Goal: Task Accomplishment & Management: Manage account settings

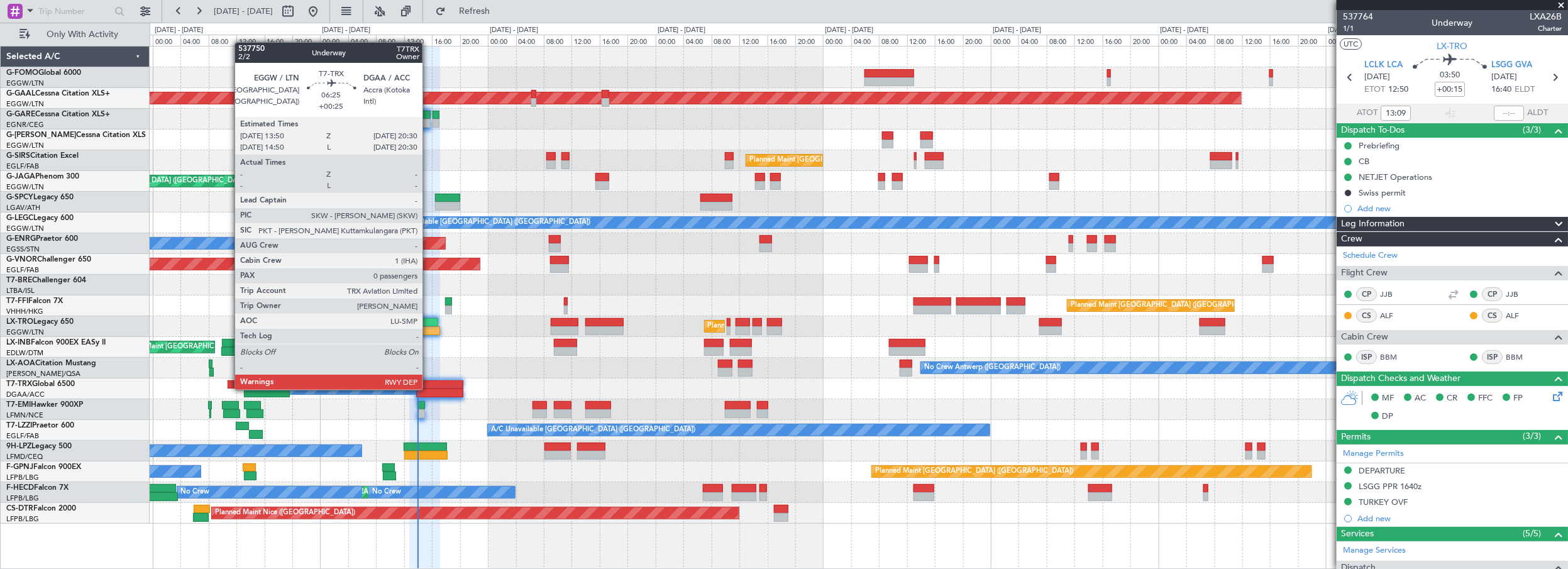
scroll to position [244, 0]
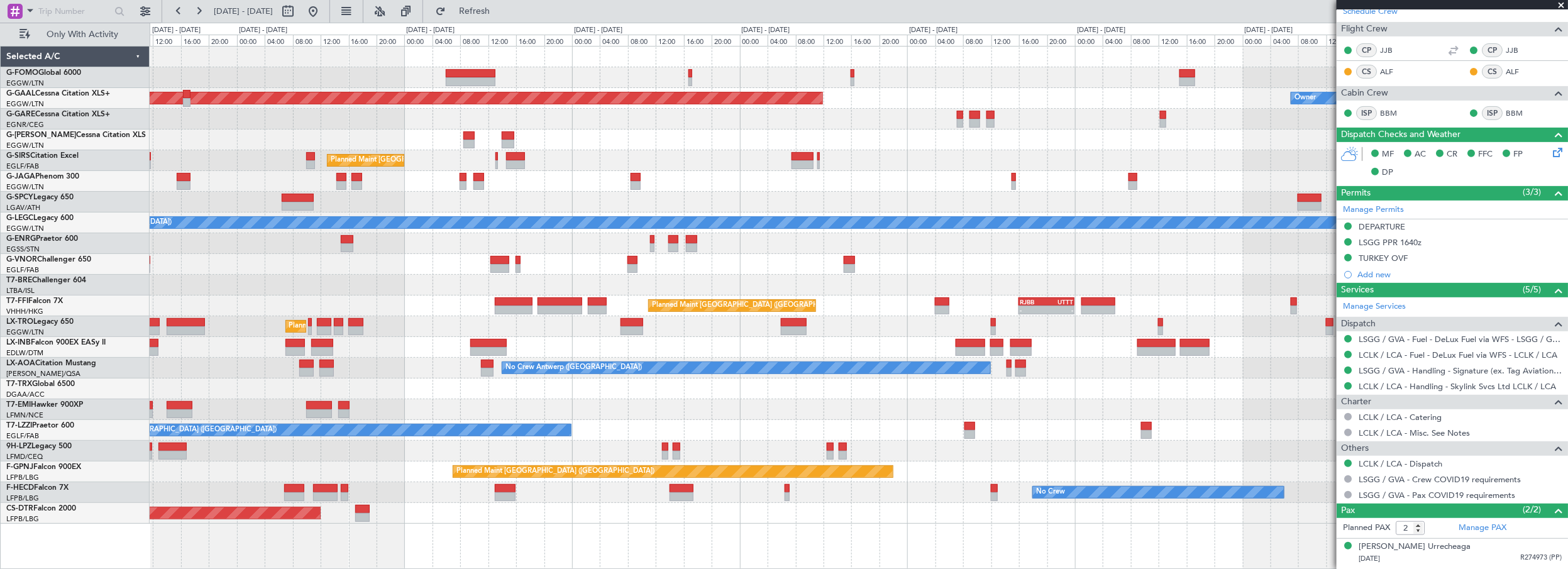
click at [697, 156] on div "Planned Maint Dusseldorf Owner Planned Maint [GEOGRAPHIC_DATA] ([GEOGRAPHIC_DAT…" at bounding box center [859, 285] width 1419 height 477
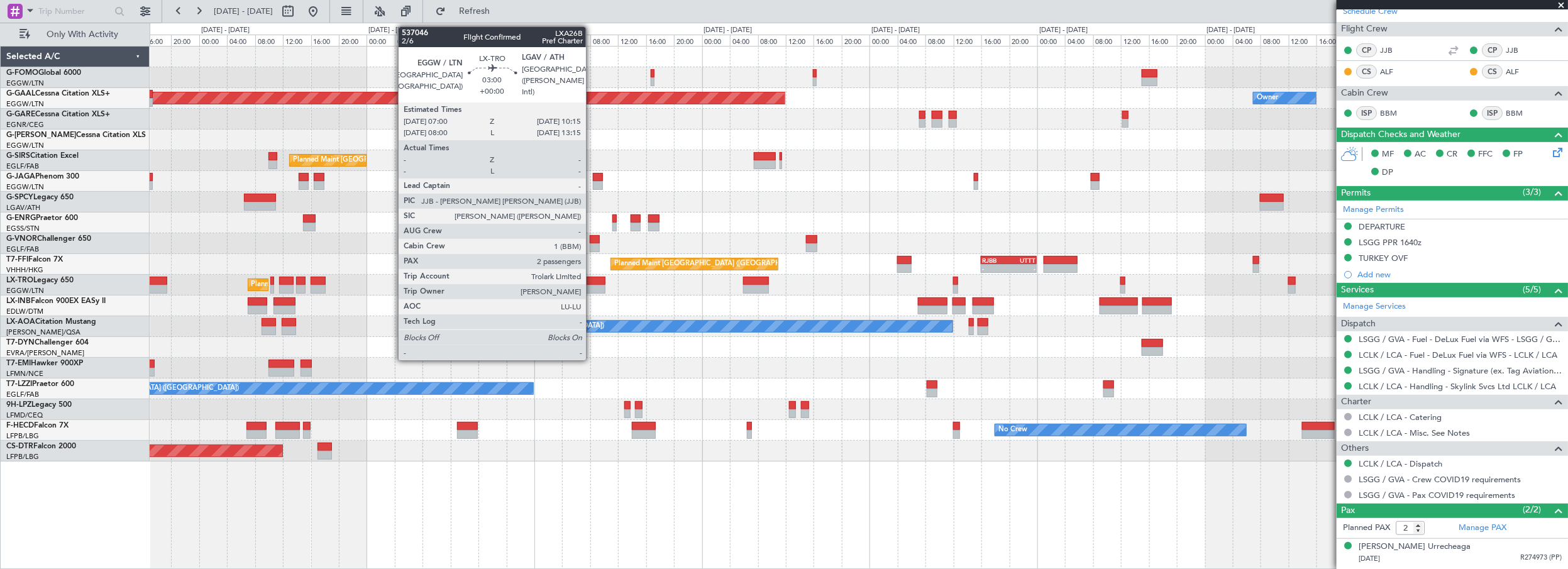
click at [592, 285] on div at bounding box center [594, 290] width 23 height 9
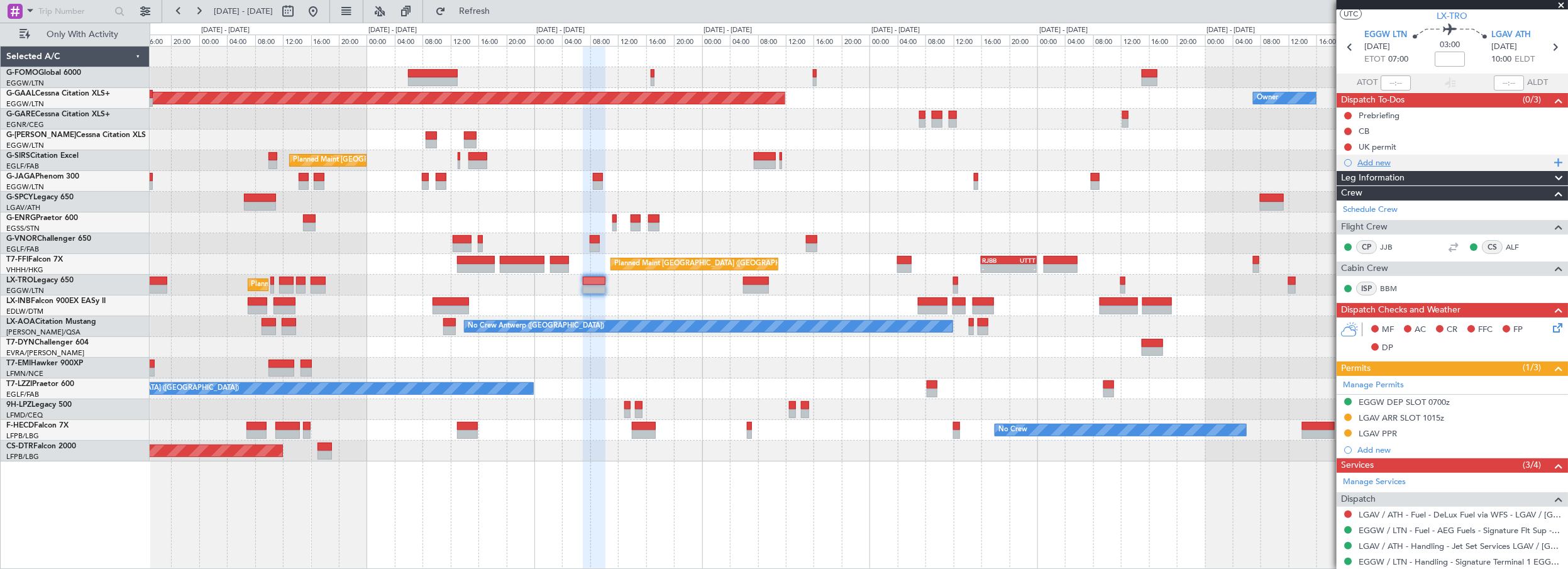
scroll to position [0, 0]
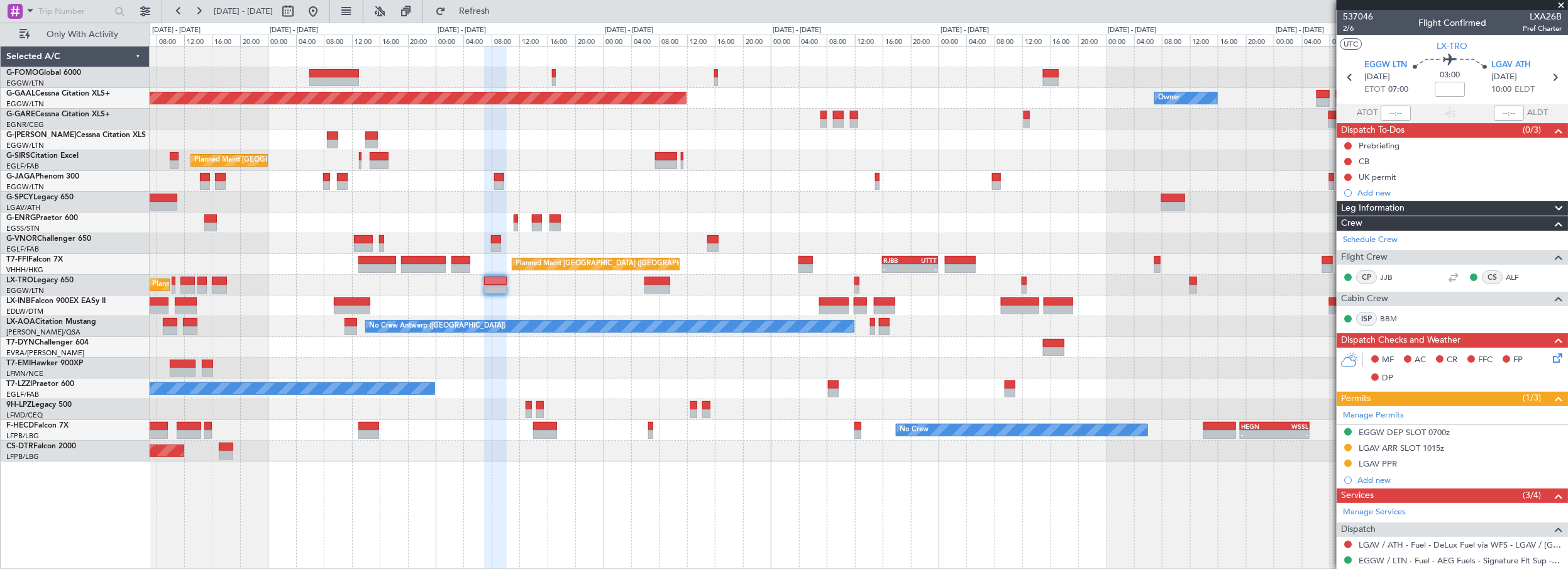
click at [723, 303] on div "Planned Maint Dusseldorf Owner Planned Maint [GEOGRAPHIC_DATA] ([GEOGRAPHIC_DAT…" at bounding box center [859, 254] width 1419 height 415
click at [560, 482] on div "Planned Maint Dusseldorf Owner Planned Maint [GEOGRAPHIC_DATA] ([GEOGRAPHIC_DAT…" at bounding box center [860, 308] width 1419 height 524
click at [501, 15] on span "Refresh" at bounding box center [475, 11] width 53 height 9
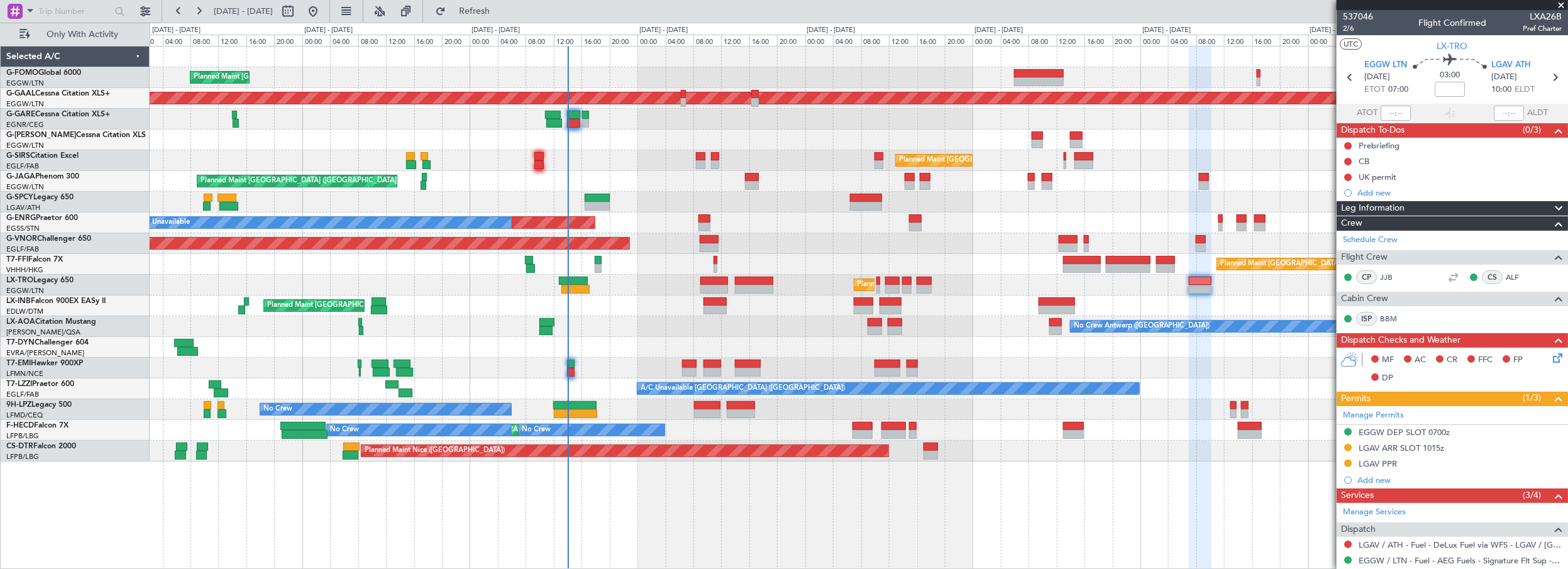
click at [1186, 151] on div "Planned Maint [GEOGRAPHIC_DATA] ([GEOGRAPHIC_DATA]) Planned [GEOGRAPHIC_DATA] O…" at bounding box center [859, 254] width 1419 height 415
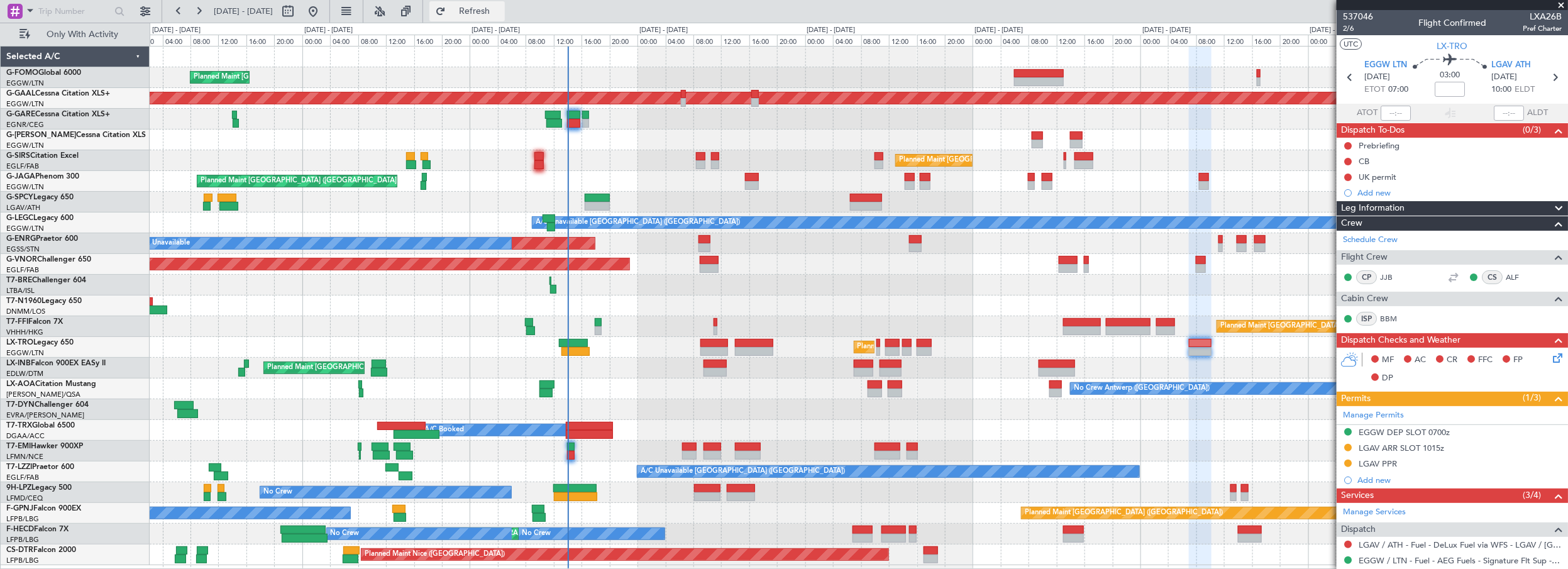
click at [485, 6] on button "Refresh" at bounding box center [467, 11] width 75 height 20
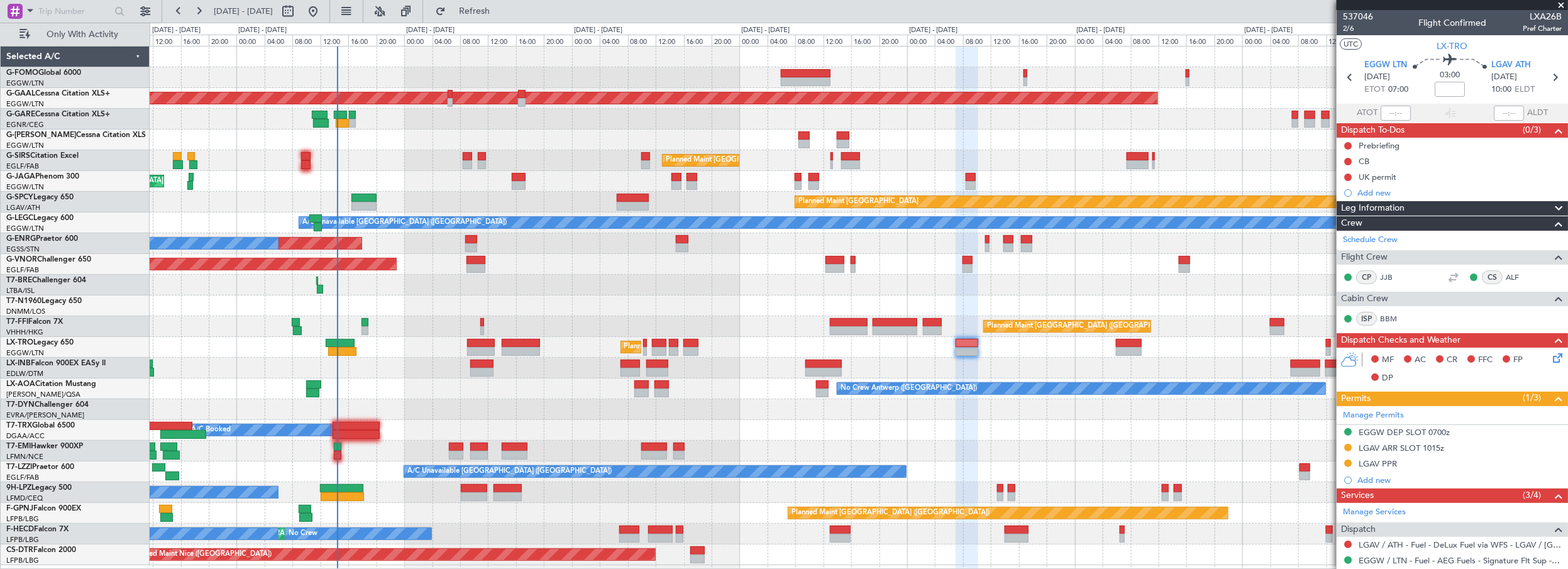
click at [460, 180] on div "Planned Maint [GEOGRAPHIC_DATA] ([GEOGRAPHIC_DATA]) Planned [GEOGRAPHIC_DATA] O…" at bounding box center [859, 306] width 1419 height 519
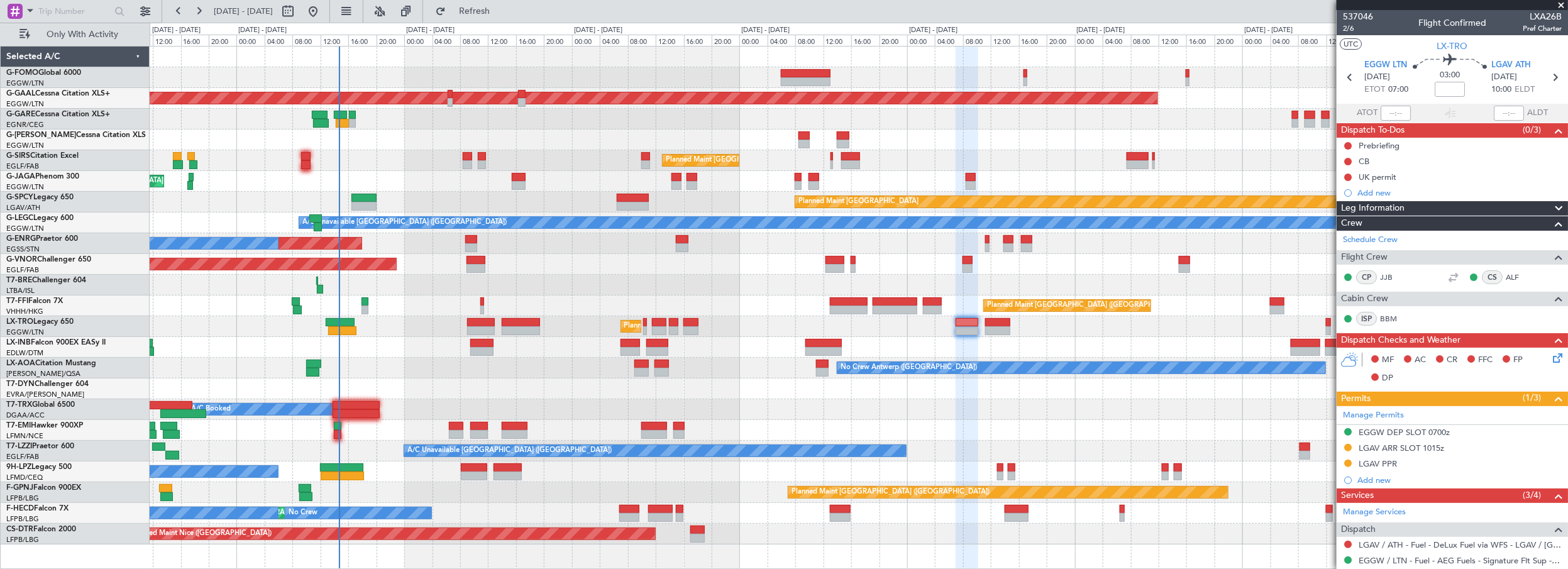
click at [481, 176] on div "Planned Maint [GEOGRAPHIC_DATA] ([GEOGRAPHIC_DATA]) Planned [GEOGRAPHIC_DATA] O…" at bounding box center [859, 296] width 1419 height 498
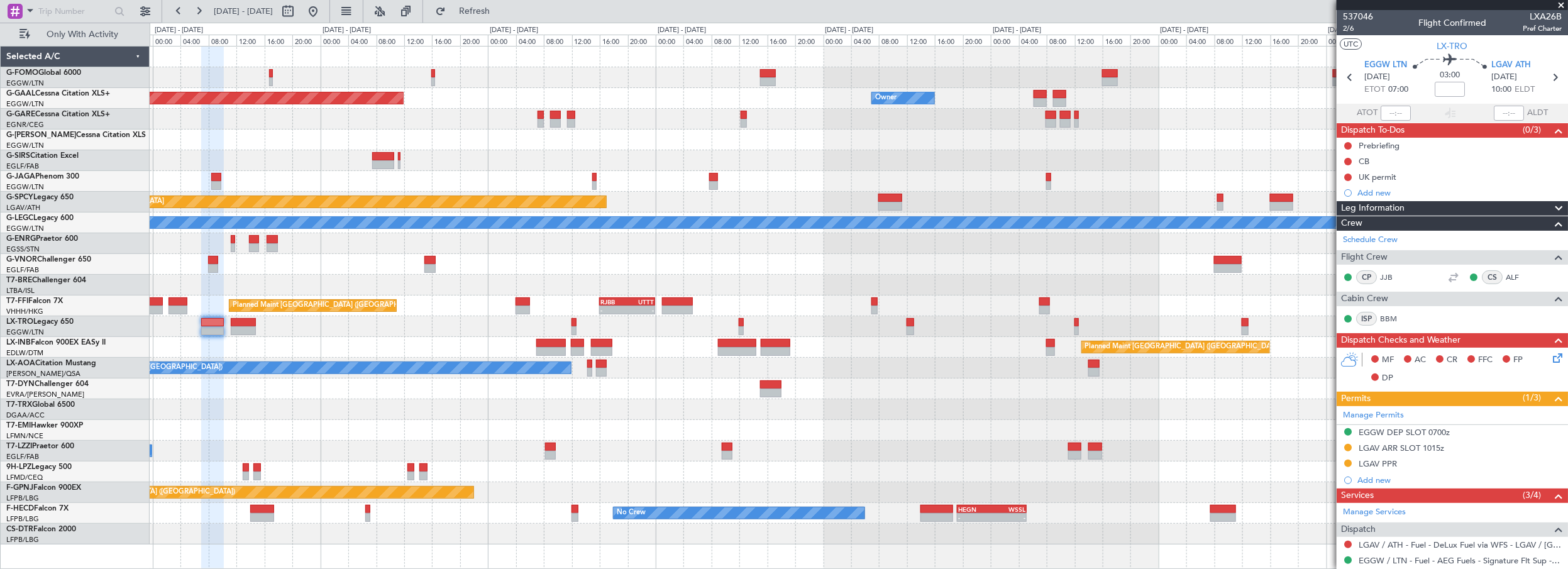
click at [861, 196] on div "Planned Maint [GEOGRAPHIC_DATA] - - GVAC 16:00 Z HESX 00:00 Z" at bounding box center [859, 202] width 1419 height 21
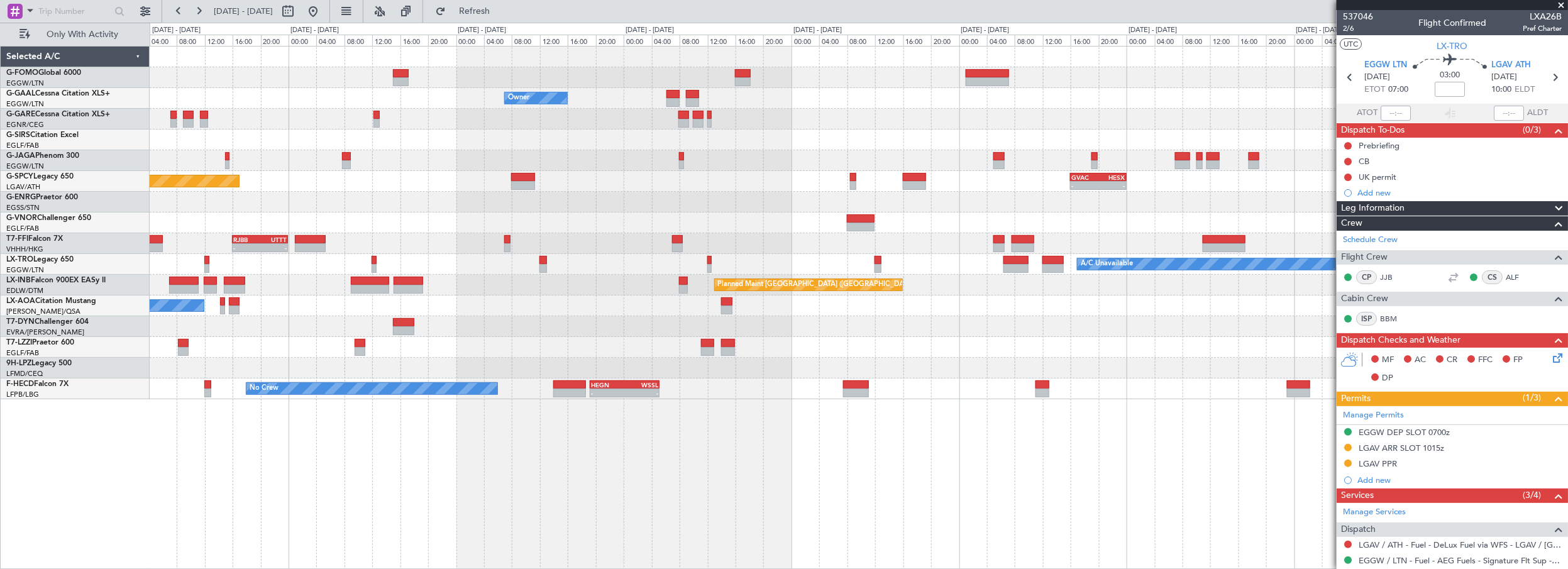
click at [843, 159] on div "Owner Owner Owner Planned [GEOGRAPHIC_DATA] Planned Maint [GEOGRAPHIC_DATA] - -…" at bounding box center [859, 223] width 1419 height 353
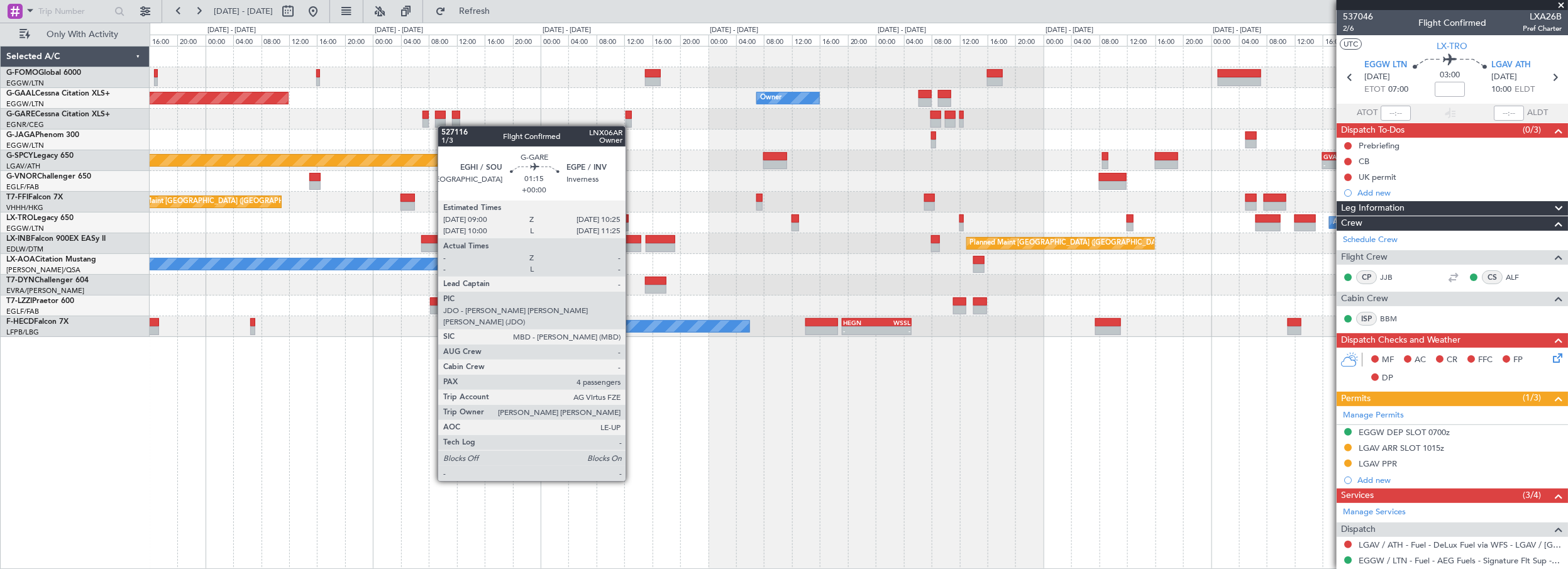
click at [444, 126] on div "Owner Planned [GEOGRAPHIC_DATA] Owner Planned Maint [GEOGRAPHIC_DATA] - - GVAC …" at bounding box center [859, 192] width 1419 height 291
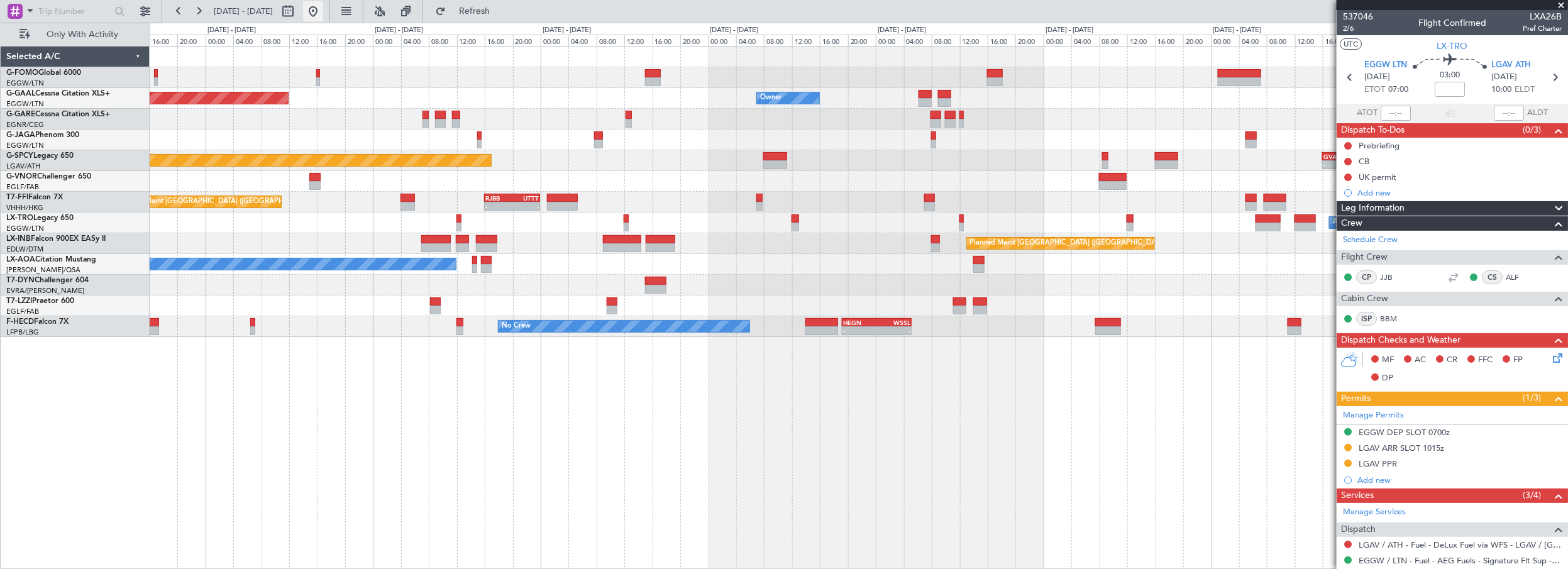
click at [323, 9] on button at bounding box center [313, 11] width 20 height 20
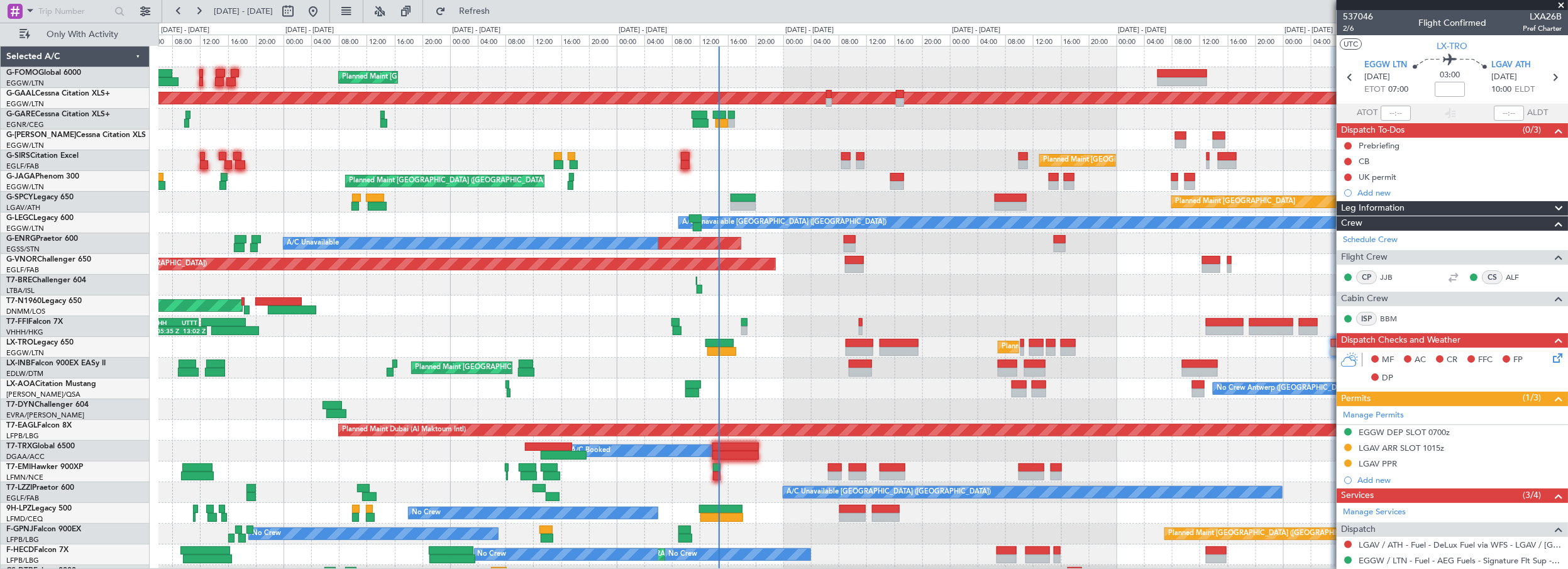
click at [750, 168] on div "Planned Maint [GEOGRAPHIC_DATA] ([GEOGRAPHIC_DATA])" at bounding box center [863, 161] width 1410 height 21
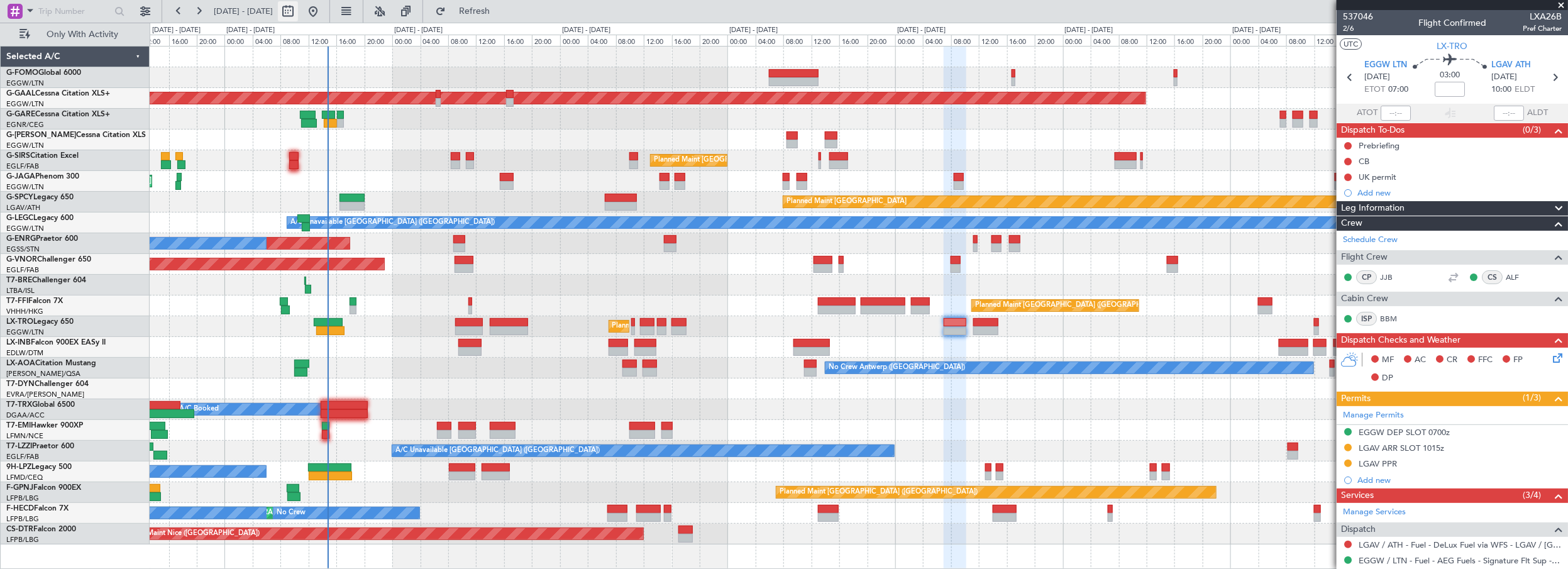
click at [298, 8] on button at bounding box center [288, 11] width 20 height 20
select select "9"
select select "2025"
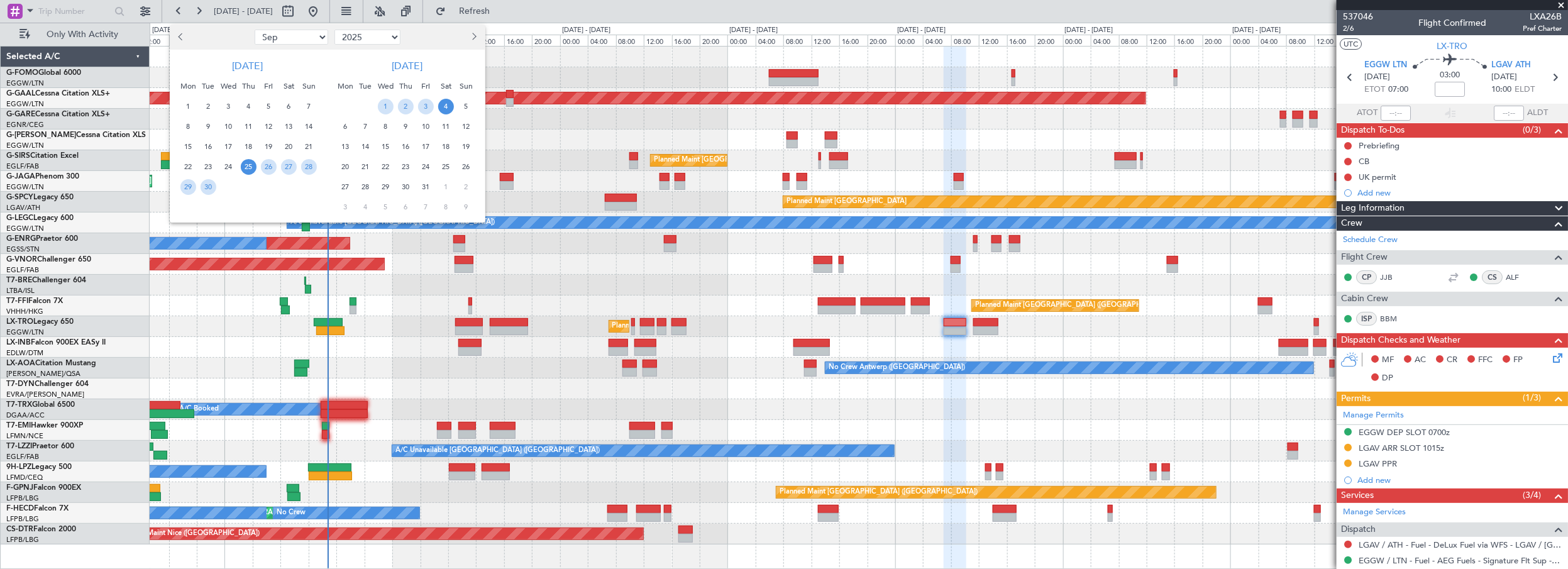
click at [467, 37] on button "Next month" at bounding box center [473, 37] width 14 height 20
click at [474, 37] on span "Next month" at bounding box center [473, 37] width 8 height 8
select select "12"
click at [206, 144] on span "16" at bounding box center [208, 147] width 16 height 16
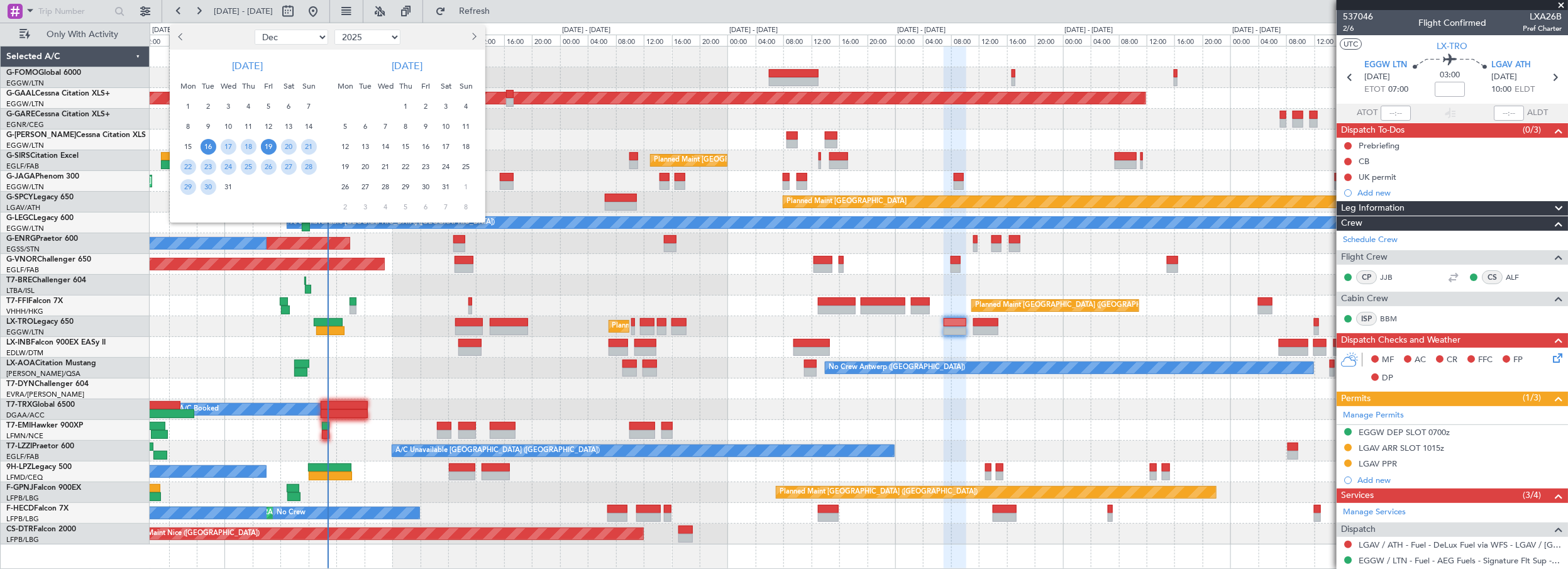
click at [266, 144] on span "19" at bounding box center [269, 147] width 16 height 16
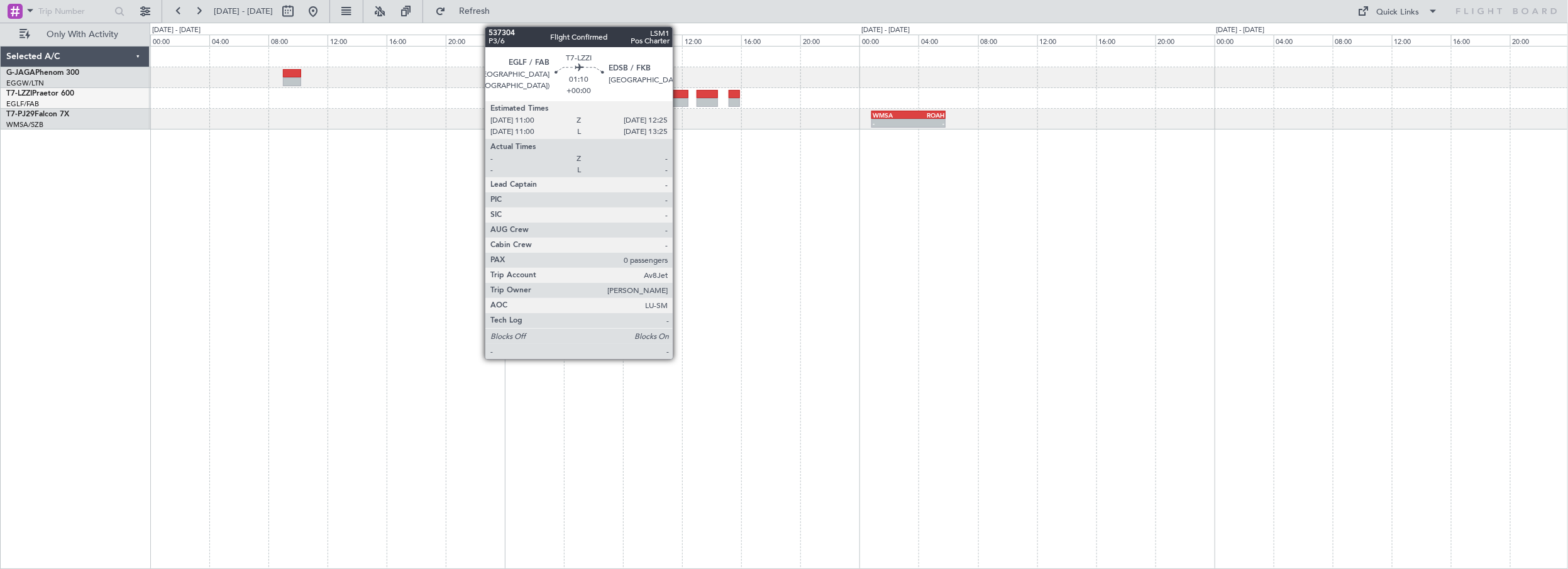
click at [679, 98] on div at bounding box center [678, 102] width 21 height 9
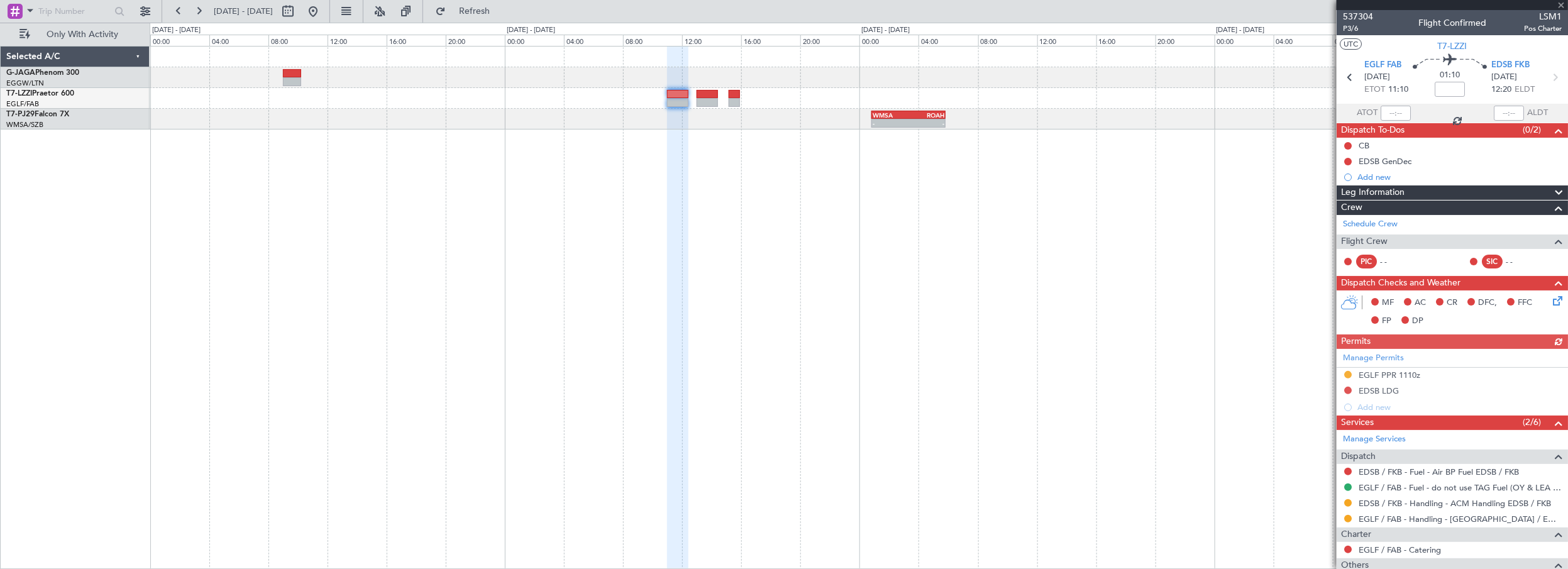
scroll to position [57, 0]
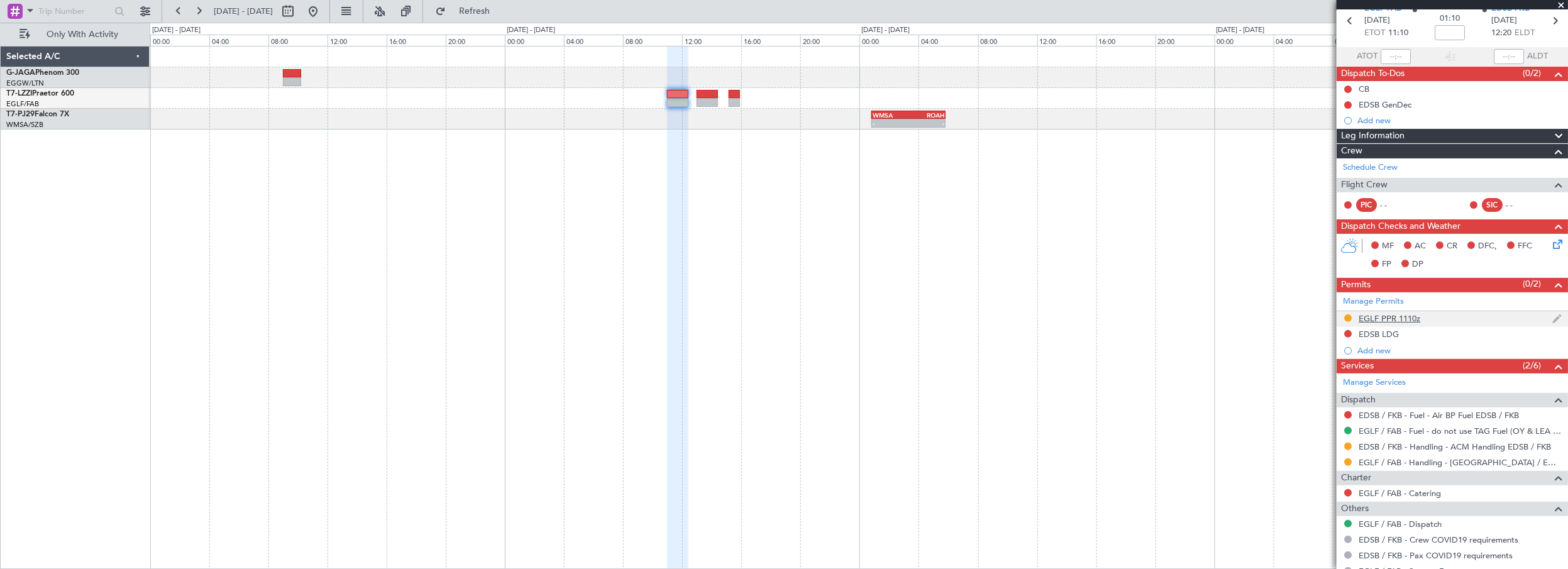
click at [1404, 316] on div "EGLF PPR 1110z" at bounding box center [1390, 318] width 62 height 11
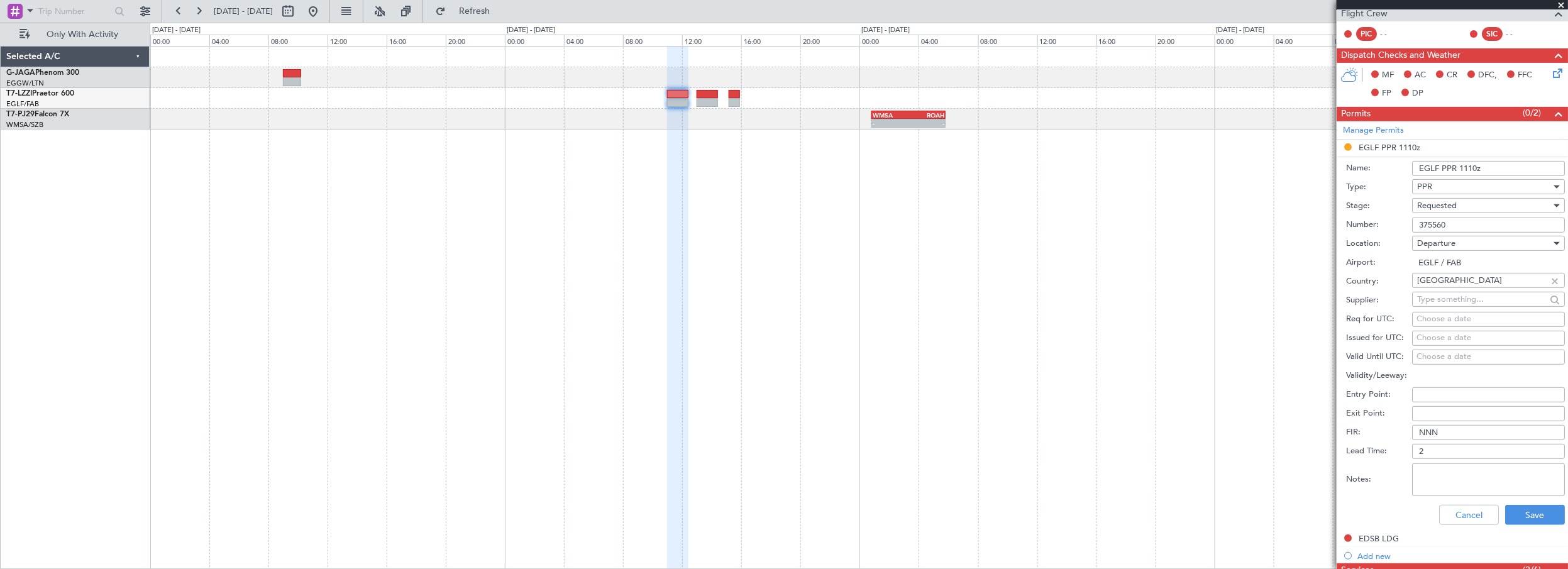
scroll to position [228, 0]
click at [1444, 201] on span "Requested" at bounding box center [1437, 205] width 40 height 11
click at [1442, 297] on span "Received OK" at bounding box center [1485, 300] width 133 height 19
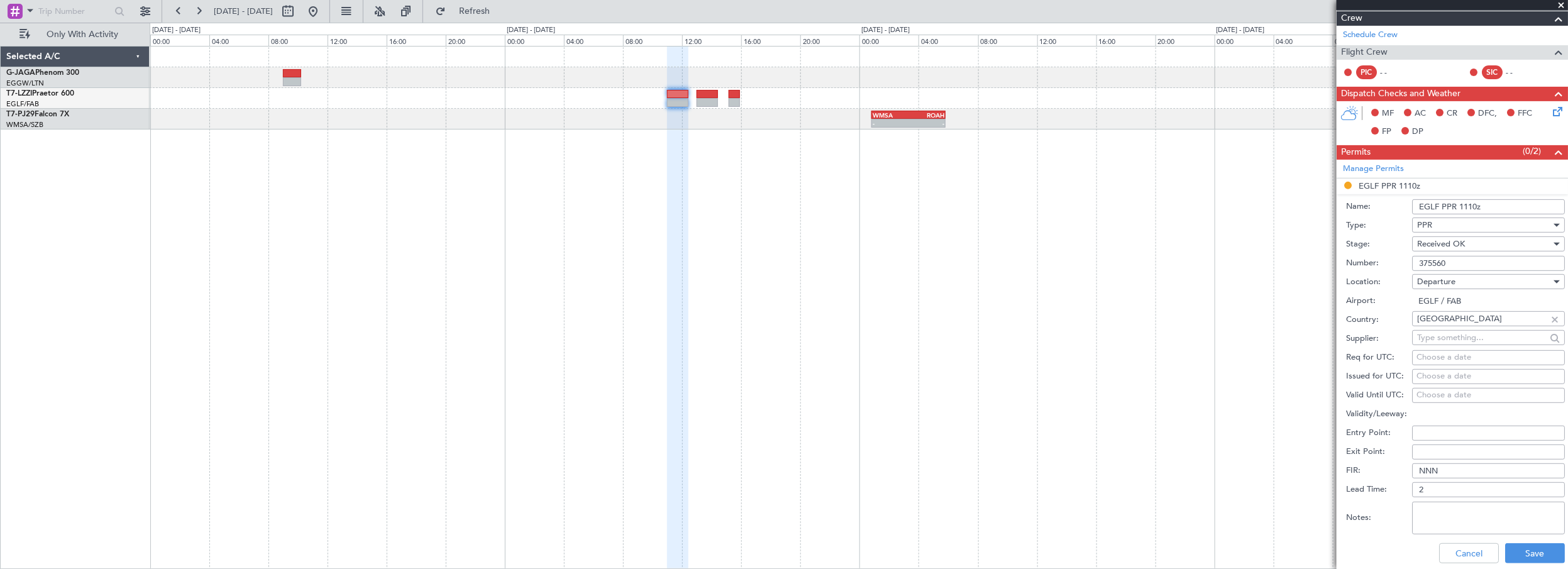
scroll to position [171, 0]
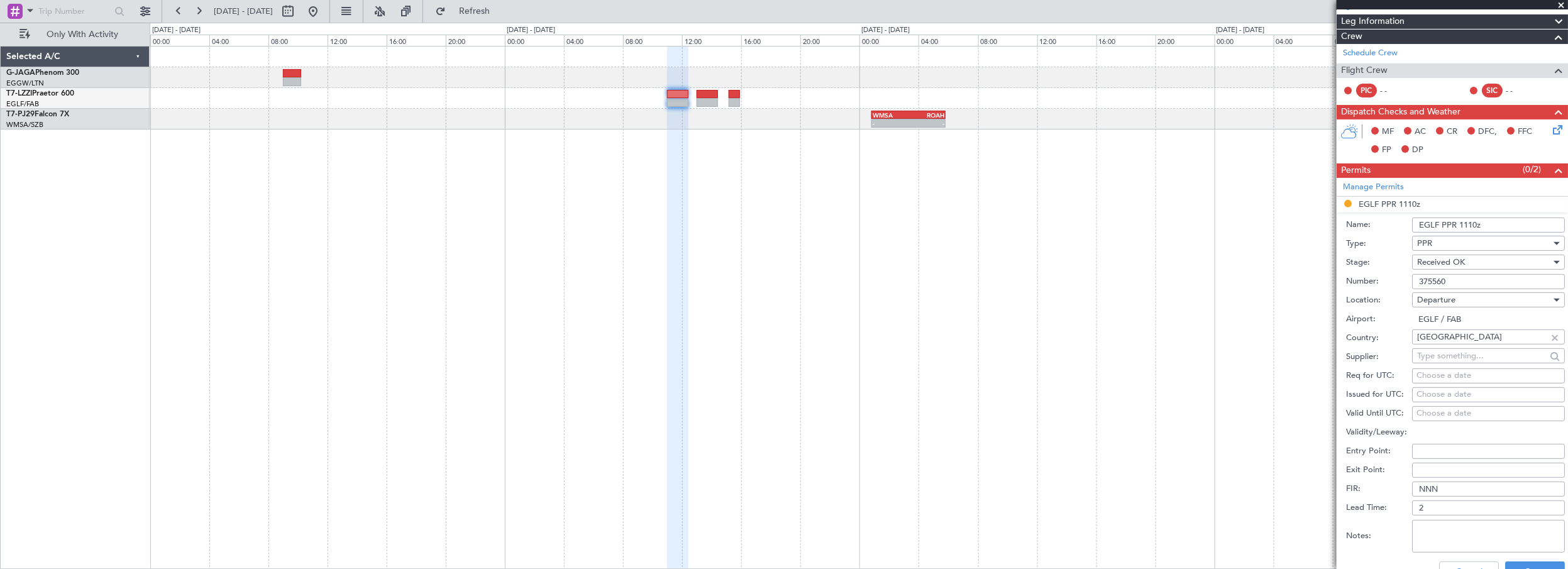
click at [1467, 223] on input "EGLF PPR 1110z" at bounding box center [1489, 225] width 153 height 15
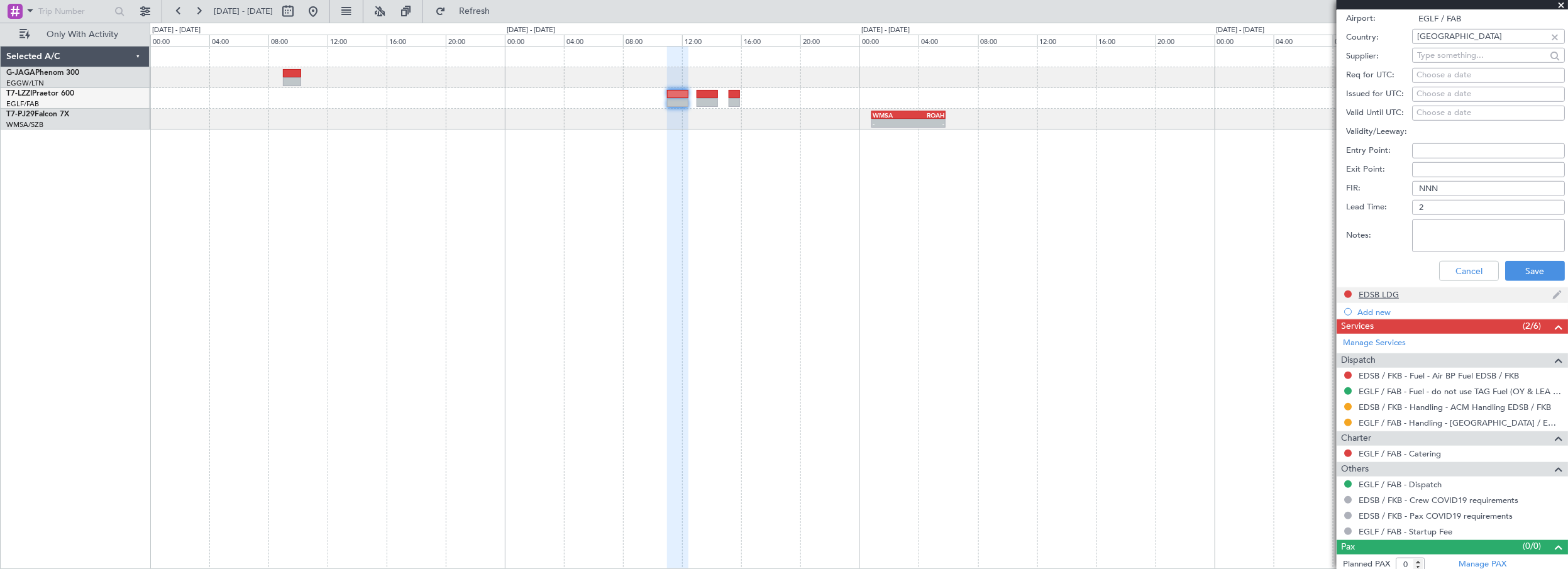
scroll to position [474, 0]
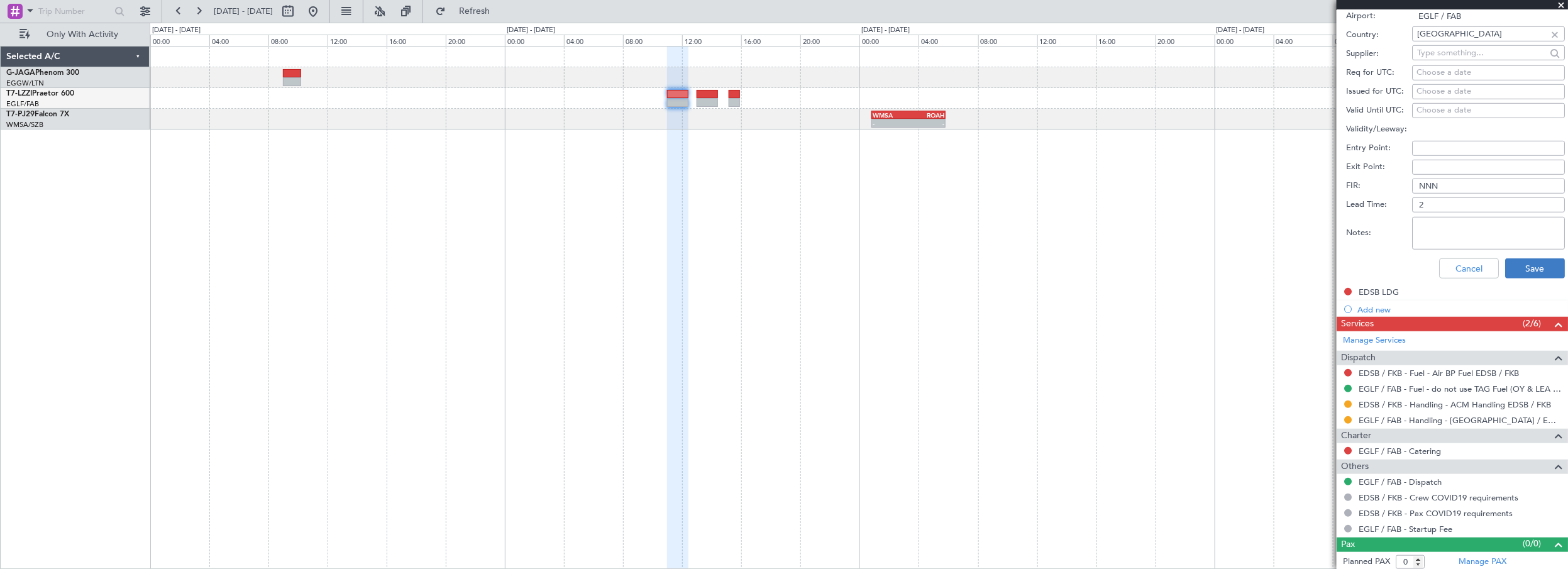
type input "EGLF PPR 1100z"
click at [1519, 262] on button "Save" at bounding box center [1535, 269] width 60 height 20
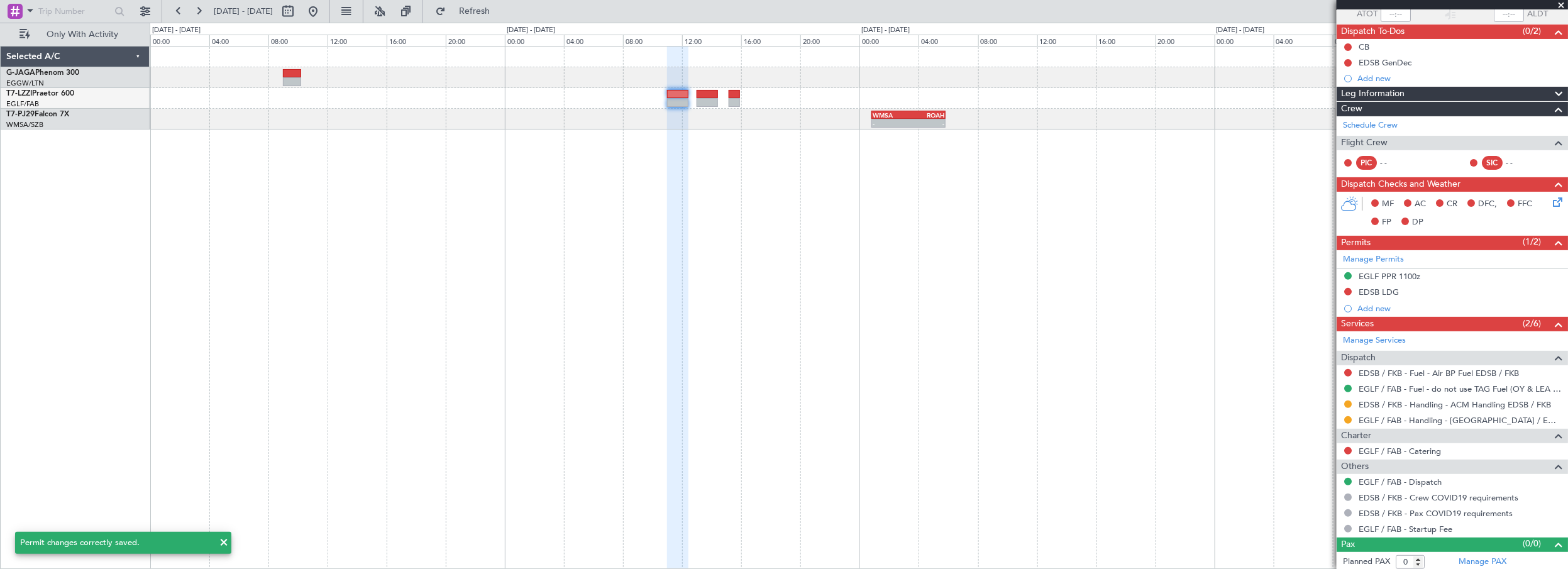
scroll to position [0, 0]
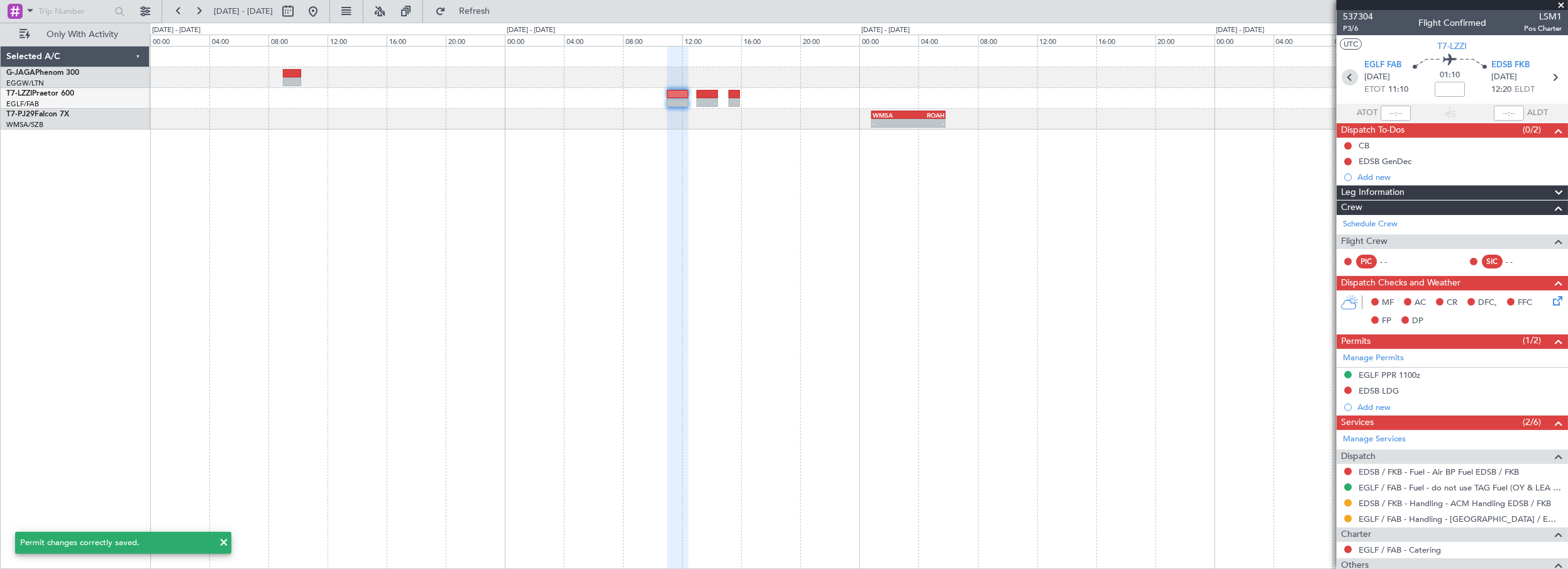
click at [1343, 78] on icon at bounding box center [1350, 77] width 16 height 16
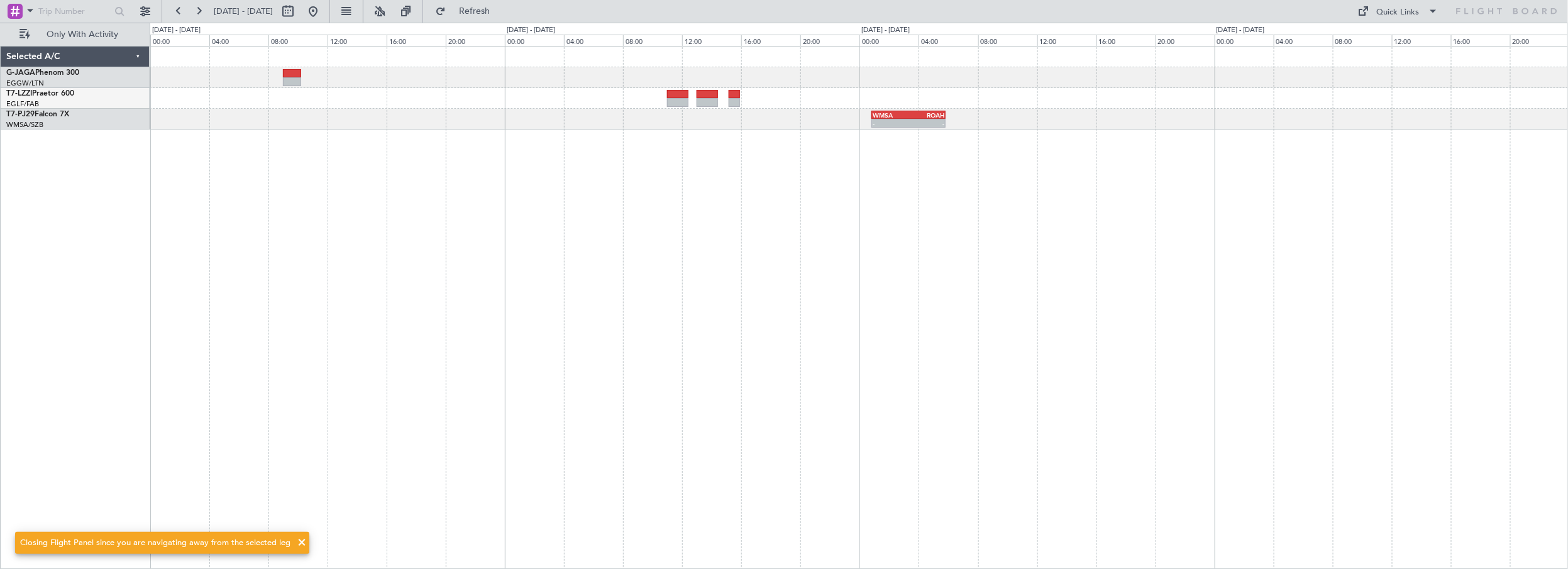
click at [672, 318] on div "- - EGLF 10:00 Z LPAZ 13:35 Z - - LPAZ 14:30 Z TBPB 20:00 Z - - WMSA 00:50 Z RO…" at bounding box center [860, 308] width 1419 height 524
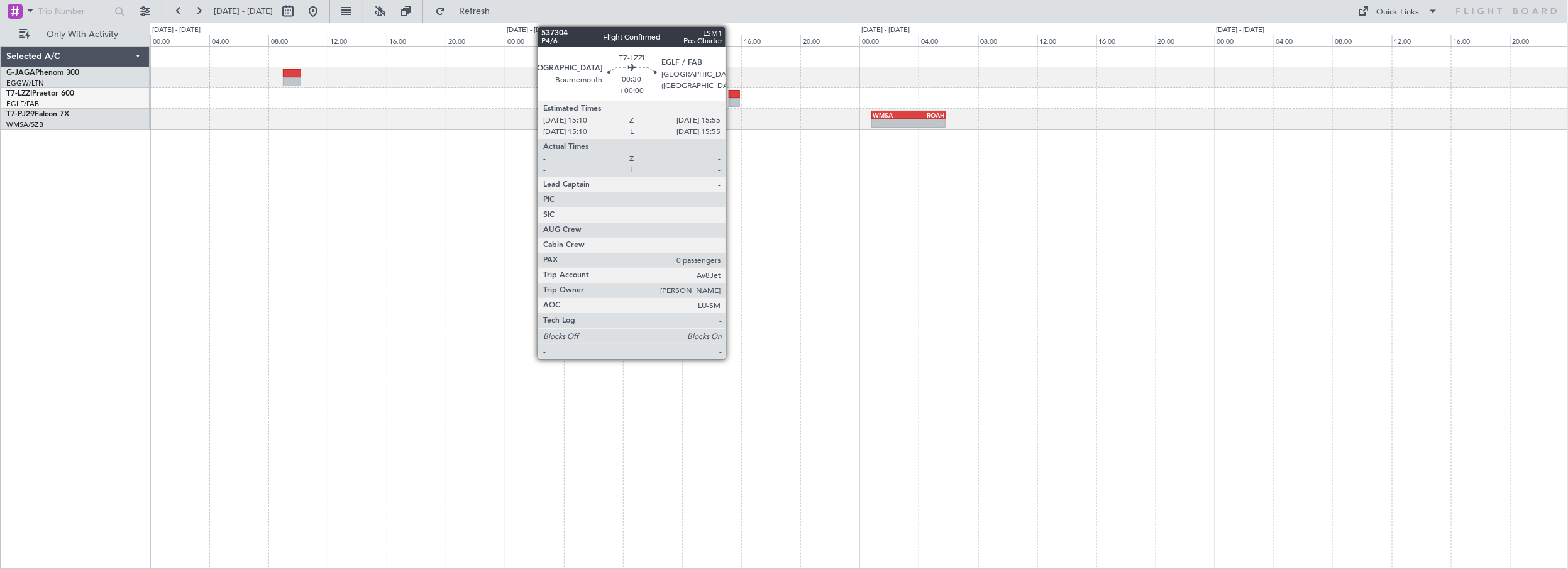
click at [732, 92] on div at bounding box center [734, 94] width 11 height 9
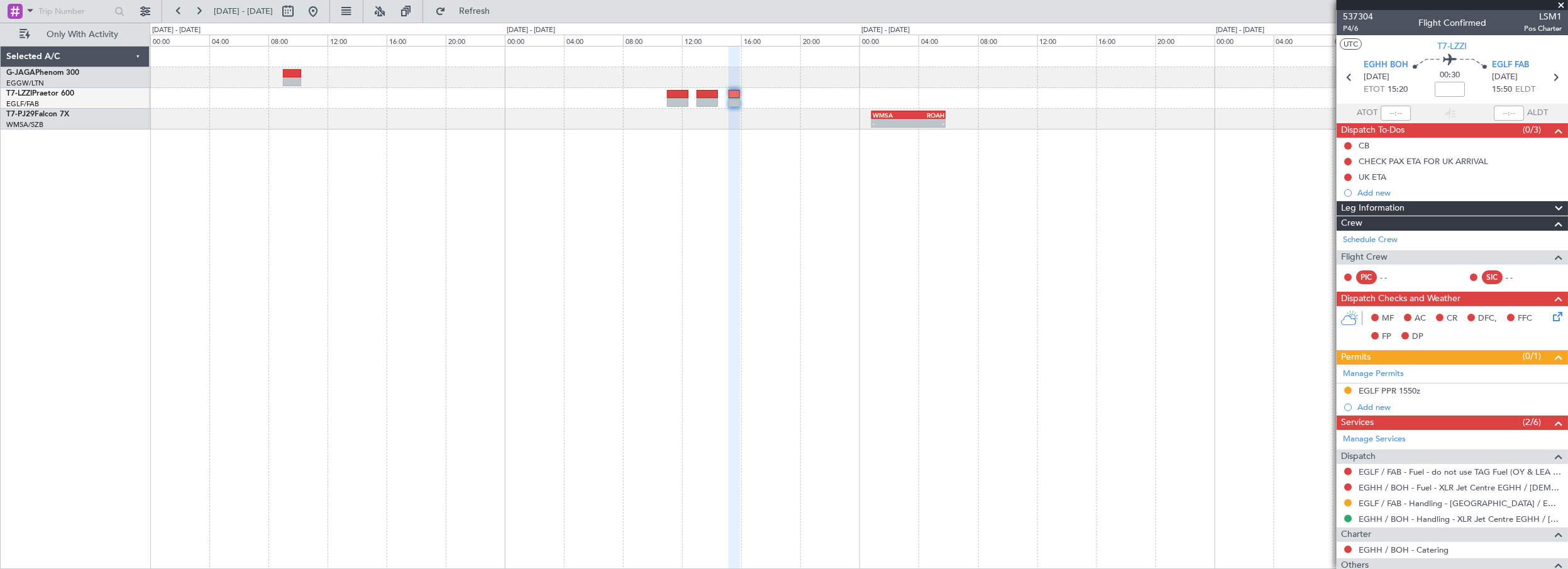
drag, startPoint x: 1402, startPoint y: 391, endPoint x: 1409, endPoint y: 391, distance: 7.0
click at [1402, 391] on div "EGLF PPR 1550z" at bounding box center [1390, 391] width 62 height 11
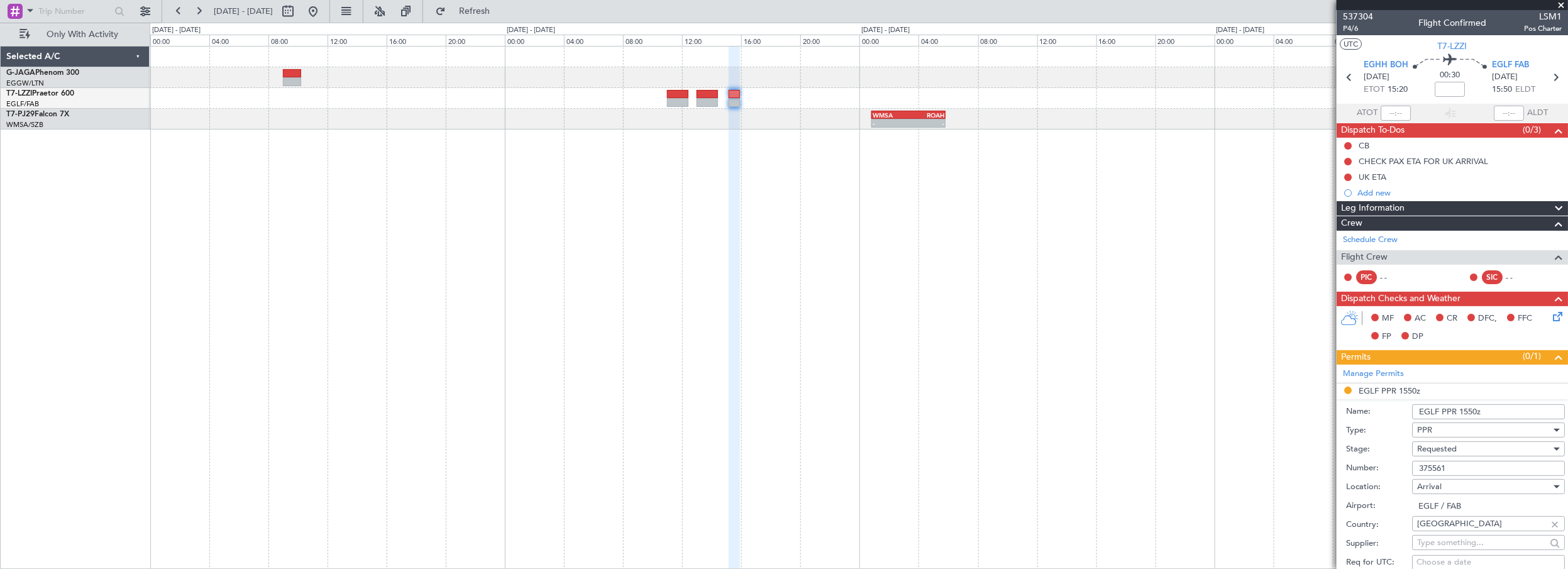
click at [1474, 410] on input "EGLF PPR 1550z" at bounding box center [1489, 412] width 153 height 15
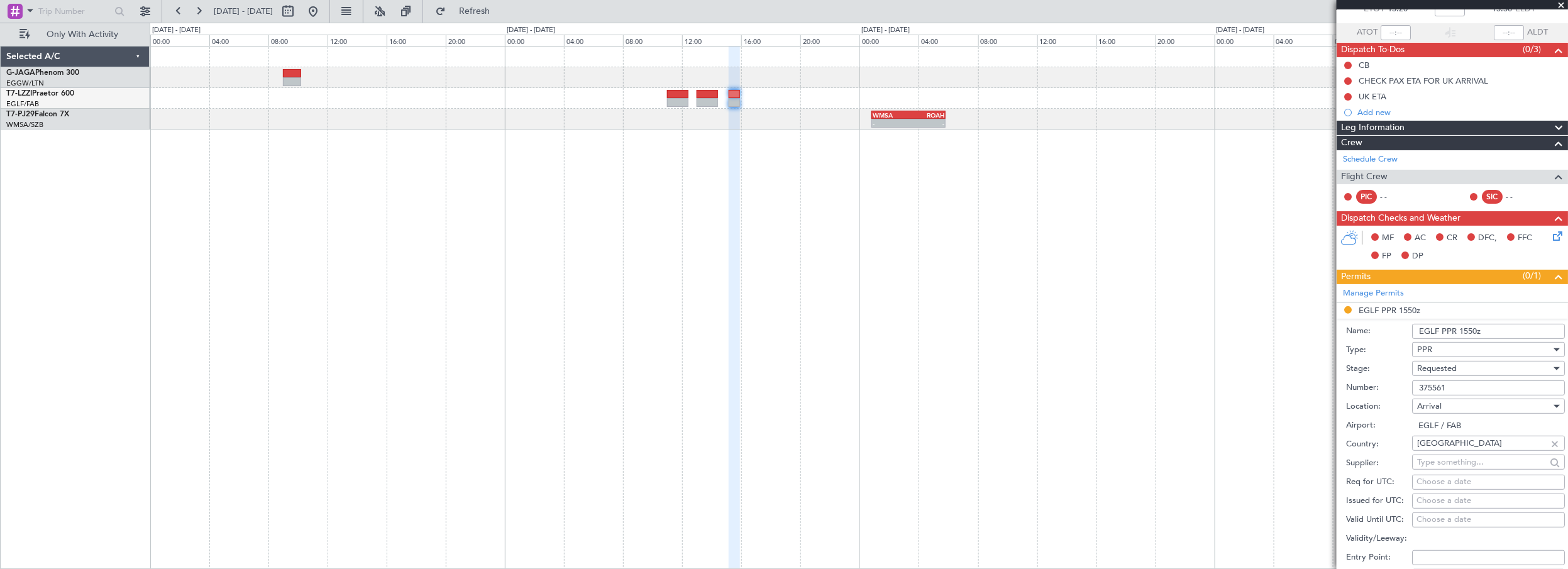
scroll to position [114, 0]
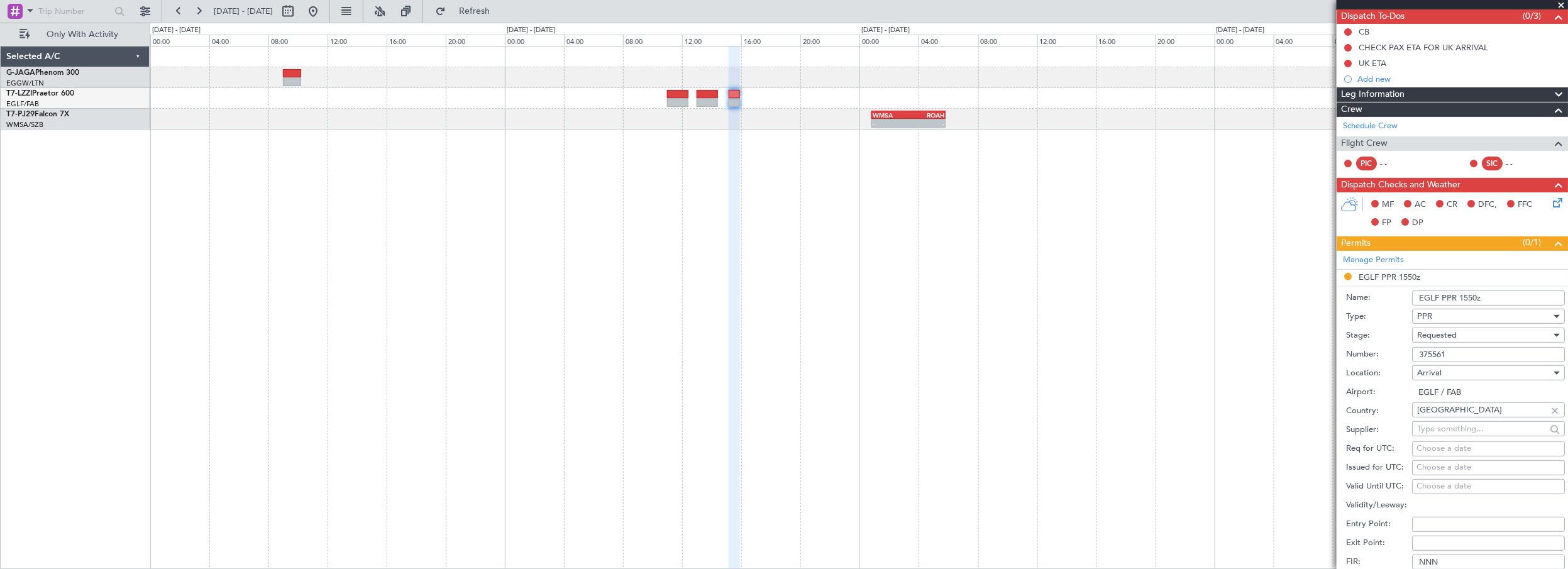
click at [1459, 357] on input "375561" at bounding box center [1489, 355] width 153 height 15
paste input "7008"
type input "377008"
click at [1438, 332] on span "Requested" at bounding box center [1437, 335] width 40 height 11
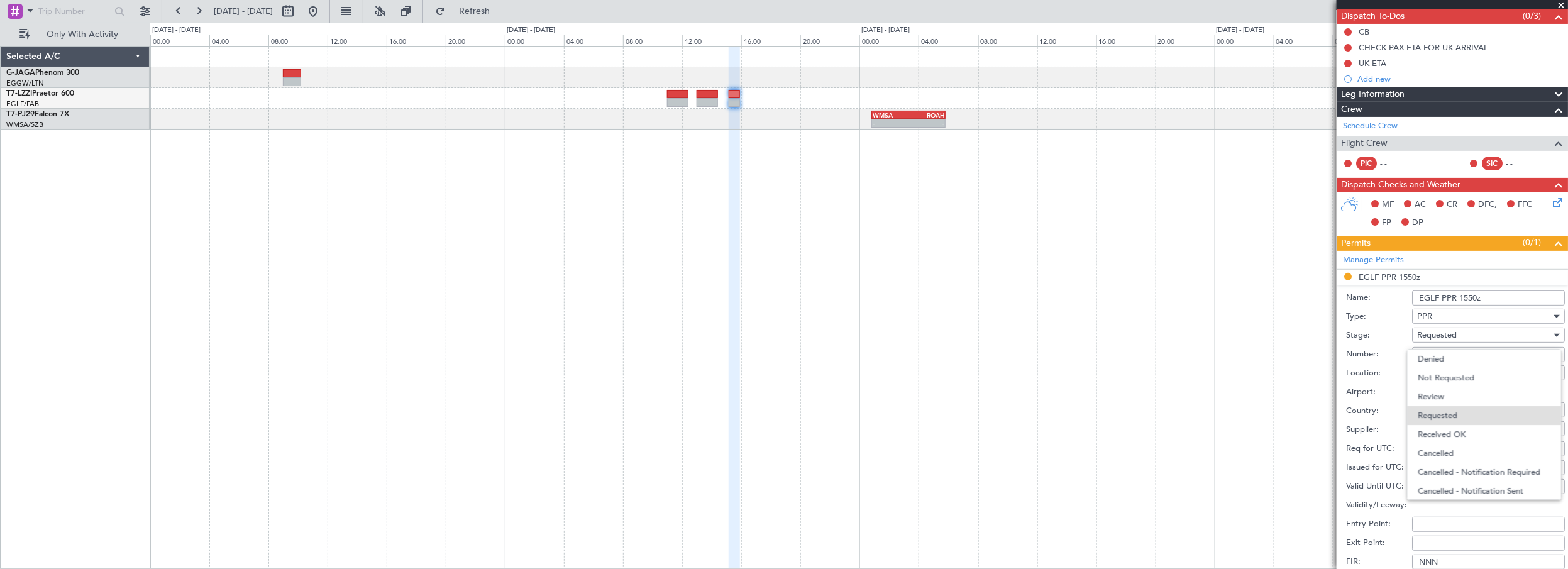
scroll to position [5, 0]
click at [1446, 426] on span "Received OK" at bounding box center [1485, 430] width 133 height 19
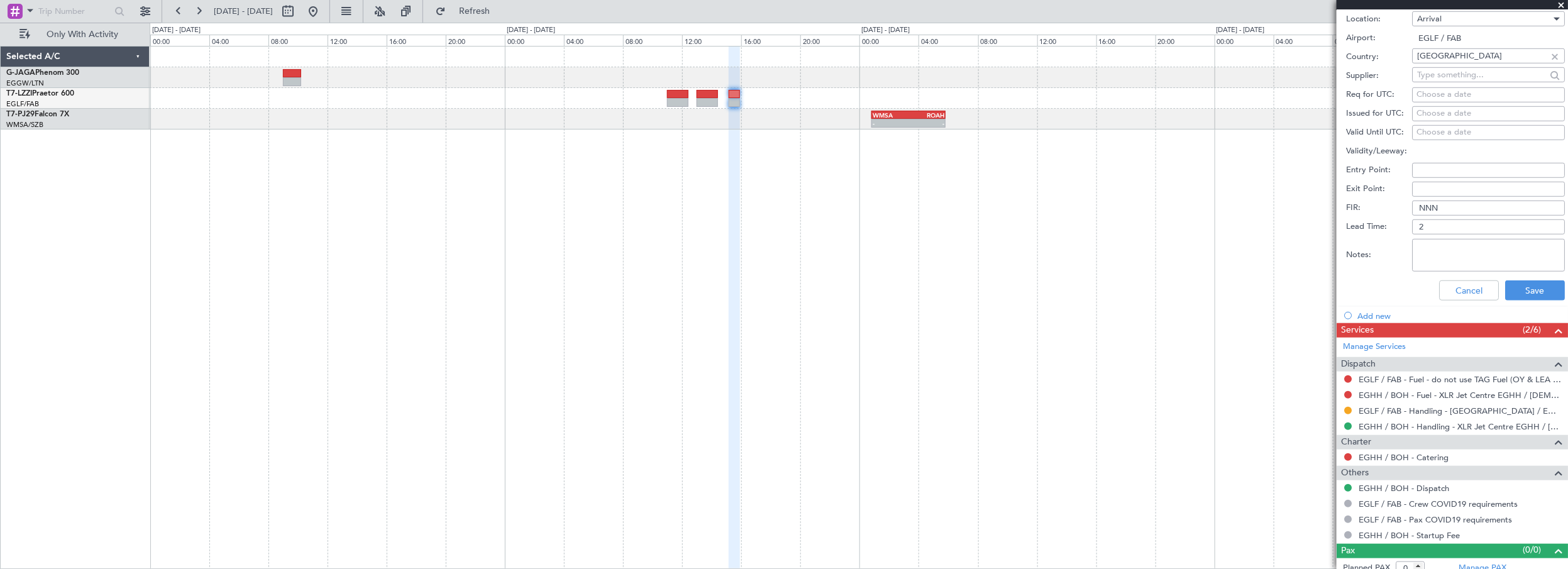
scroll to position [474, 0]
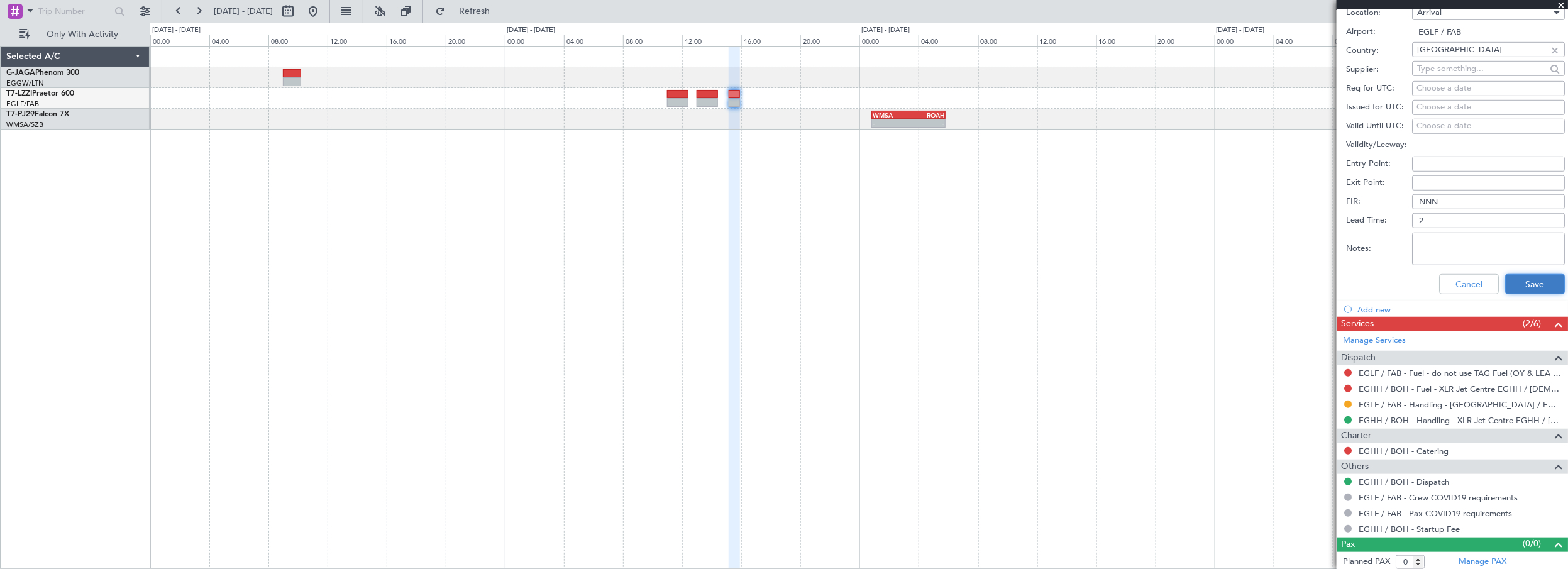
click at [1522, 277] on button "Save" at bounding box center [1535, 284] width 60 height 20
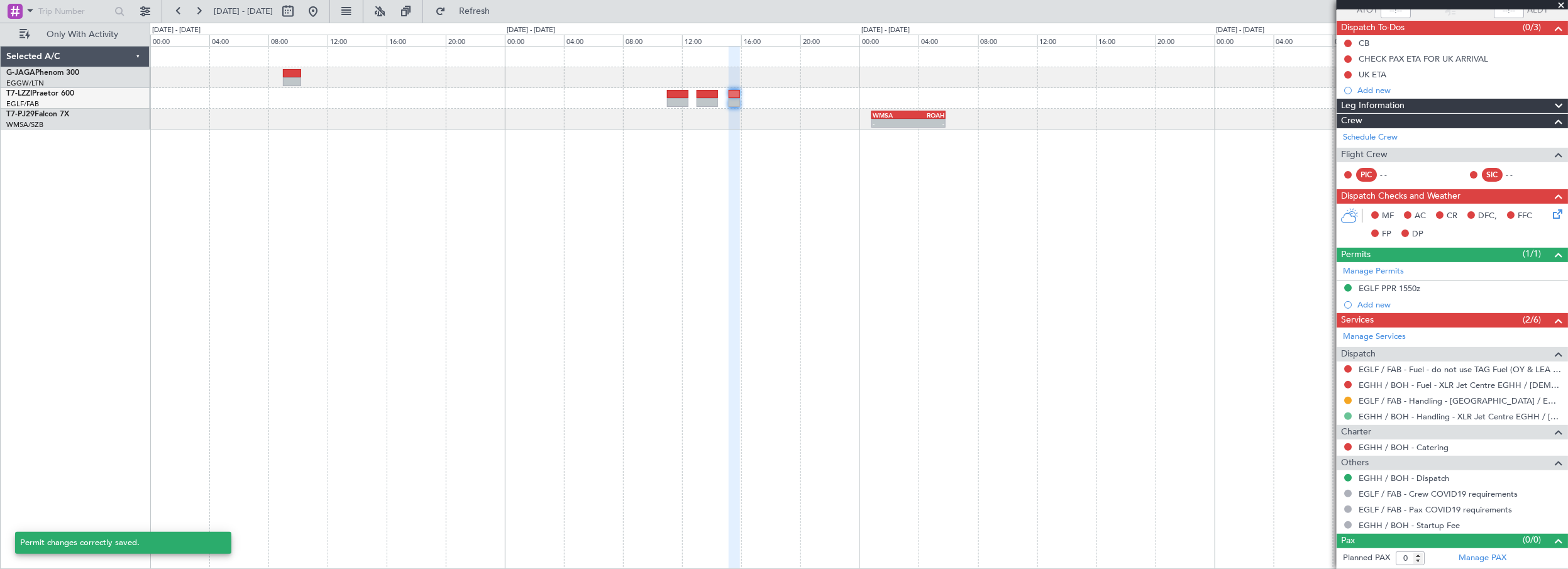
scroll to position [99, 0]
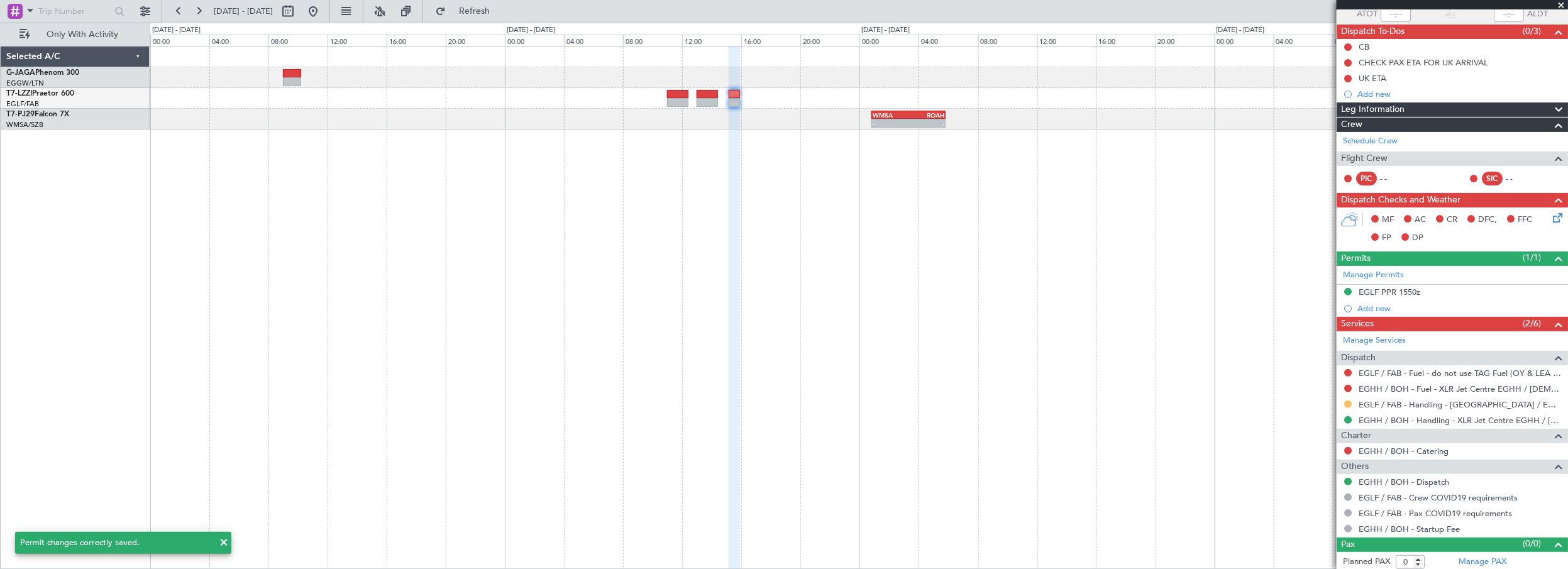
click at [1347, 401] on button at bounding box center [1348, 405] width 8 height 8
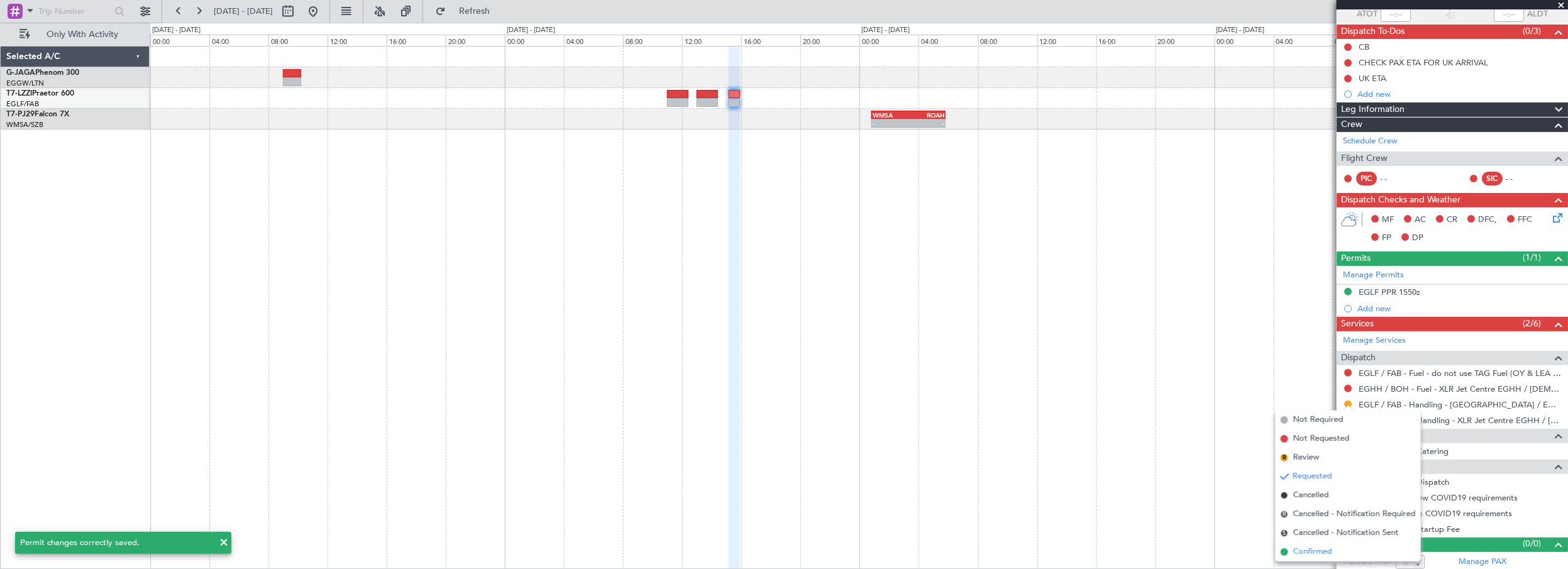
click at [1310, 549] on span "Confirmed" at bounding box center [1313, 553] width 39 height 13
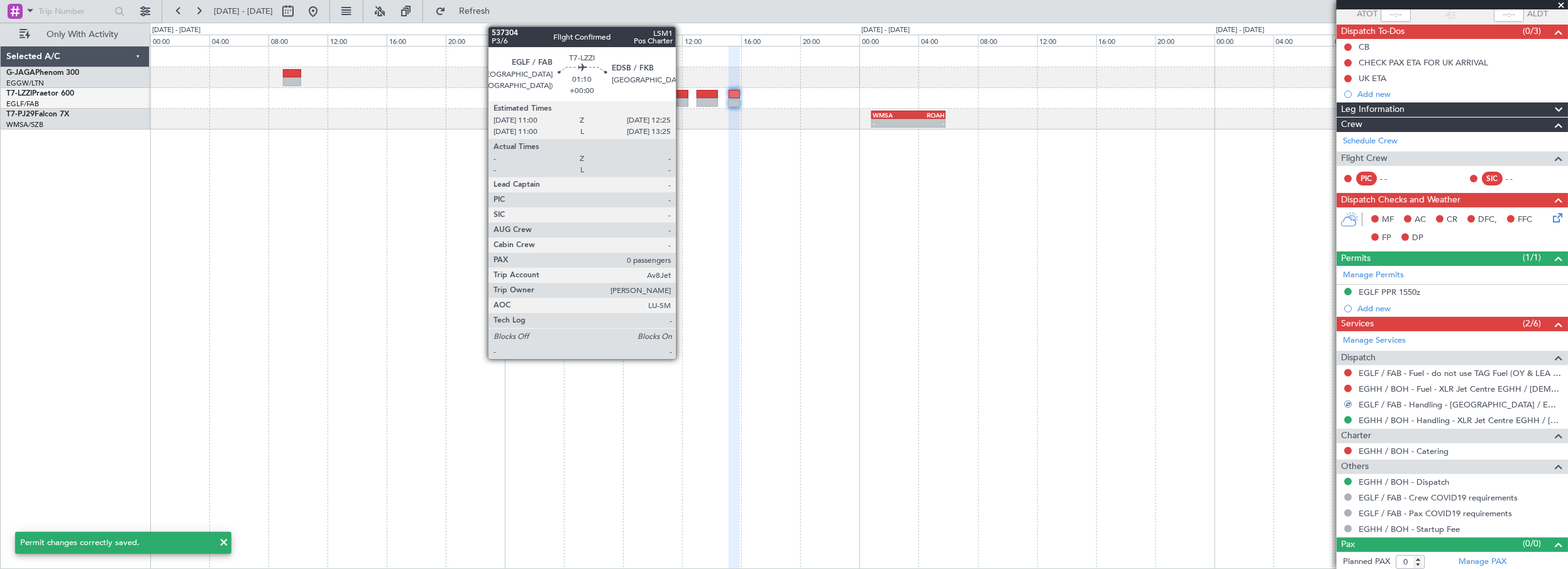
click at [683, 94] on div at bounding box center [678, 94] width 21 height 9
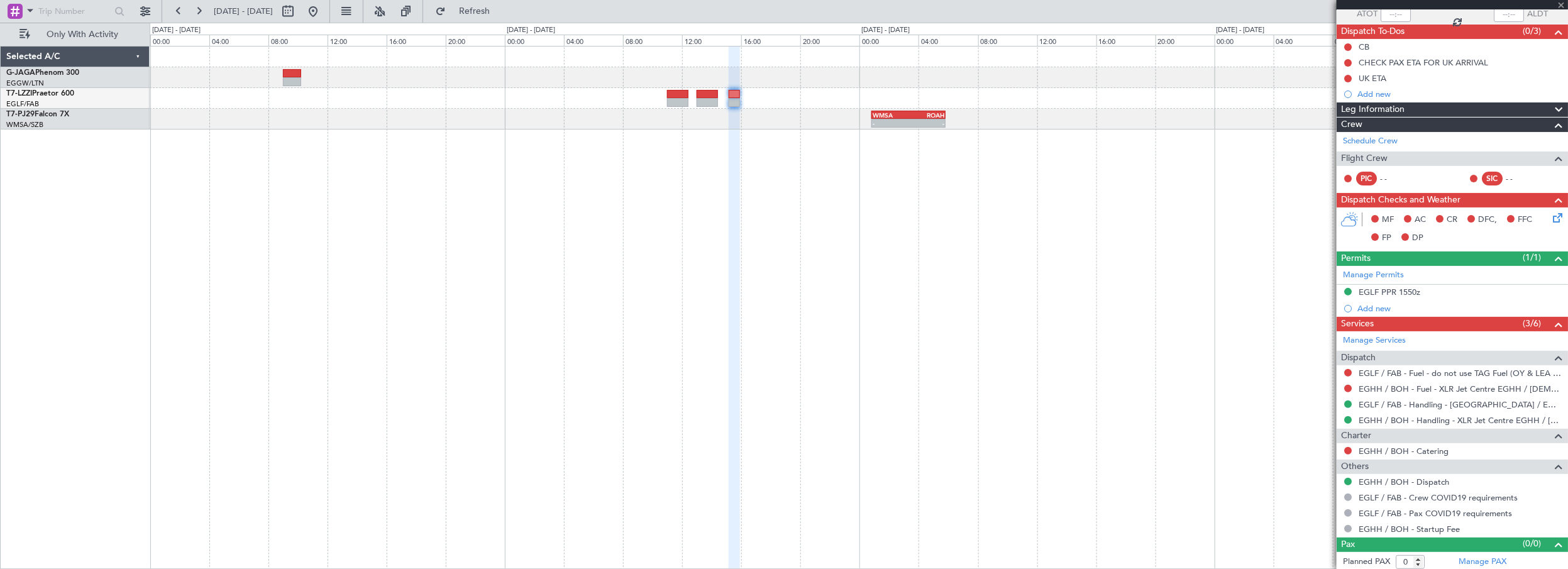
scroll to position [0, 0]
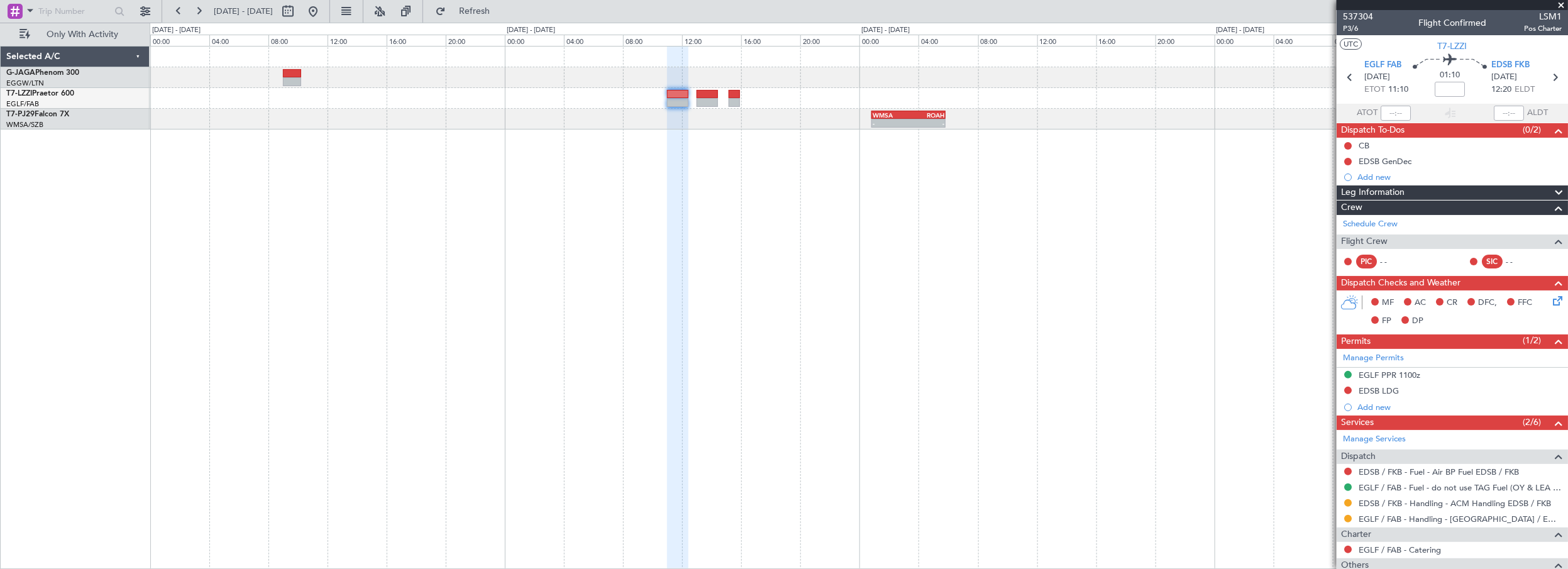
drag, startPoint x: 358, startPoint y: 11, endPoint x: 804, endPoint y: 11, distance: 446.0
click at [323, 11] on button at bounding box center [313, 11] width 20 height 20
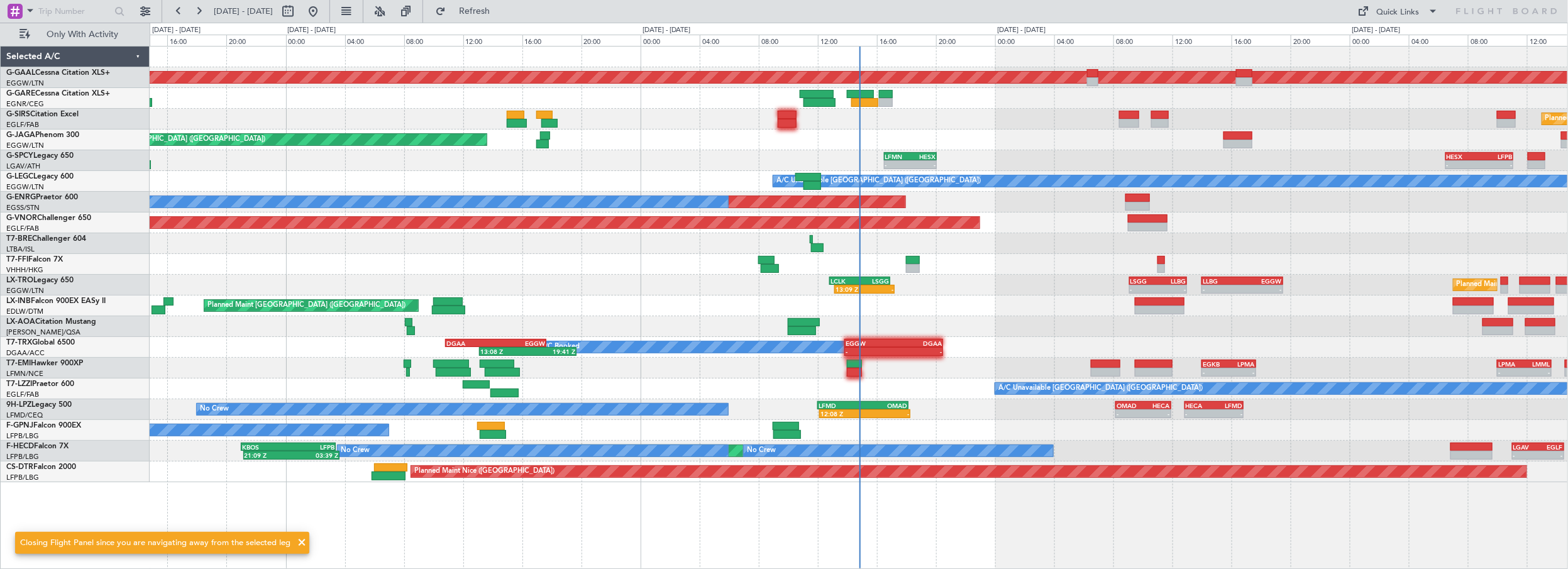
click at [1061, 136] on div "Planned Maint [GEOGRAPHIC_DATA] ([GEOGRAPHIC_DATA])" at bounding box center [859, 140] width 1419 height 21
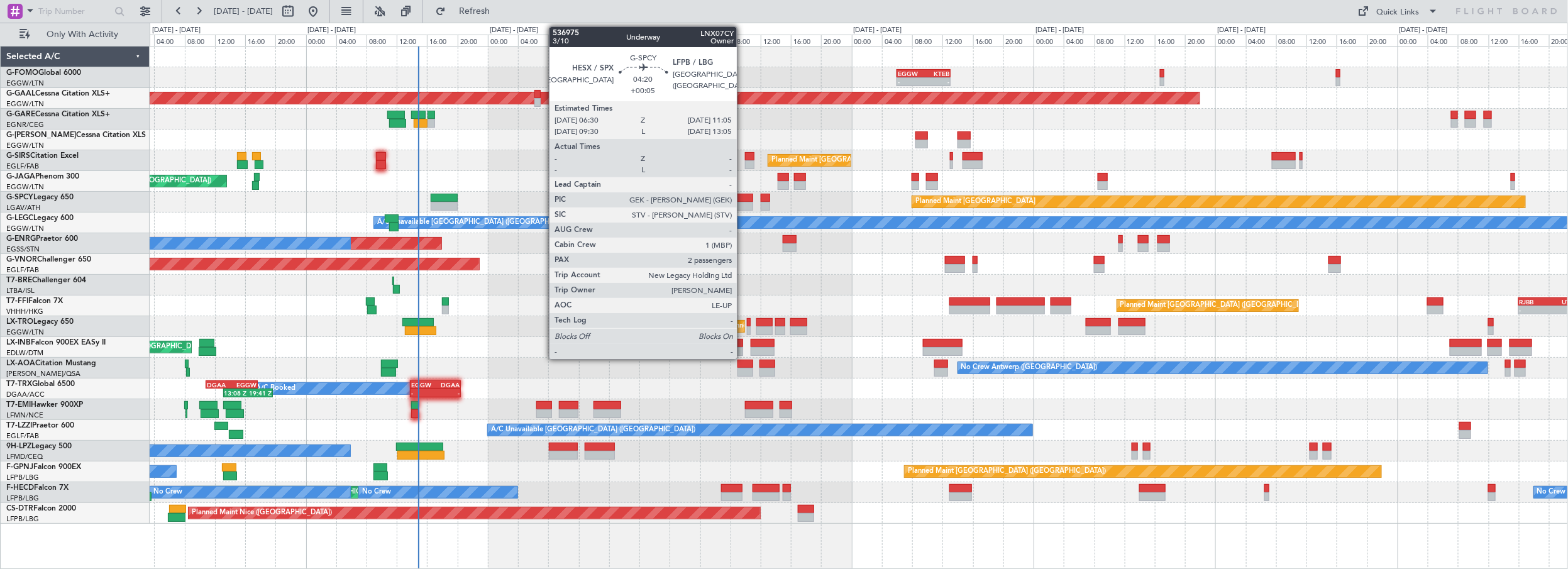
click at [743, 195] on div at bounding box center [736, 198] width 35 height 9
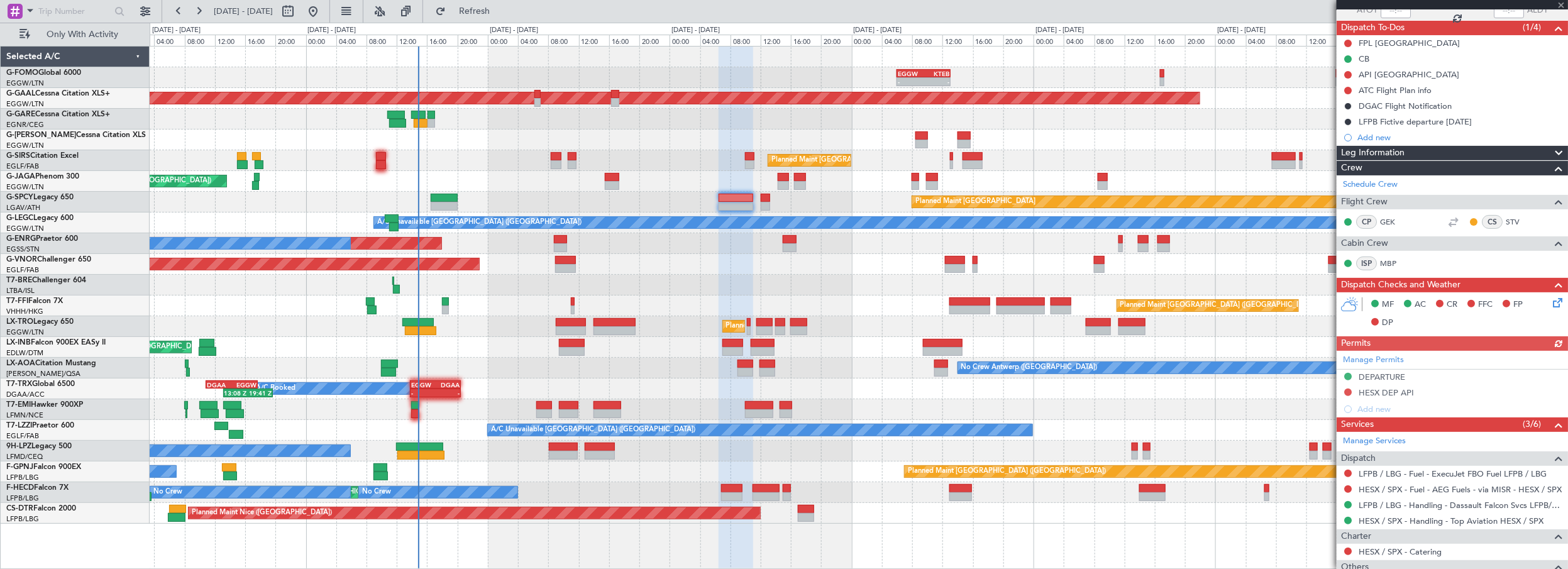
scroll to position [72, 0]
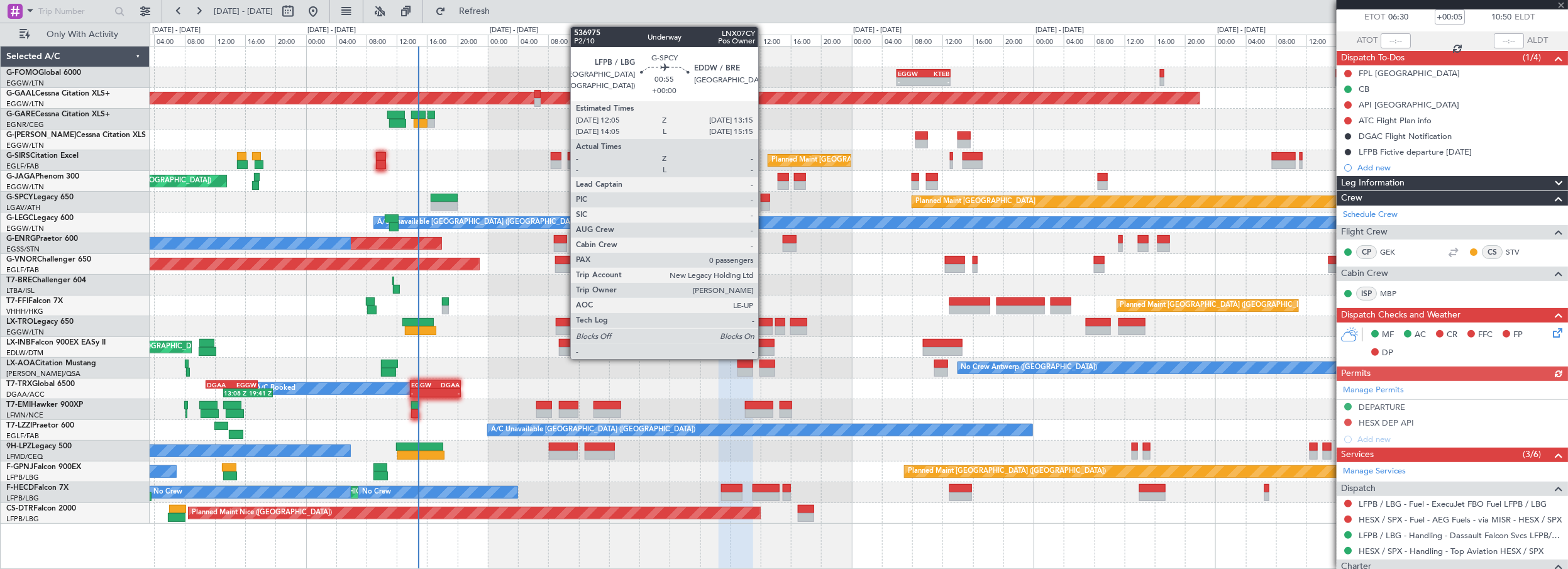
click at [762, 196] on div at bounding box center [765, 198] width 9 height 9
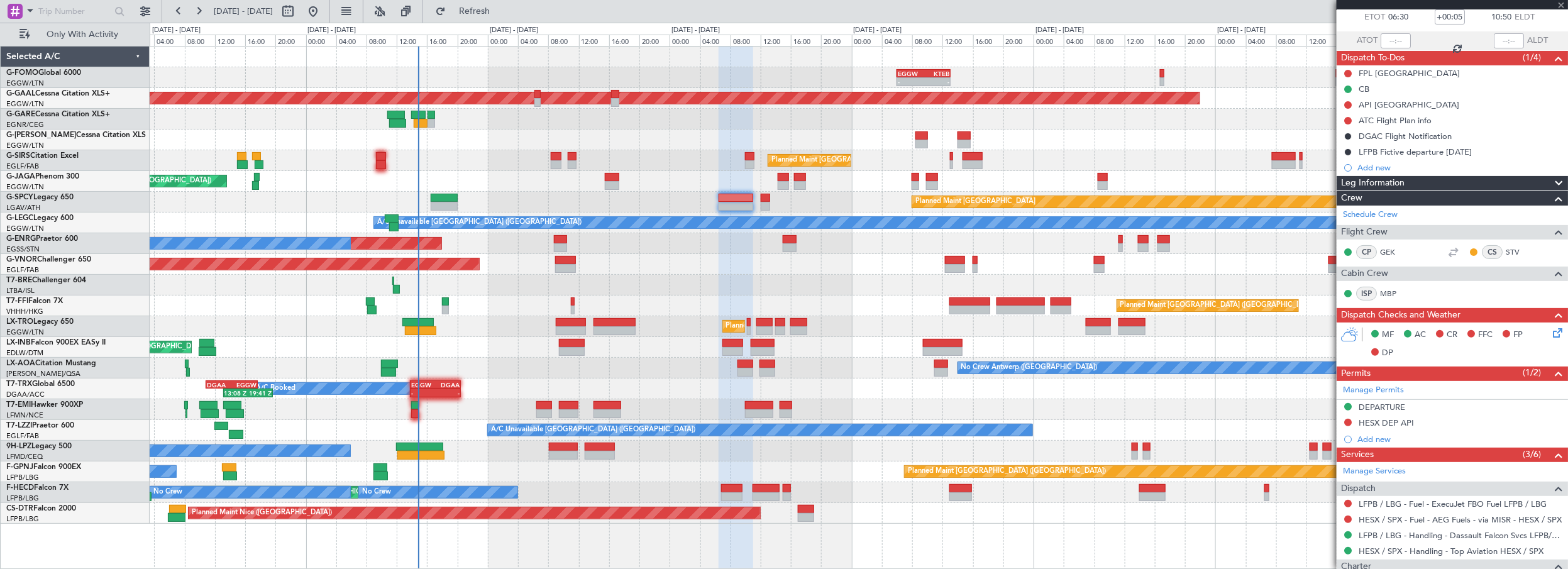
type input "0"
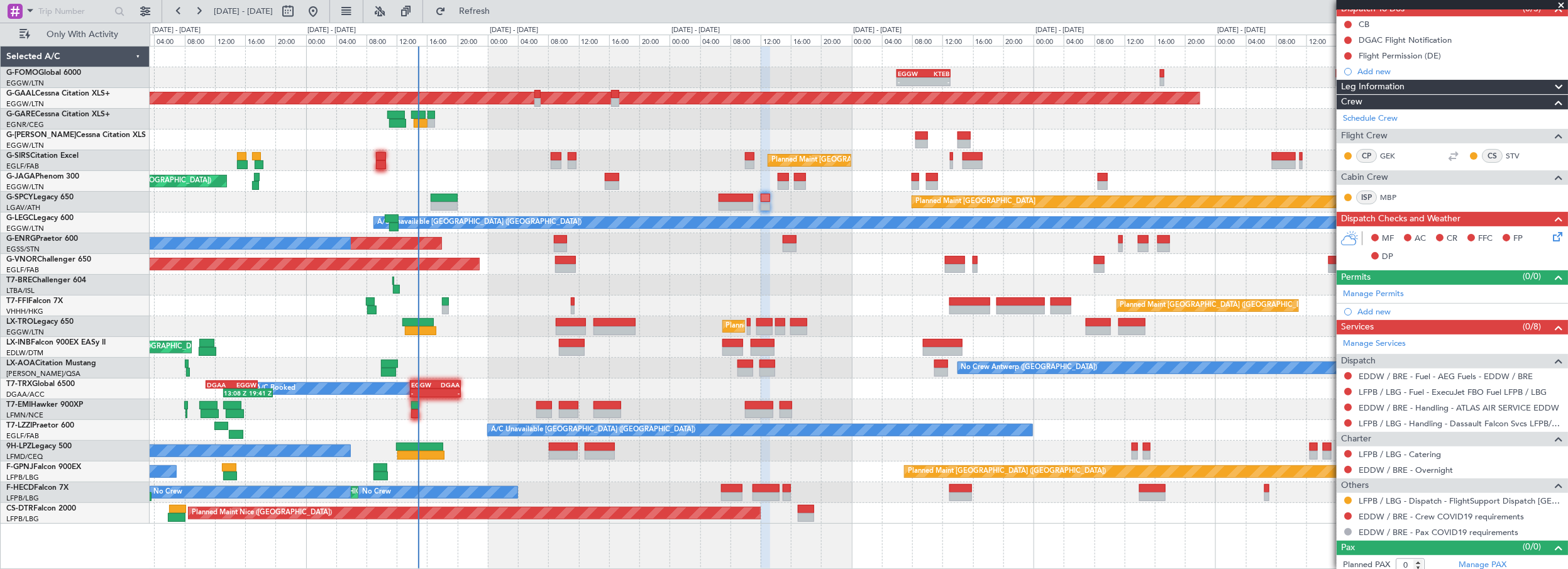
scroll to position [125, 0]
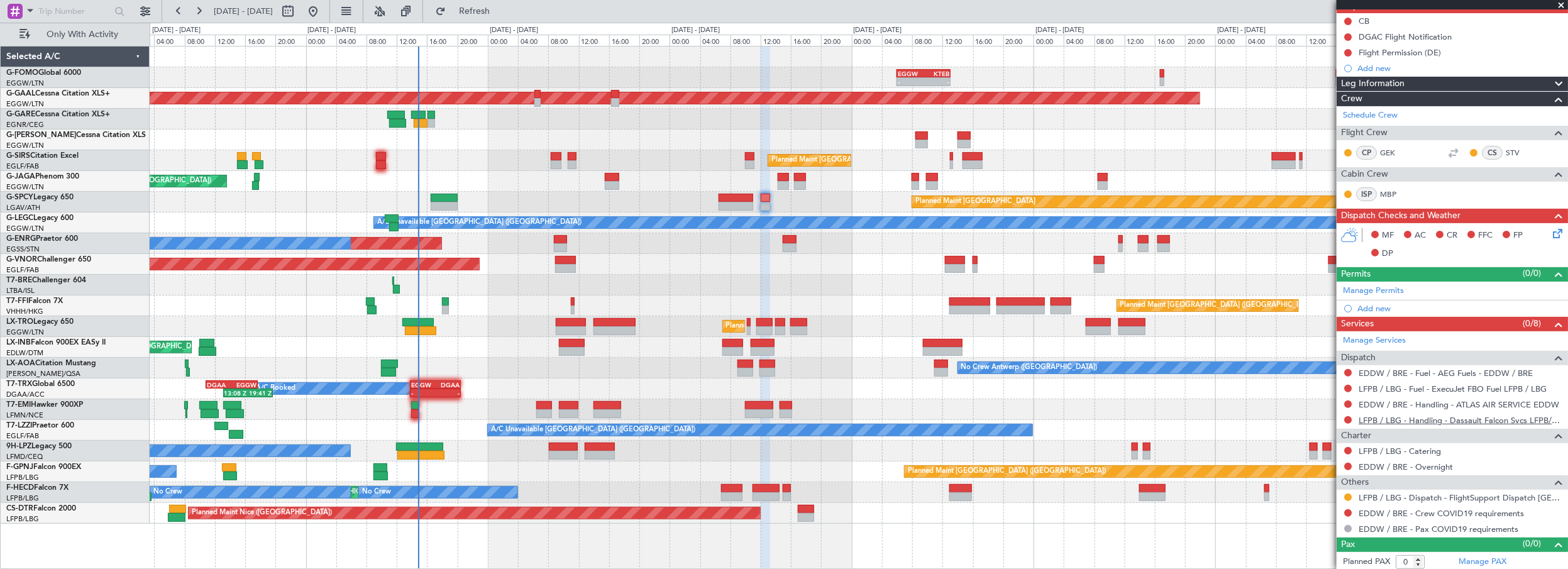
click at [1469, 416] on link "LFPB / LBG - Handling - Dassault Falcon Svcs LFPB/LBG" at bounding box center [1460, 420] width 203 height 11
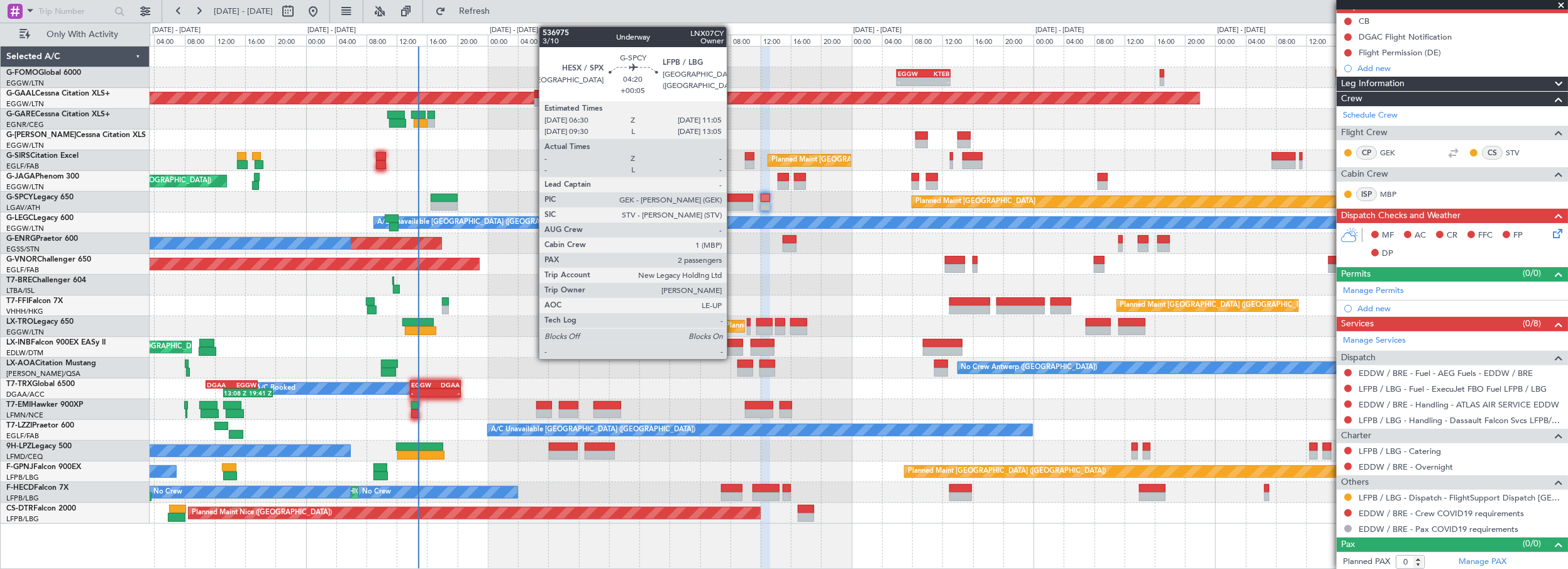
click at [733, 193] on div at bounding box center [736, 198] width 35 height 9
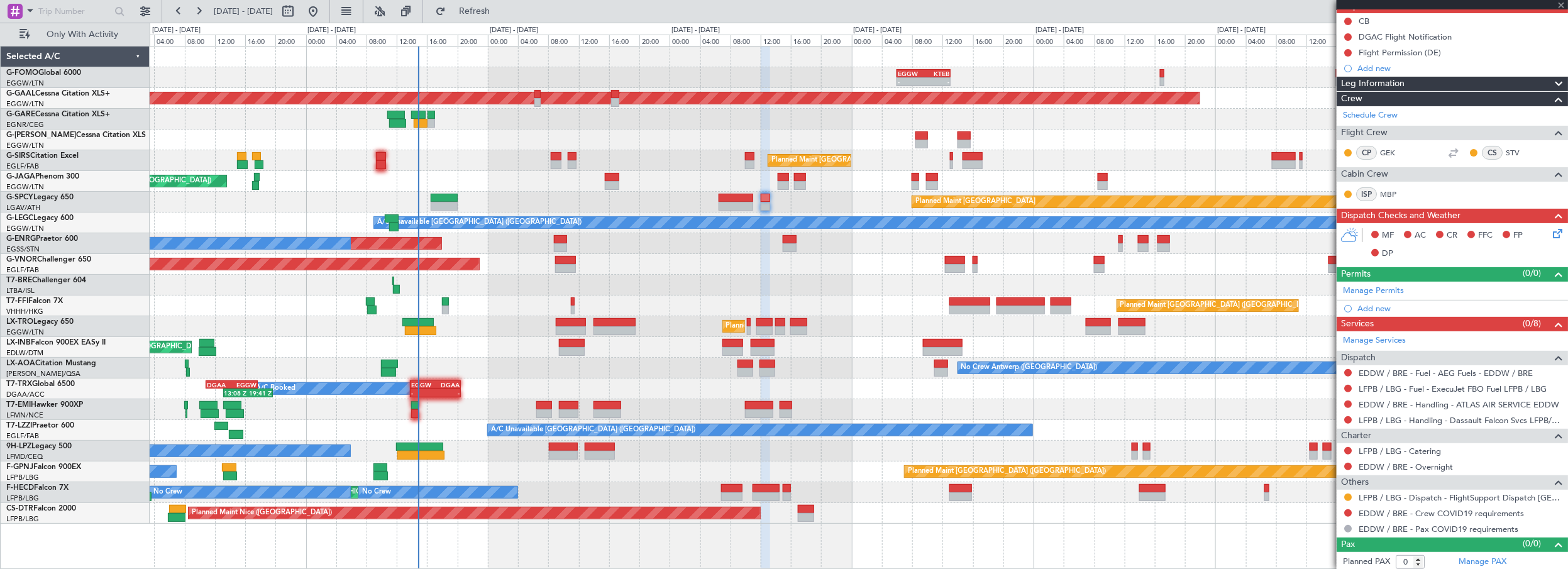
type input "+00:05"
type input "2"
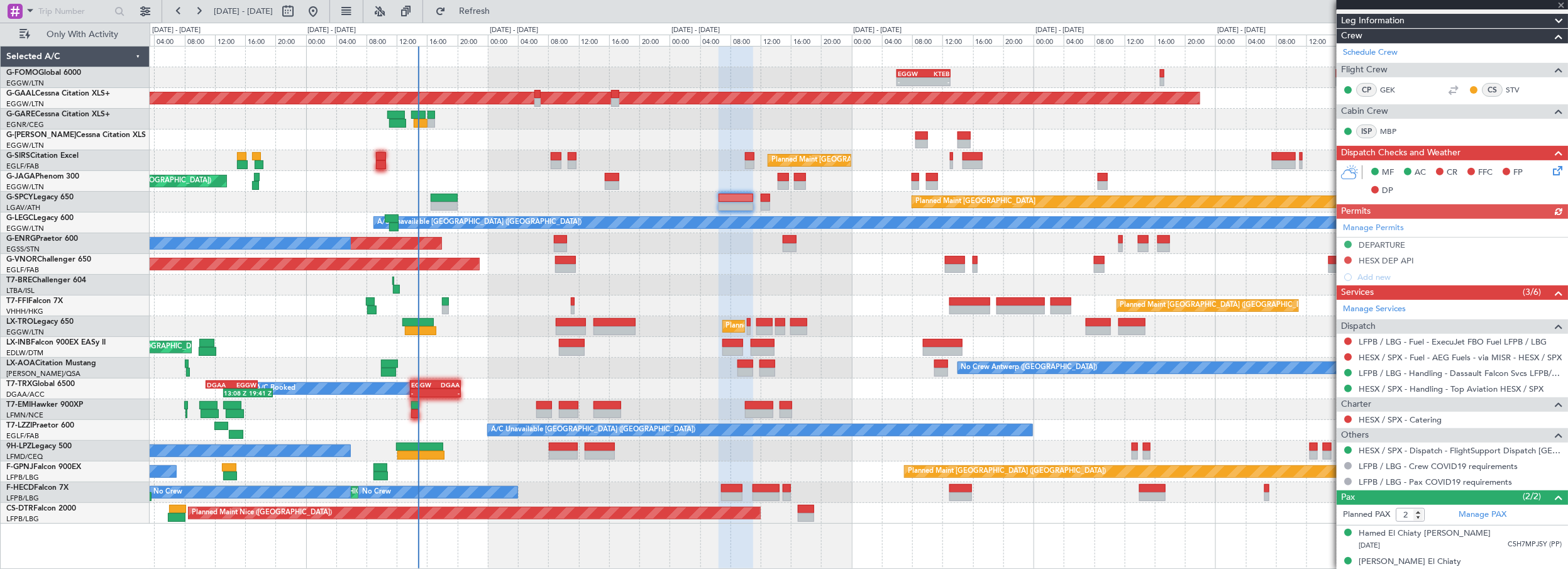
scroll to position [244, 0]
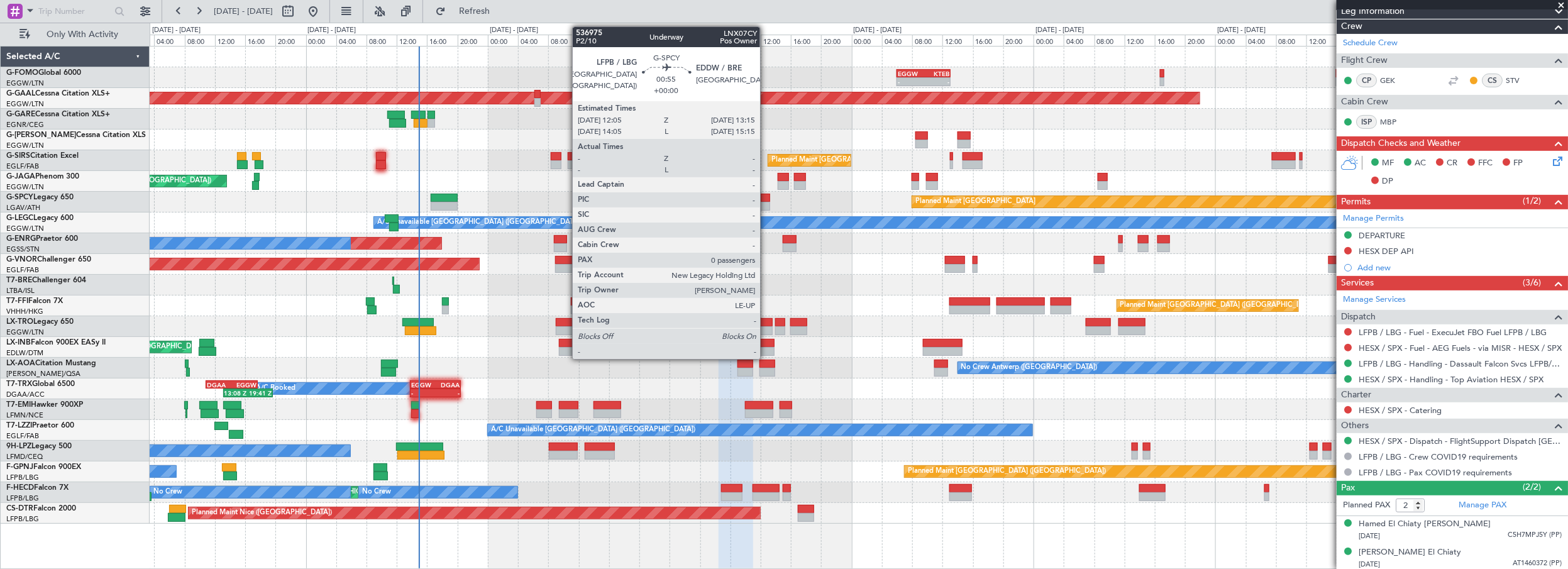
click at [763, 196] on div at bounding box center [765, 198] width 9 height 9
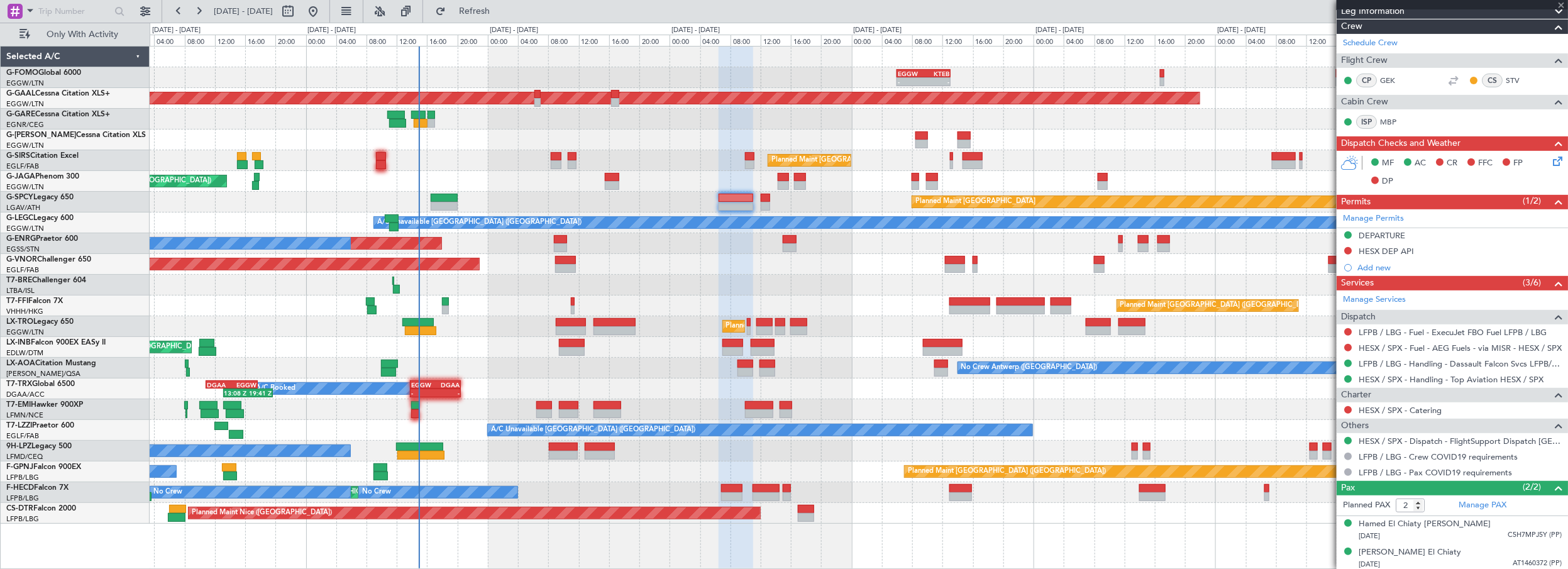
type input "0"
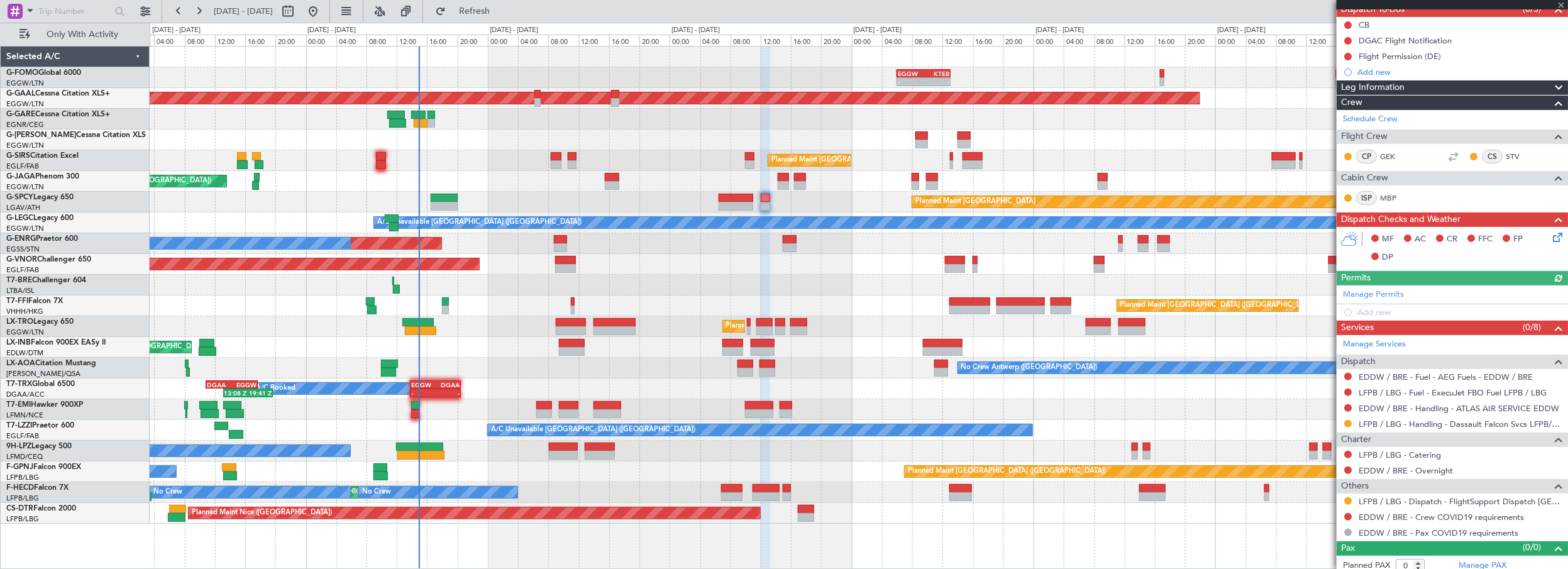
scroll to position [125, 0]
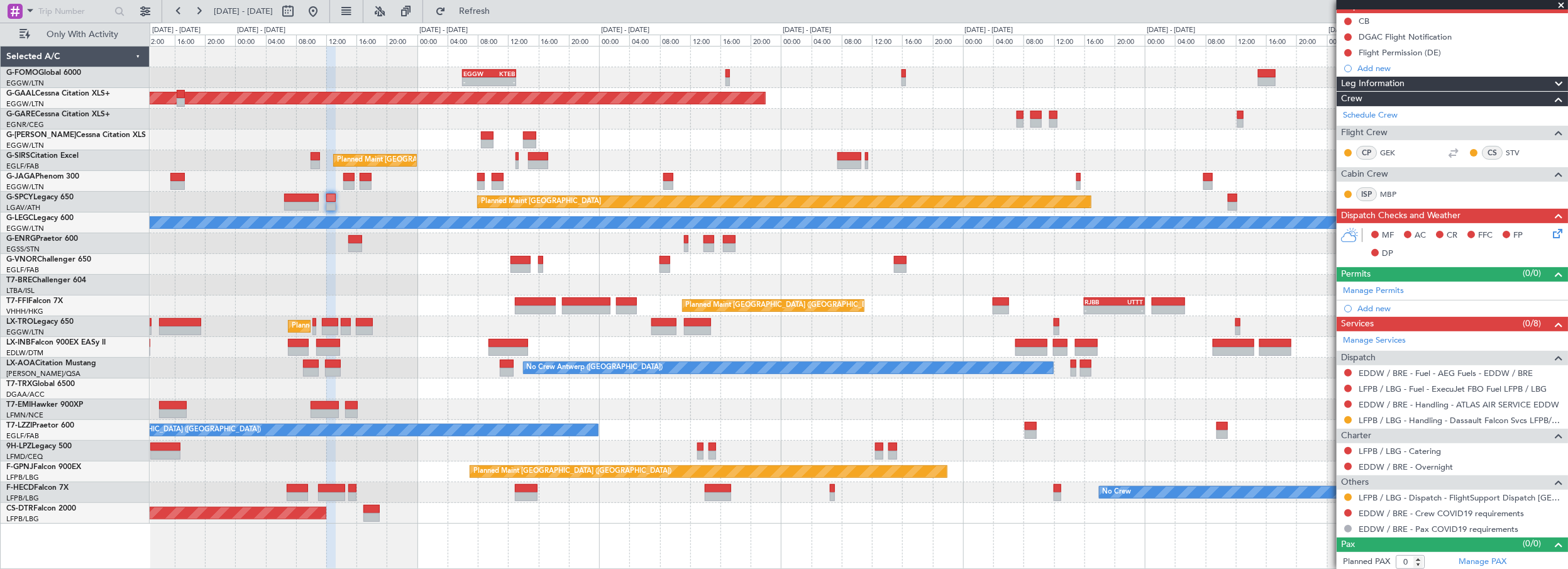
click at [601, 260] on div "- - EGGW 06:00 Z KTEB 13:05 Z Planned [GEOGRAPHIC_DATA] Owner Planned Maint [GE…" at bounding box center [859, 285] width 1419 height 477
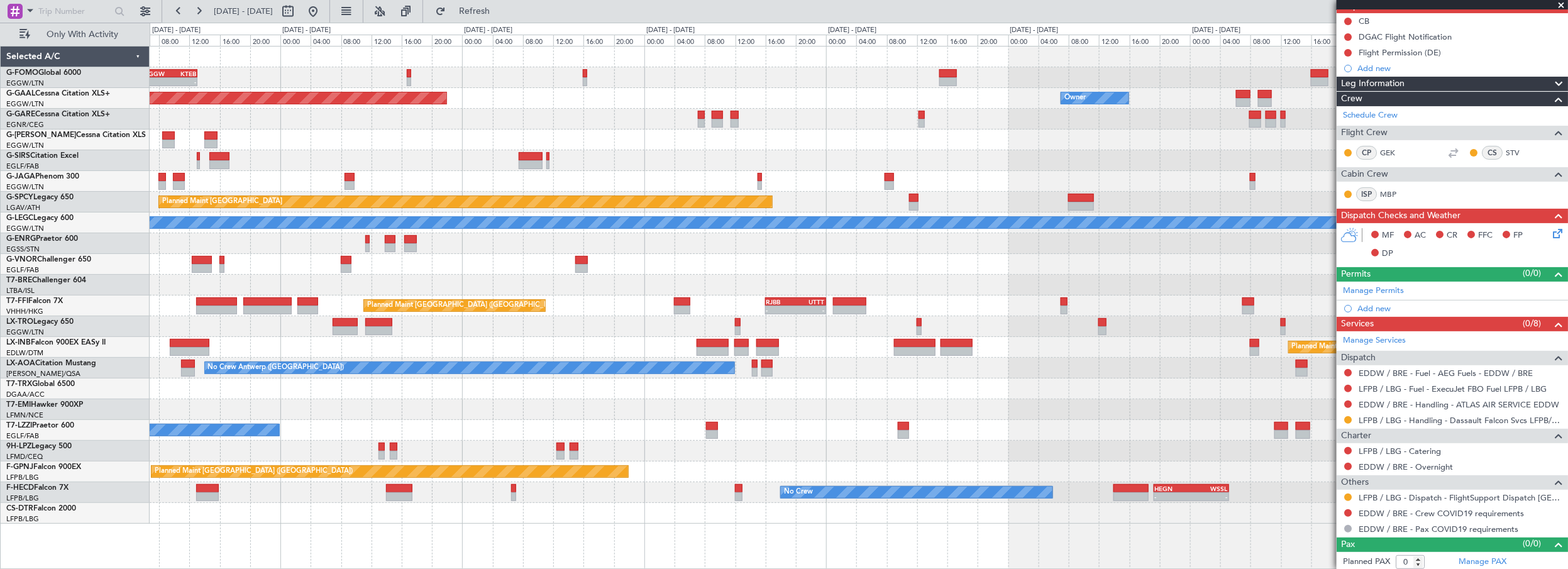
click at [841, 264] on div at bounding box center [859, 264] width 1419 height 21
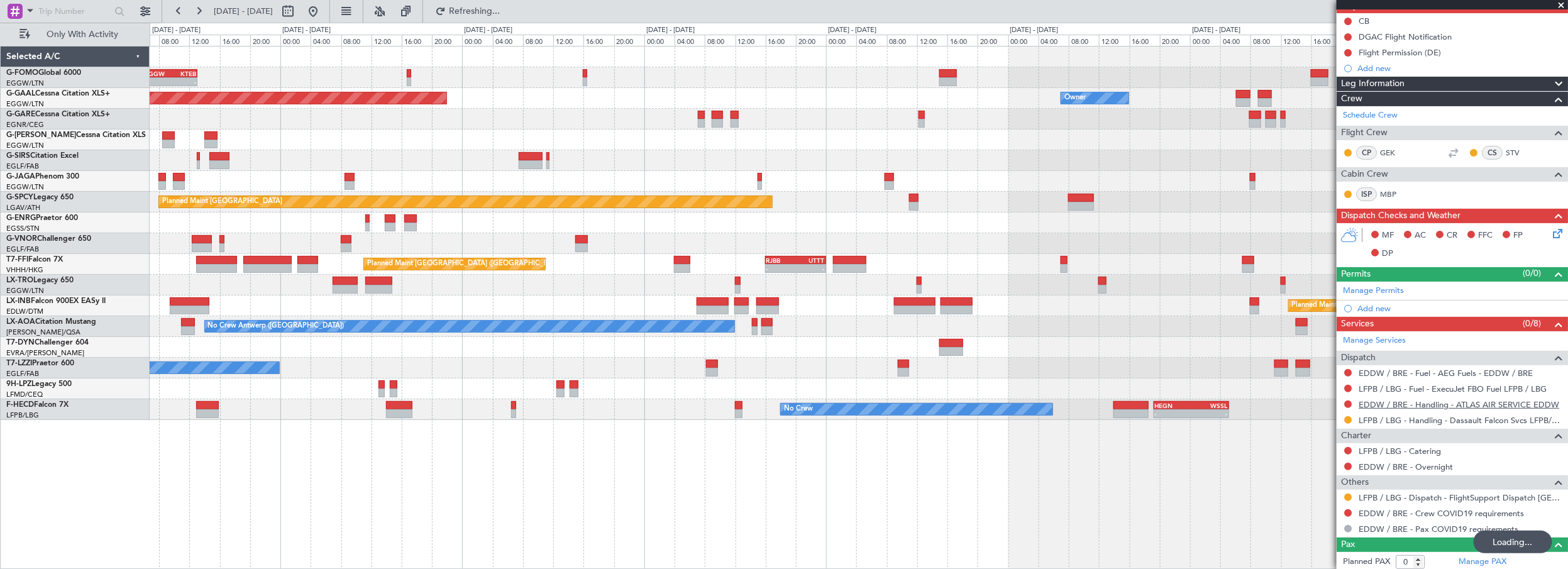
click at [1399, 402] on link "EDDW / BRE - Handling - ATLAS AIR SERVICE EDDW" at bounding box center [1459, 405] width 200 height 11
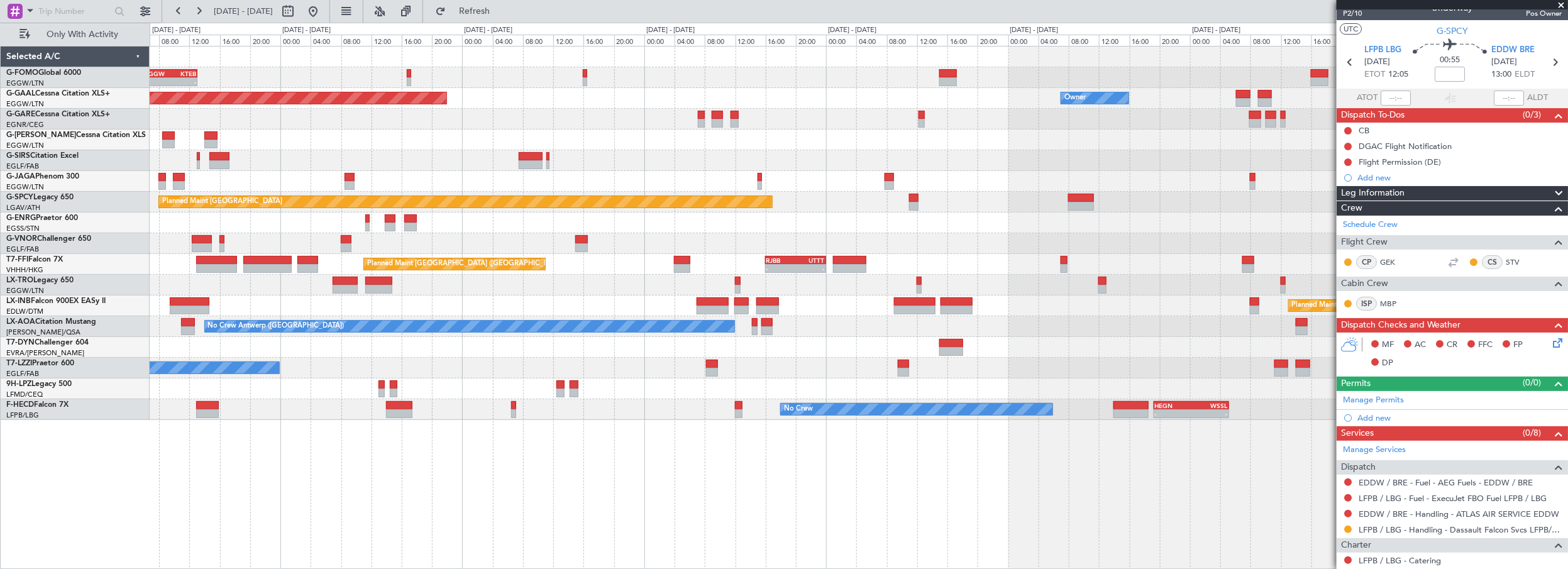
scroll to position [0, 0]
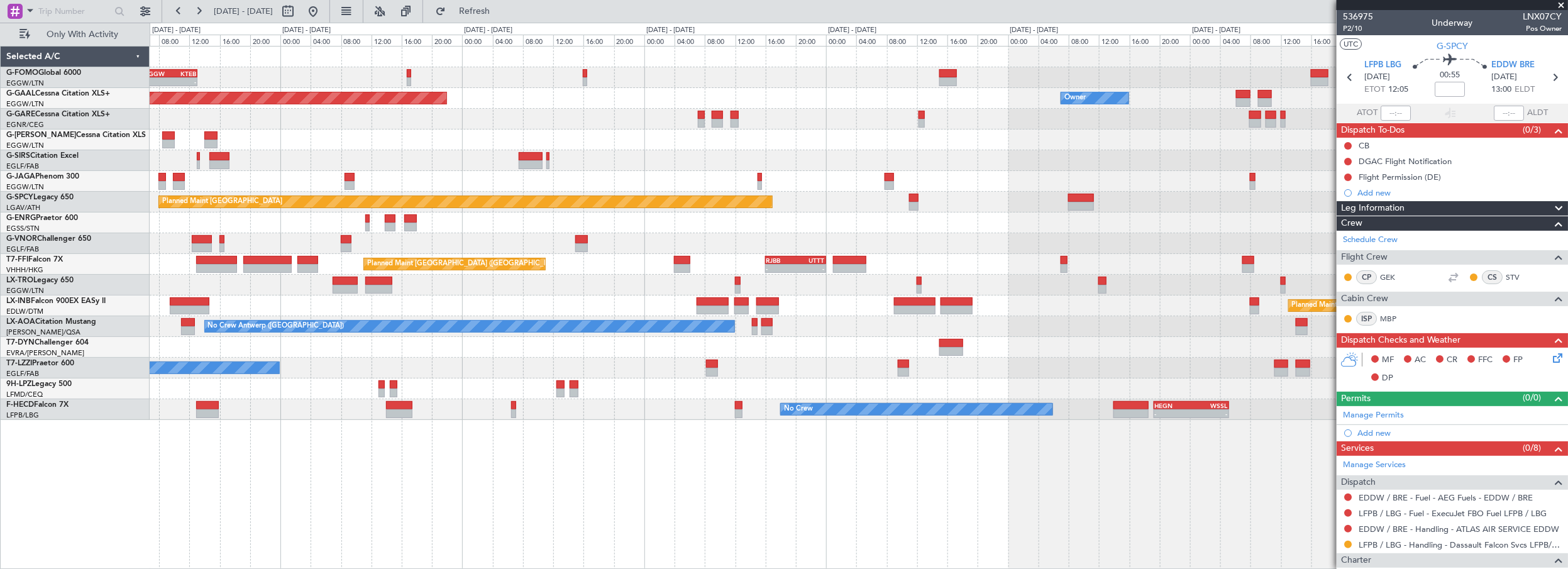
click at [488, 439] on div "- - EGGW 06:00 Z KTEB 13:05 Z Planned [GEOGRAPHIC_DATA] Owner Planned Maint [GE…" at bounding box center [860, 308] width 1419 height 524
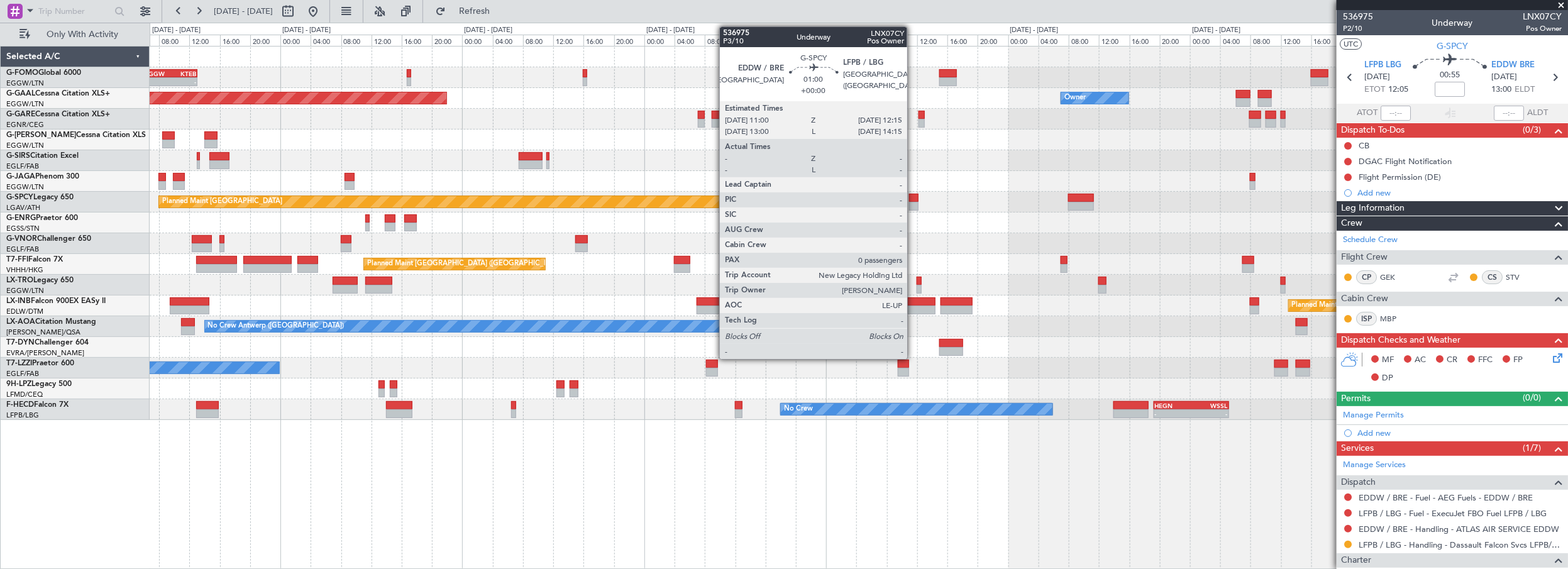
click at [914, 197] on div at bounding box center [915, 198] width 10 height 9
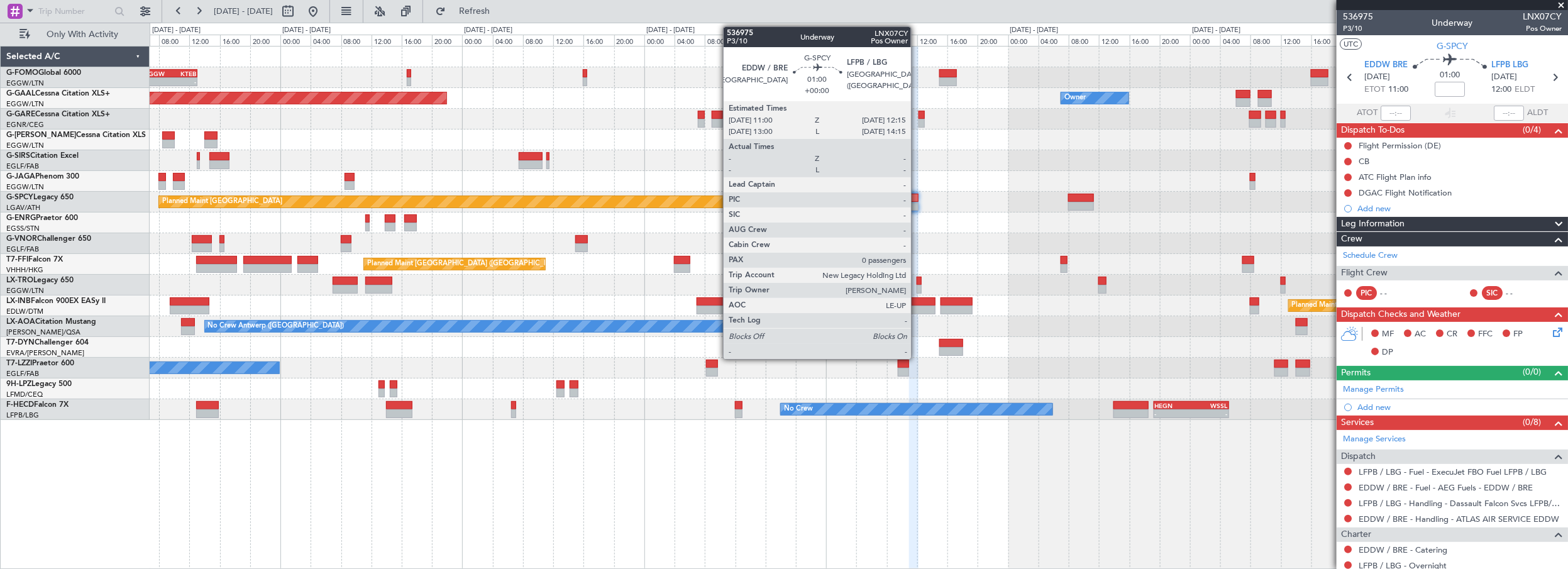
click at [917, 196] on div at bounding box center [915, 198] width 10 height 9
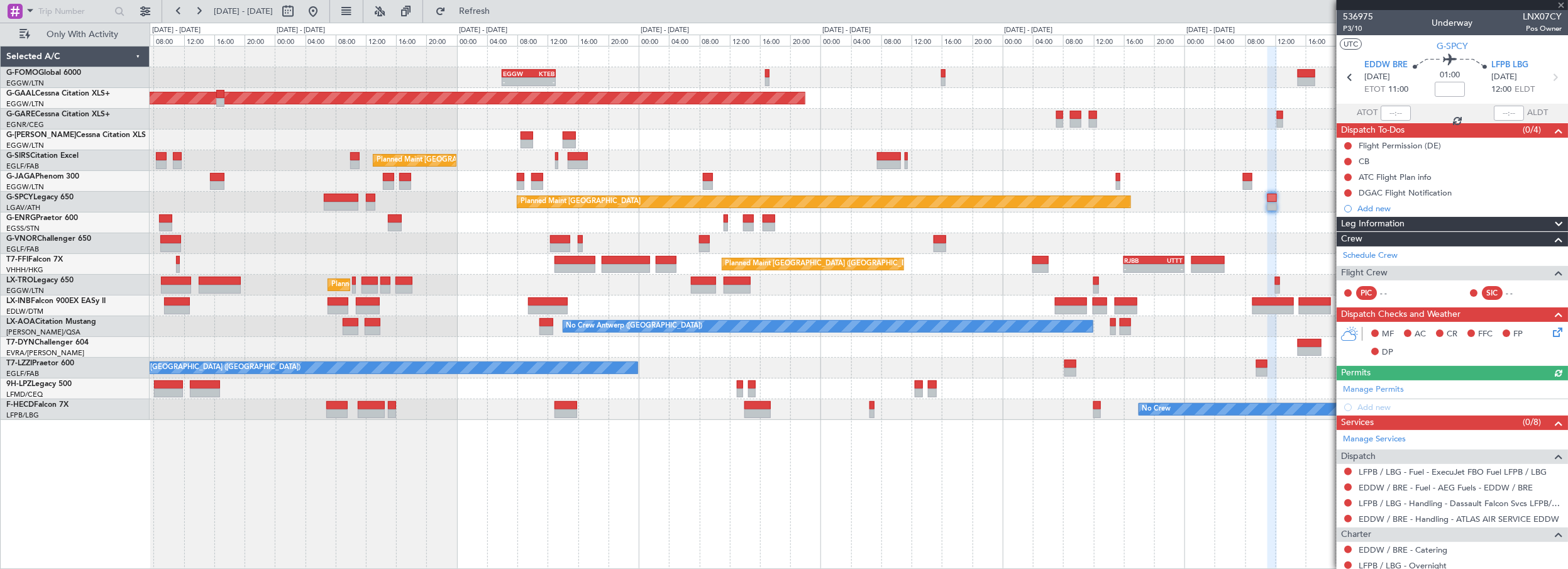
click at [1120, 214] on div "Unplanned Maint London (Stansted) A/C Unavailable" at bounding box center [859, 223] width 1419 height 21
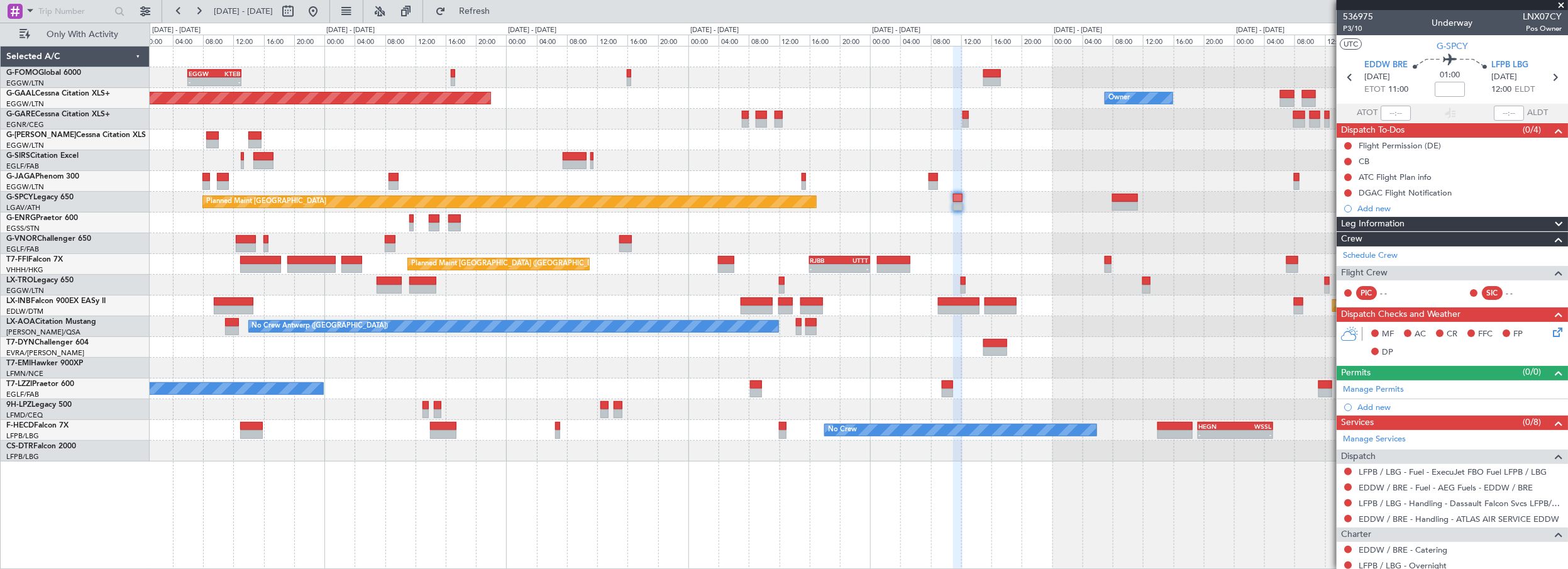
click at [892, 254] on div "- - EGGW 06:00 Z KTEB 13:05 Z Owner Planned Maint Dusseldorf Planned Maint Lond…" at bounding box center [859, 254] width 1419 height 415
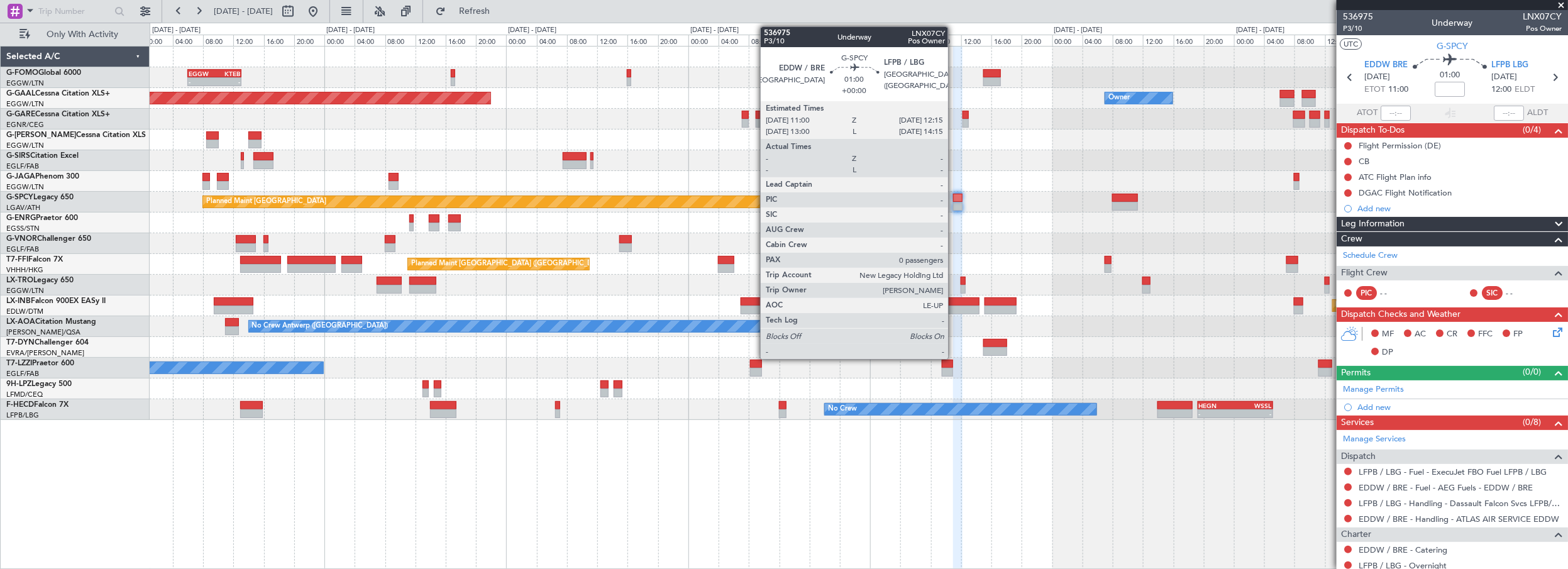
click at [954, 199] on div at bounding box center [958, 198] width 10 height 9
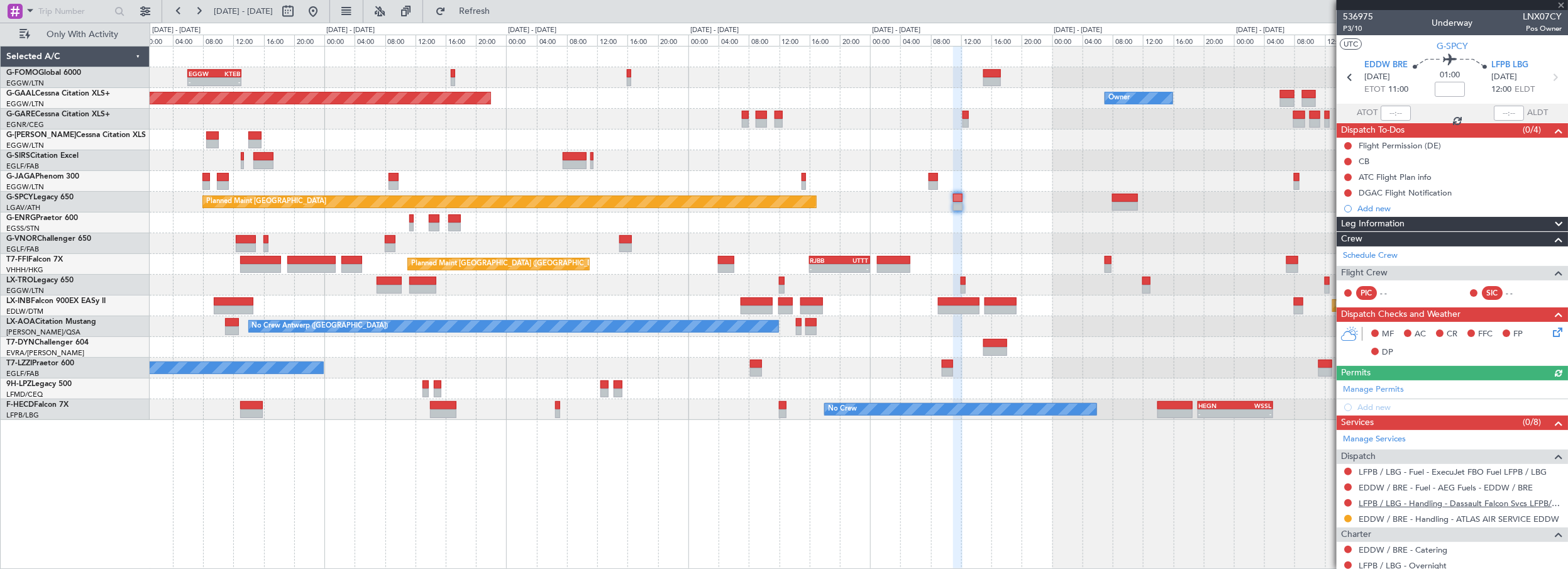
click at [1385, 499] on link "LFPB / LBG - Handling - Dassault Falcon Svcs LFPB/LBG" at bounding box center [1460, 503] width 203 height 11
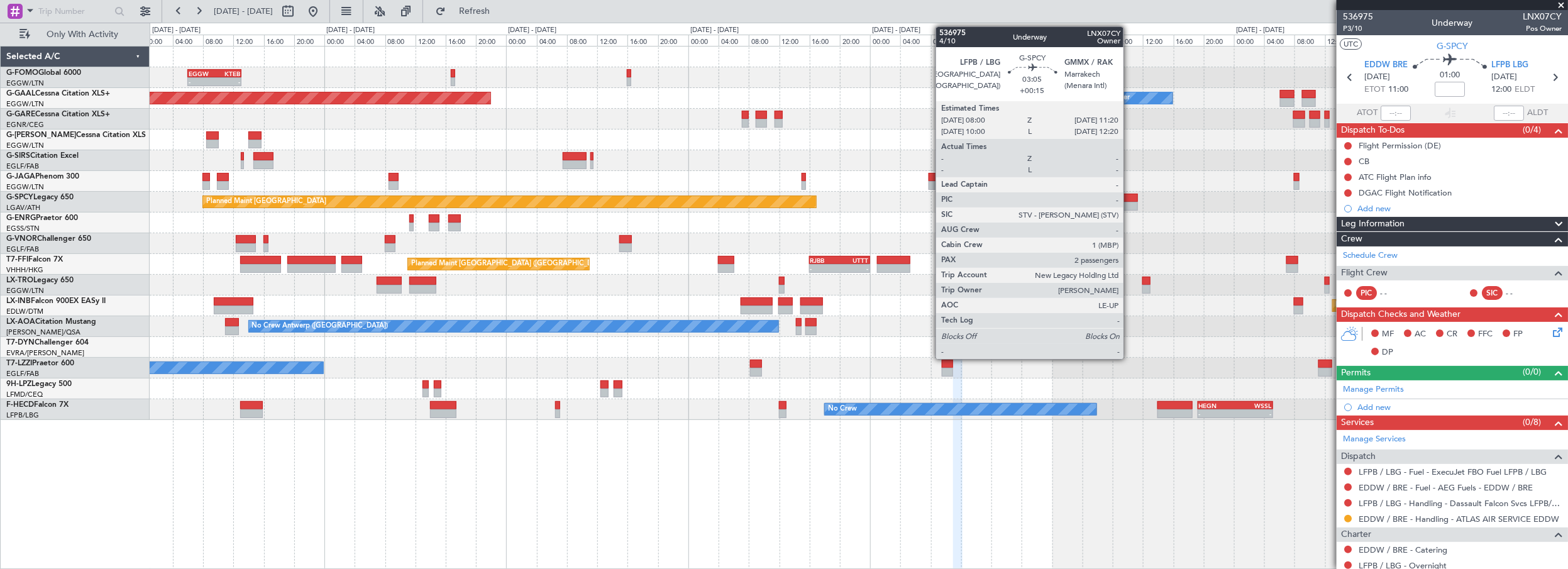
click at [1130, 197] on div at bounding box center [1125, 198] width 26 height 9
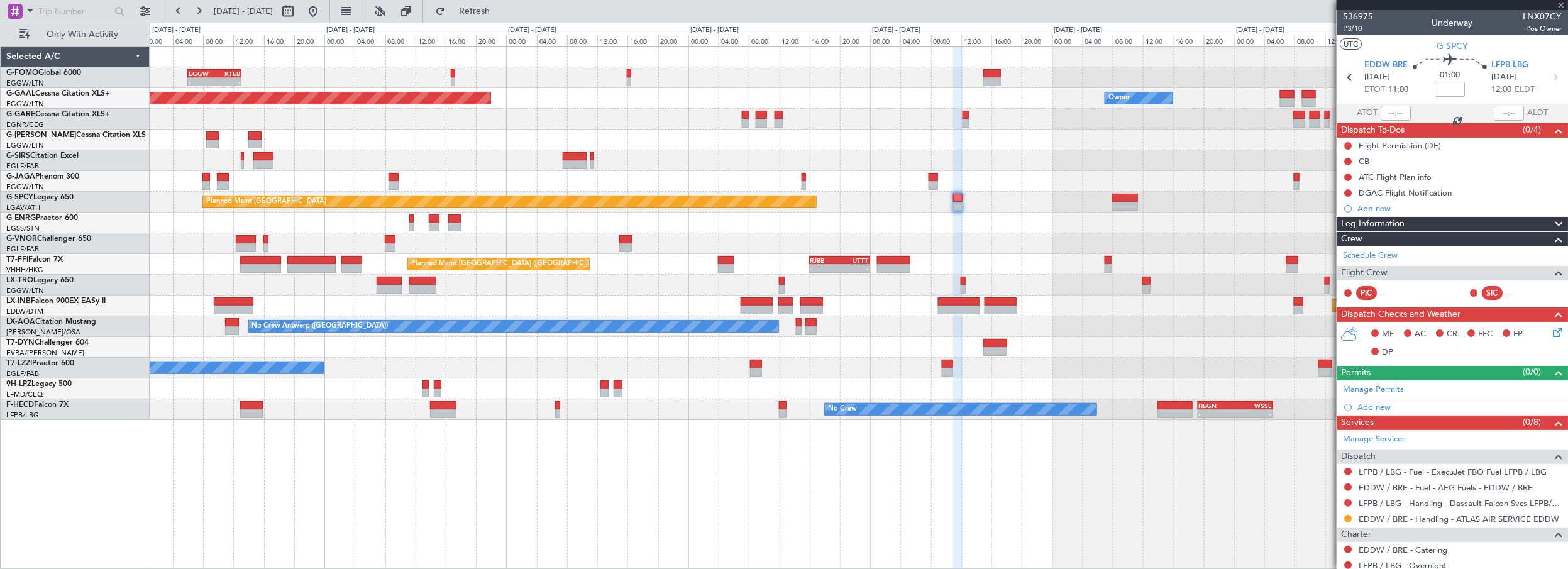
type input "+00:15"
type input "2"
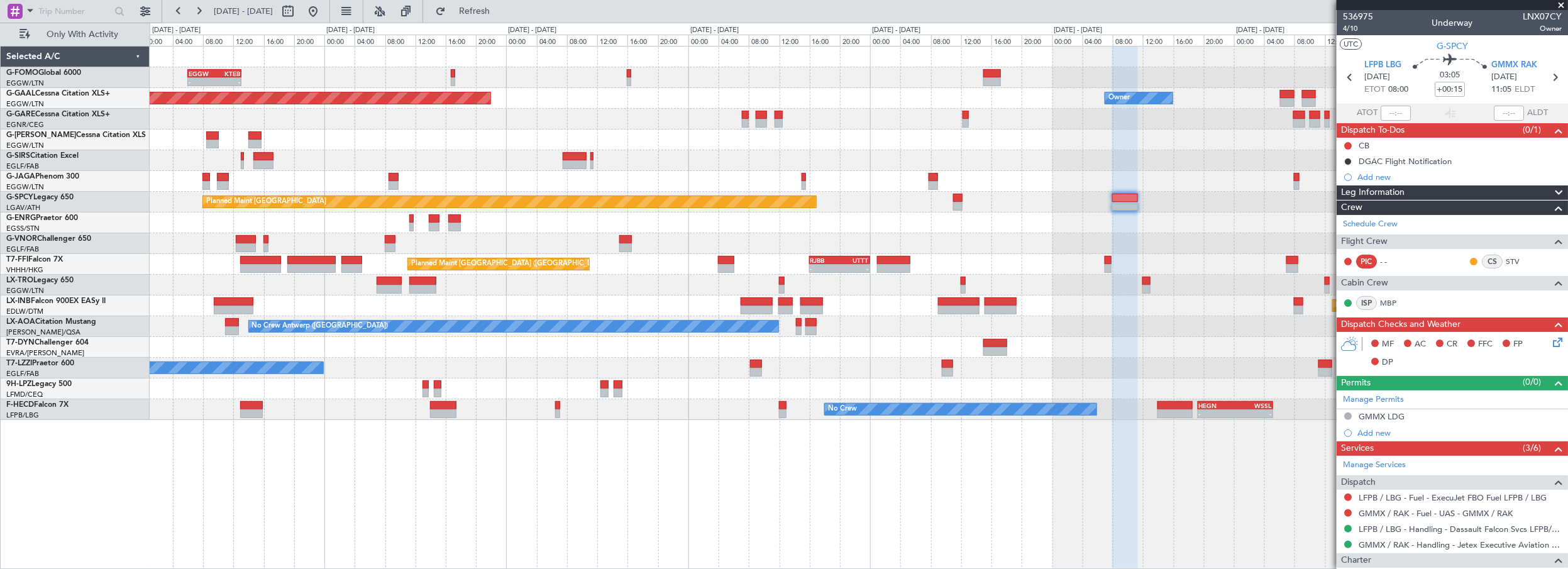
click at [1190, 535] on div "- - EGGW 06:00 Z KTEB 13:05 Z Owner Planned Maint Dusseldorf Planned Maint Lond…" at bounding box center [860, 308] width 1419 height 524
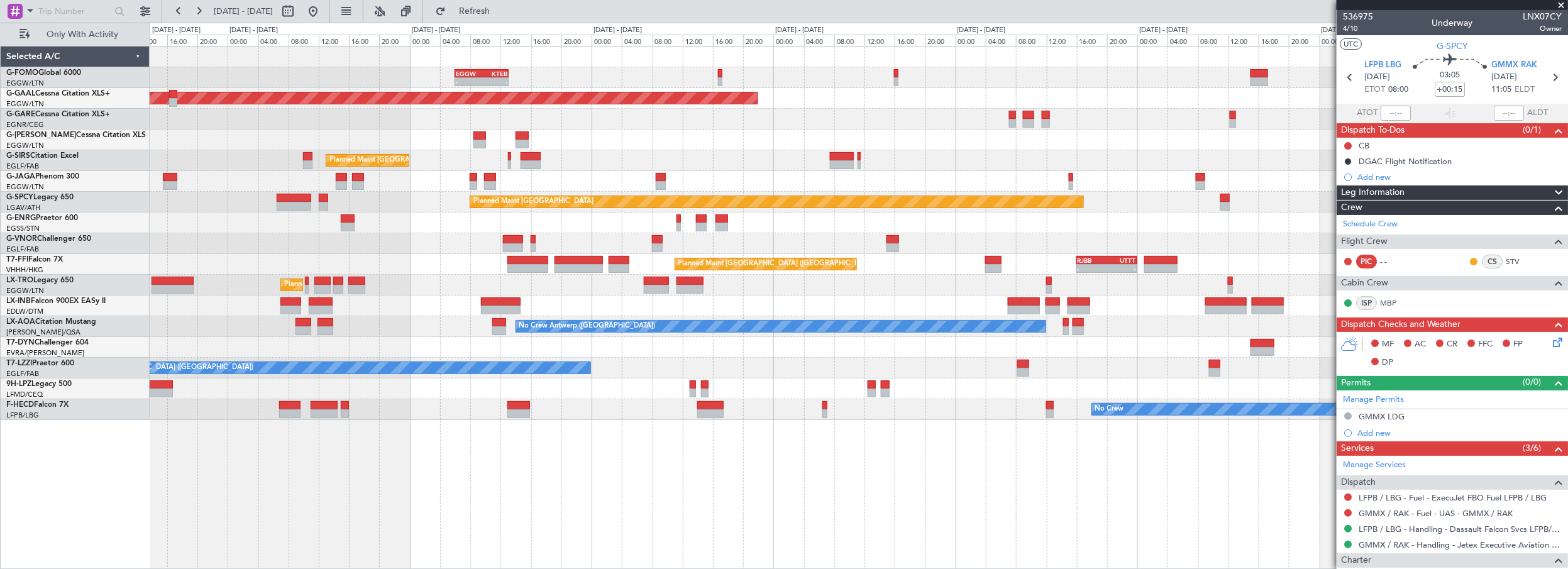
click at [936, 237] on div "- - EGGW 06:00 Z KTEB 13:05 Z Owner Planned Maint Dusseldorf Planned Maint Lond…" at bounding box center [859, 233] width 1419 height 374
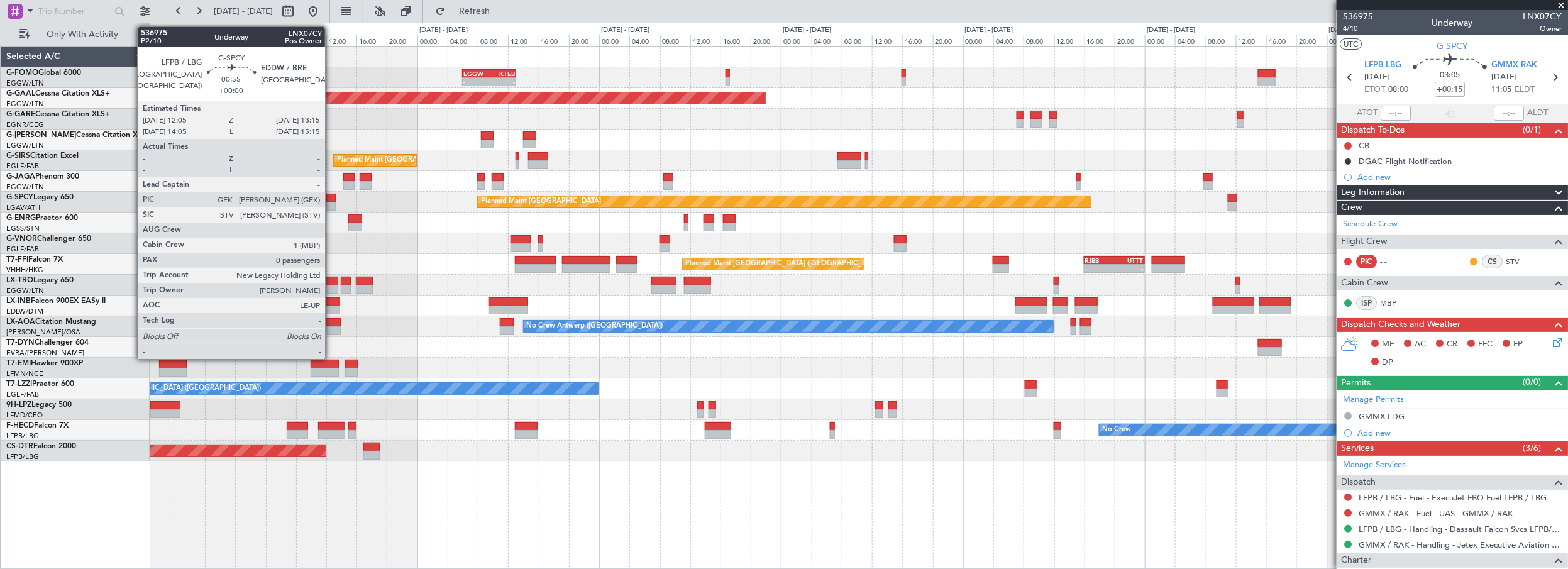
click at [331, 196] on div at bounding box center [331, 198] width 9 height 9
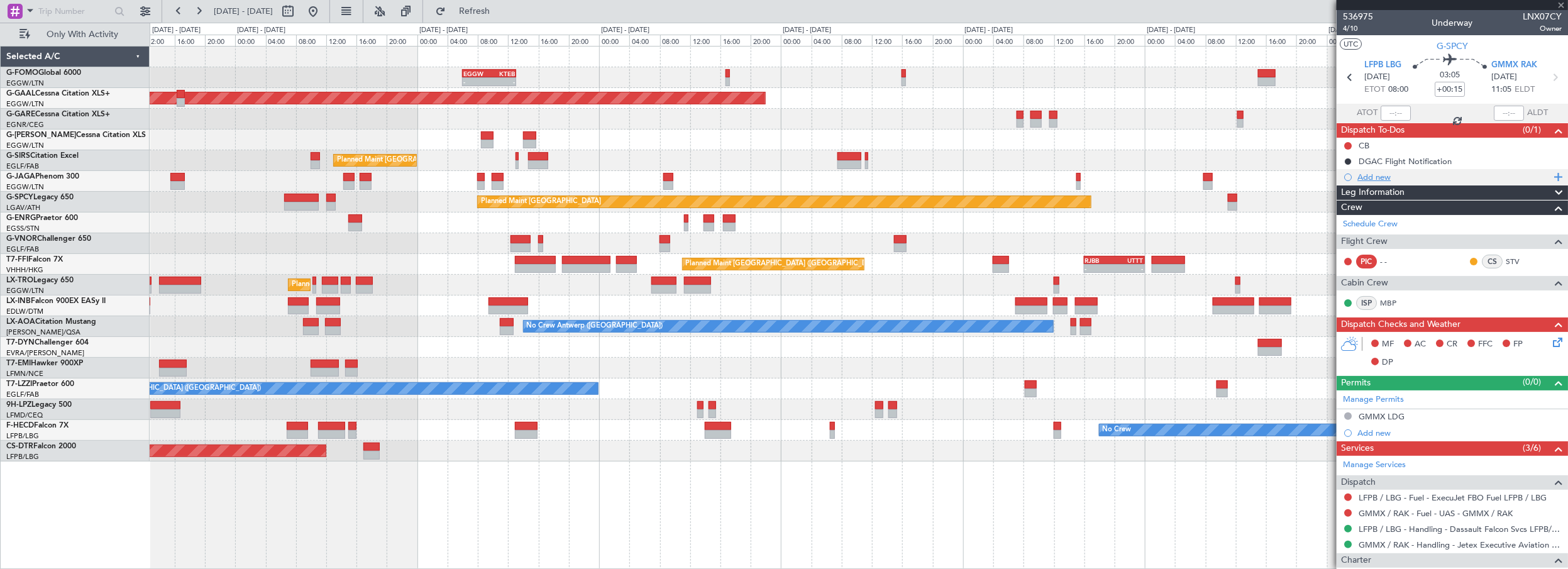
type input "0"
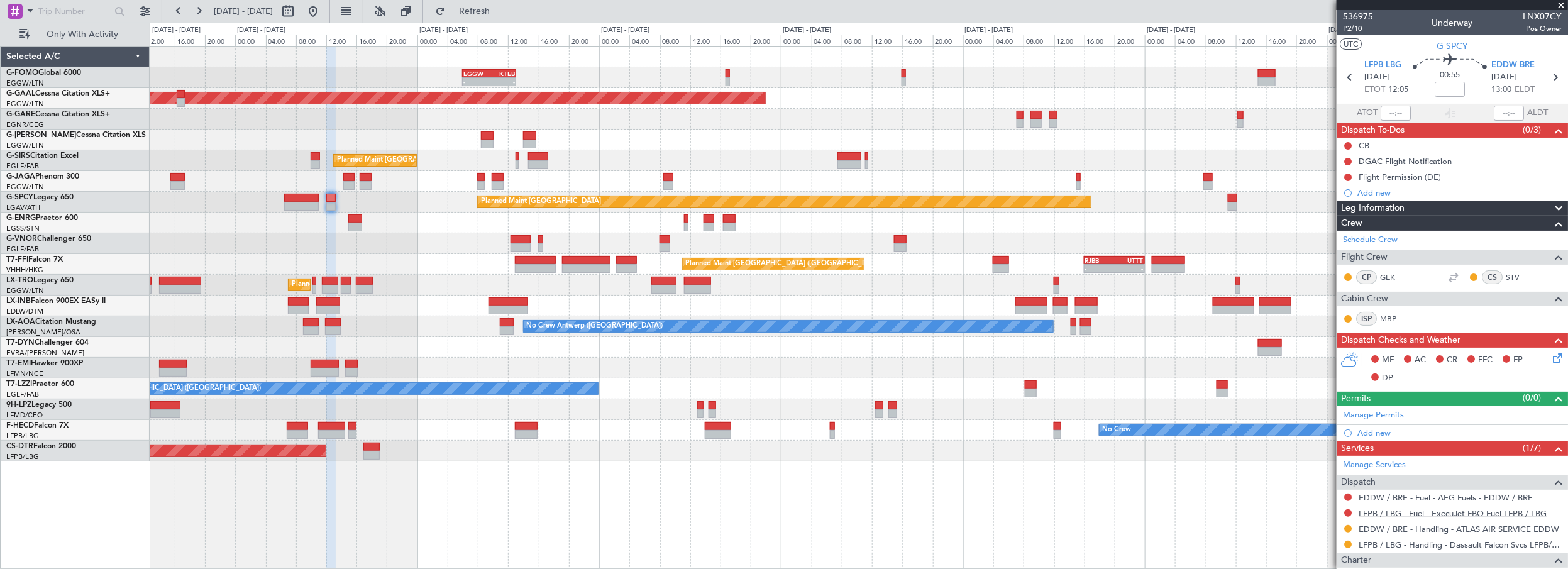
scroll to position [125, 0]
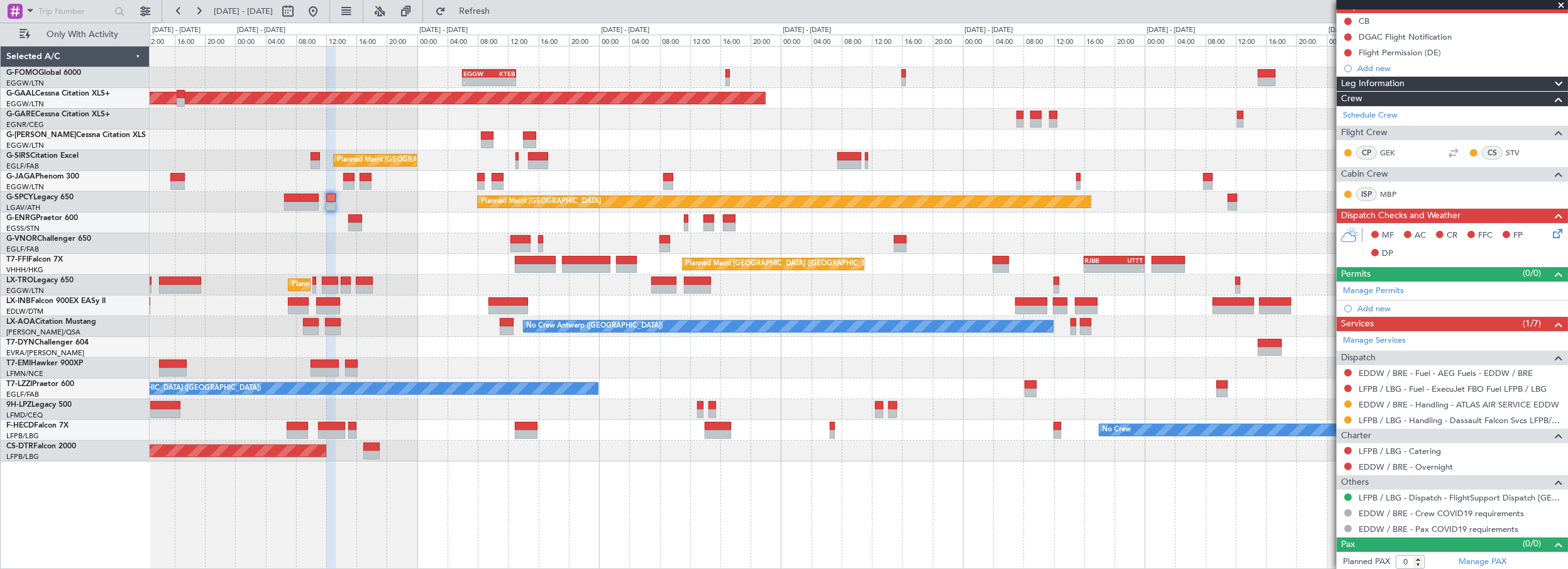
click at [1412, 80] on div "Leg Information" at bounding box center [1452, 83] width 231 height 15
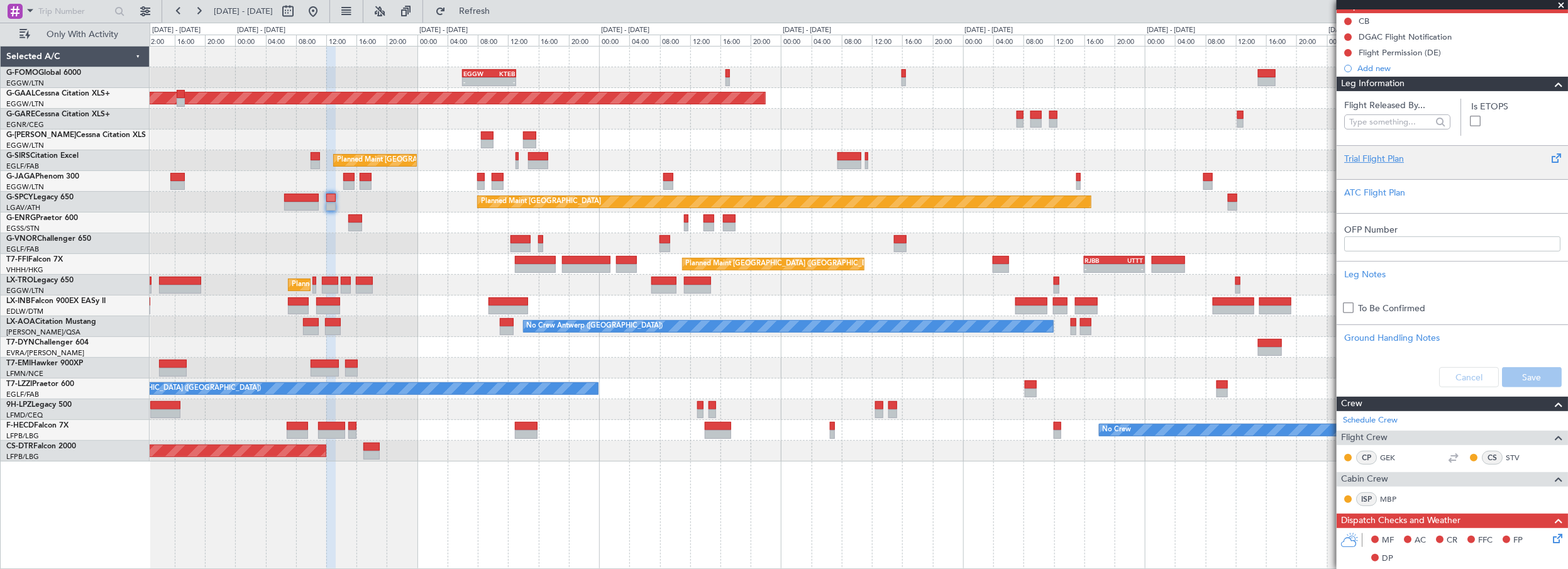
click at [1365, 160] on div "Trial Flight Plan" at bounding box center [1452, 159] width 216 height 13
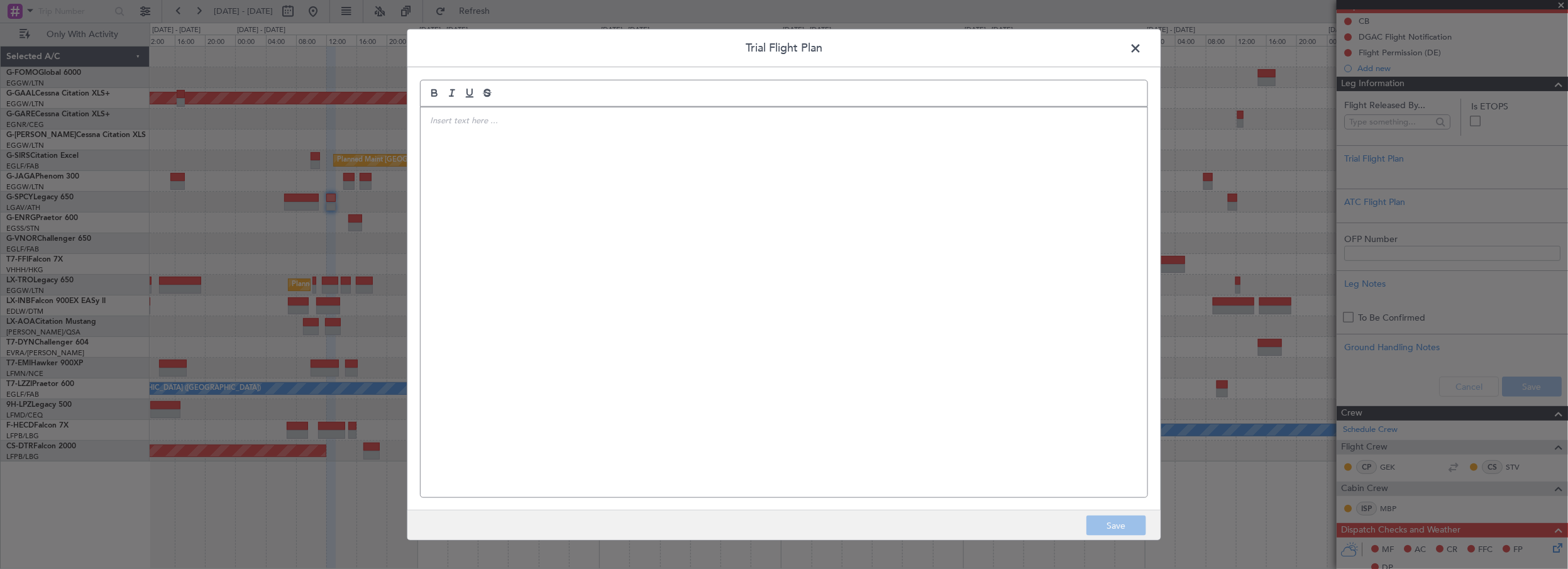
click at [698, 202] on div at bounding box center [784, 302] width 727 height 391
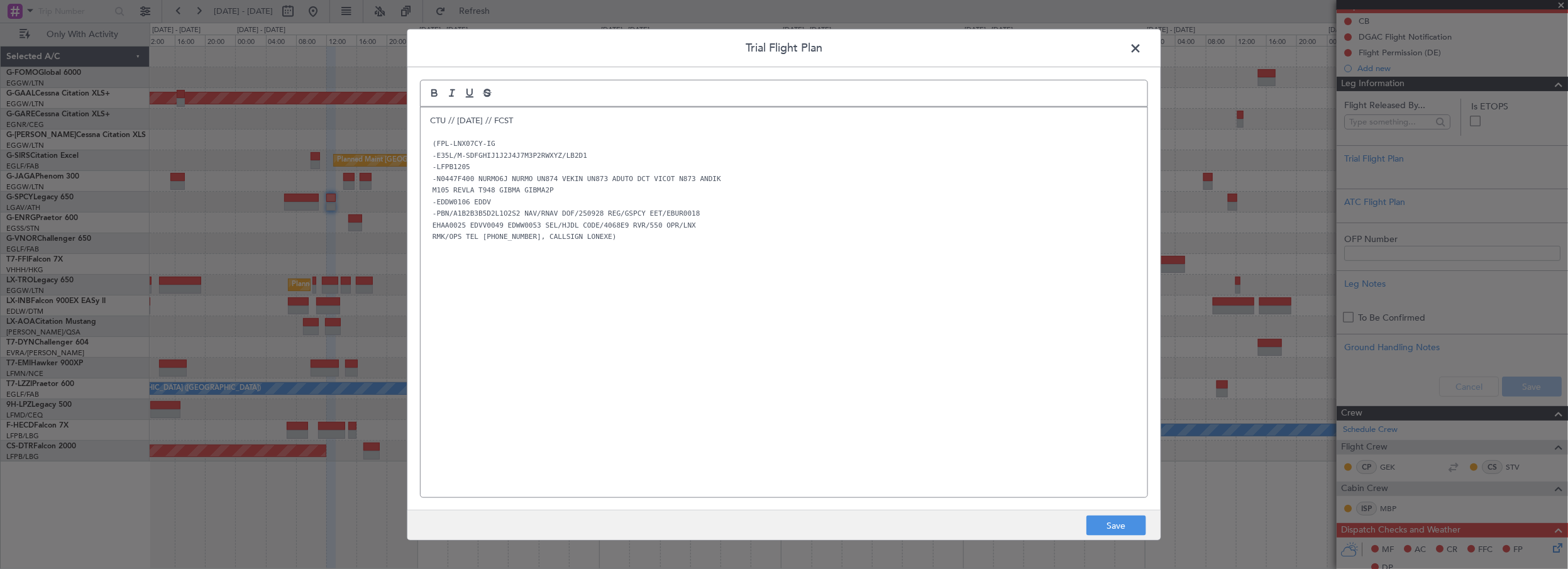
scroll to position [0, 0]
click at [595, 283] on div "CTU // 26SEP // FCST (FPL-LNX07CY-IG -E35L/M-SDFGHIJ1J2J4J7M3P2RWXYZ/LB2D1 -LFP…" at bounding box center [784, 302] width 727 height 391
click at [1123, 523] on button "Save" at bounding box center [1116, 526] width 60 height 20
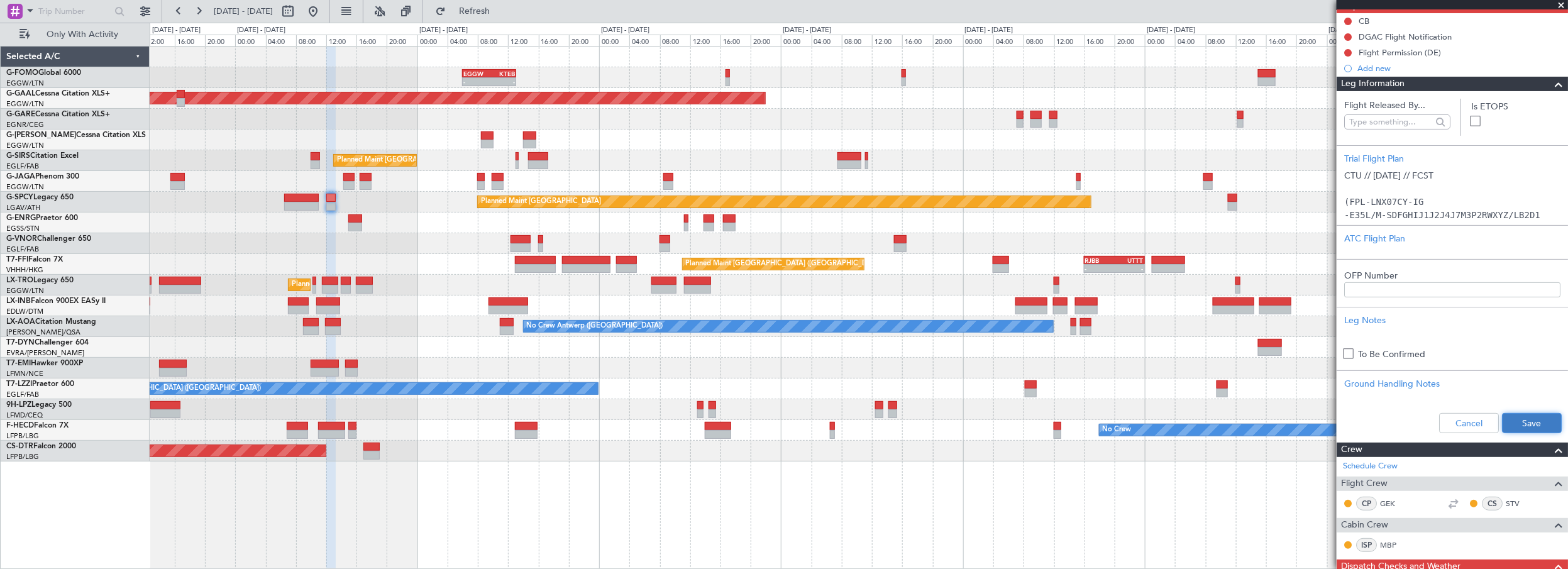
click at [1521, 417] on button "Save" at bounding box center [1532, 424] width 60 height 20
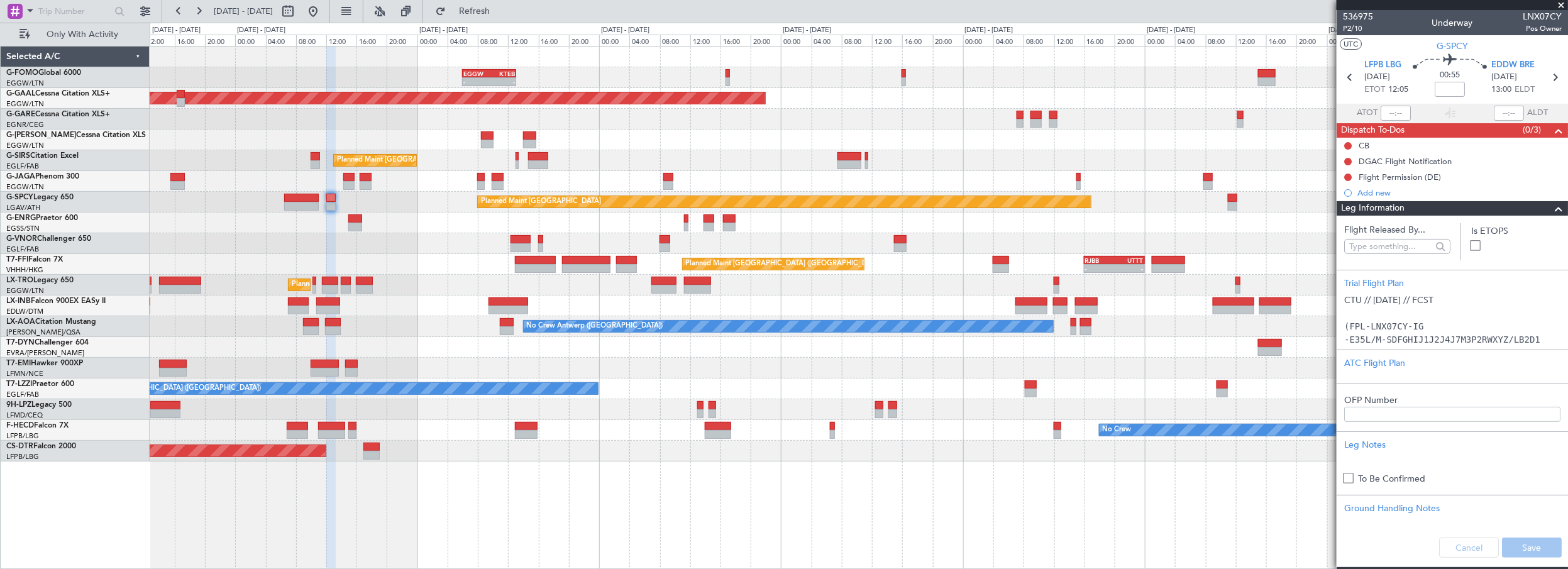
click at [1454, 94] on mat-tooltip-component "Flight Time" at bounding box center [1448, 98] width 58 height 34
click at [1449, 88] on mat-tooltip-component "Flight Time" at bounding box center [1448, 98] width 58 height 34
drag, startPoint x: 1445, startPoint y: 89, endPoint x: 1495, endPoint y: 83, distance: 50.4
click at [1445, 89] on input at bounding box center [1450, 89] width 30 height 15
click at [1555, 207] on span at bounding box center [1559, 209] width 15 height 15
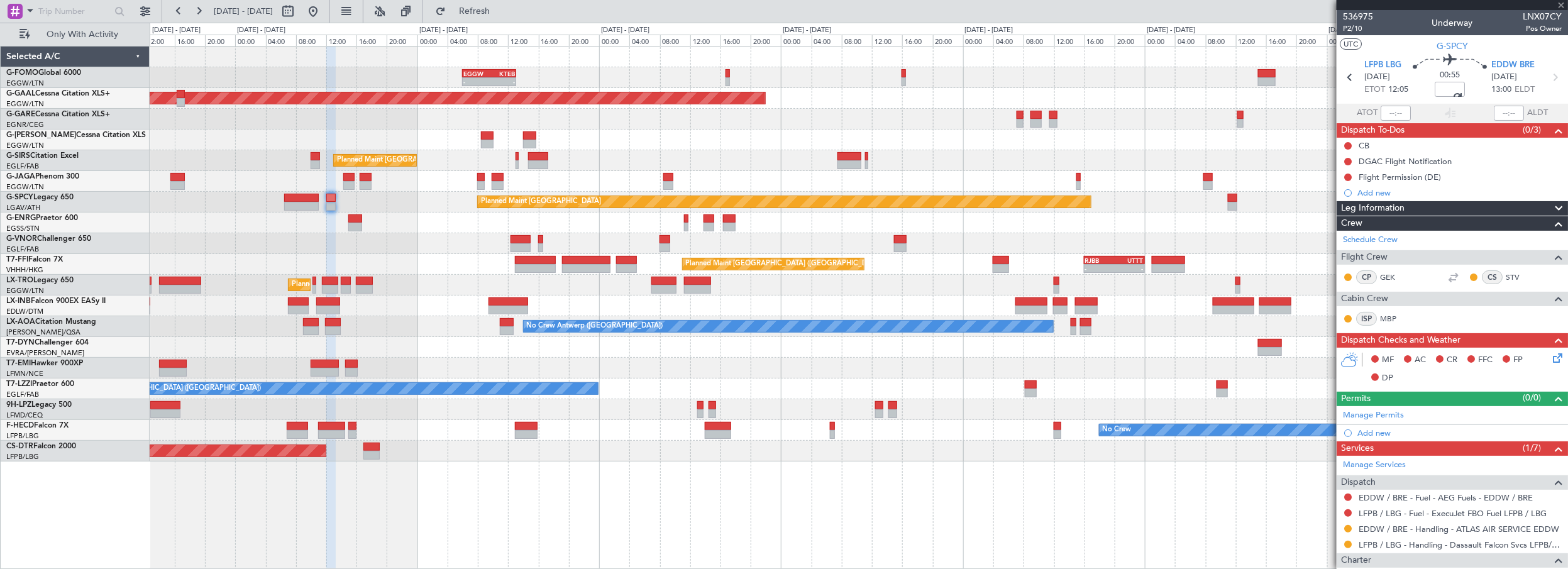
click at [1120, 525] on div "- - EGGW 06:00 Z KTEB 13:05 Z Owner Planned Maint Dusseldorf Planned Maint Lond…" at bounding box center [860, 308] width 1419 height 524
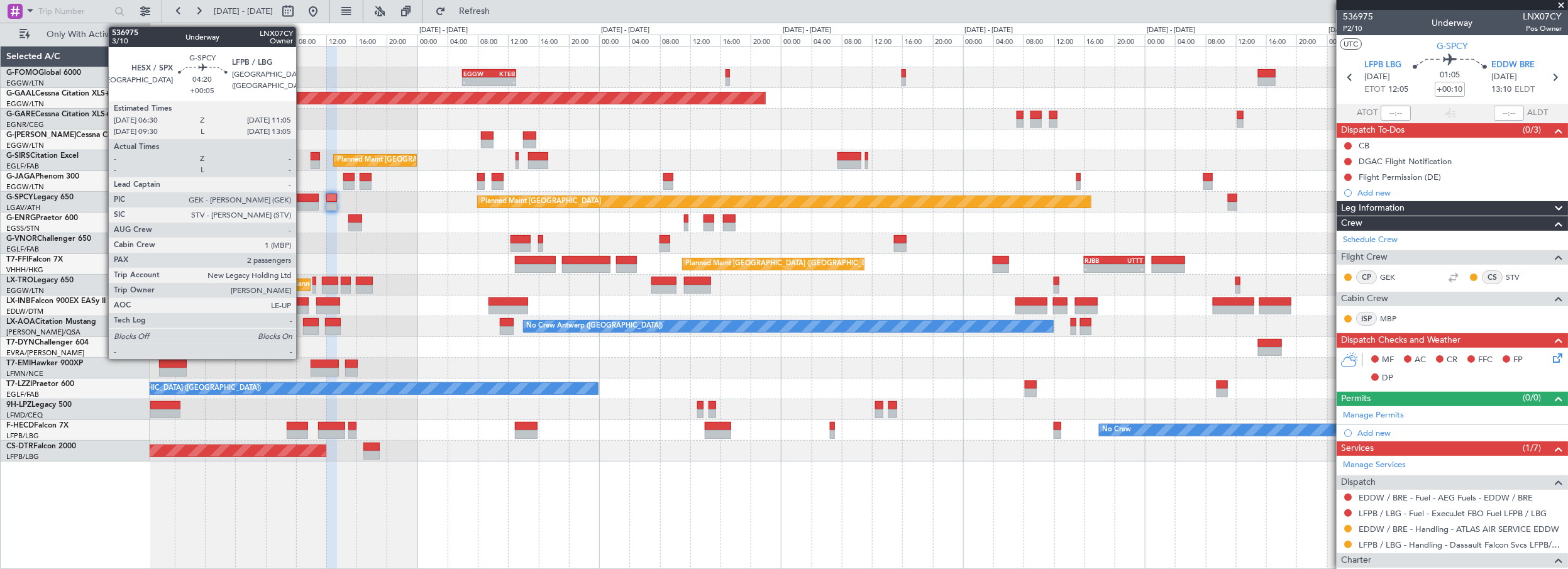
click at [303, 202] on div at bounding box center [302, 206] width 35 height 9
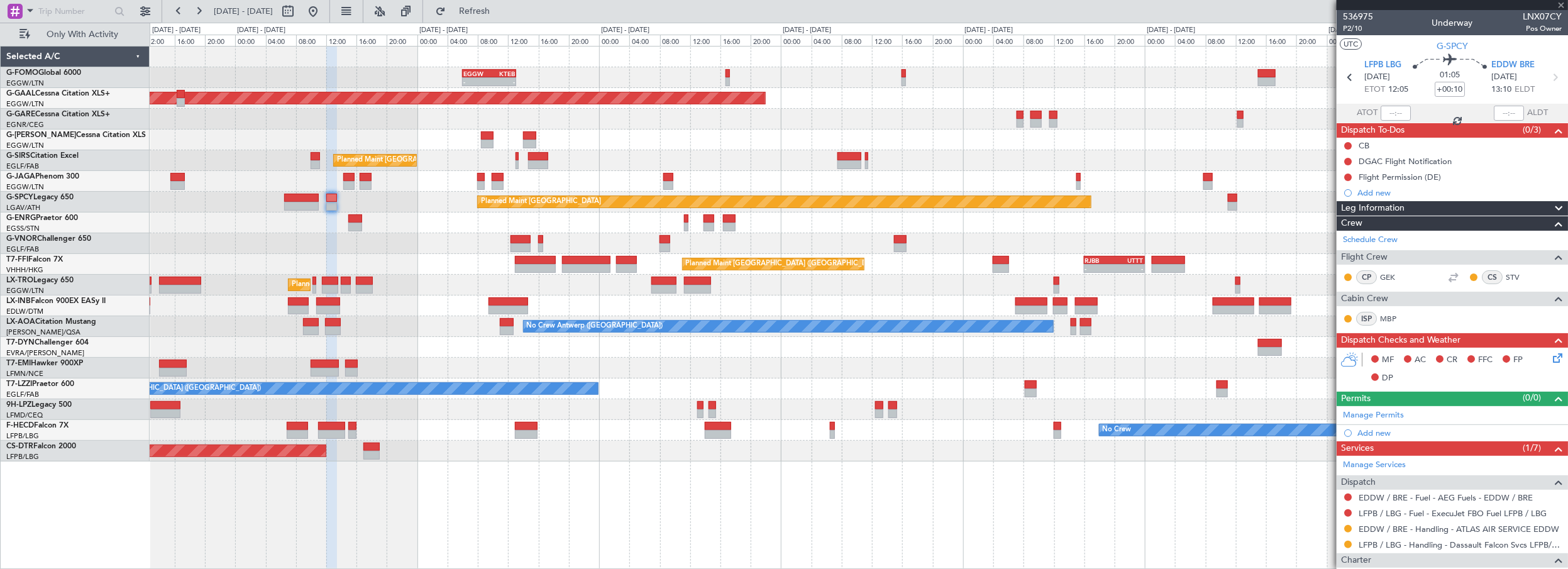
type input "+00:05"
type input "2"
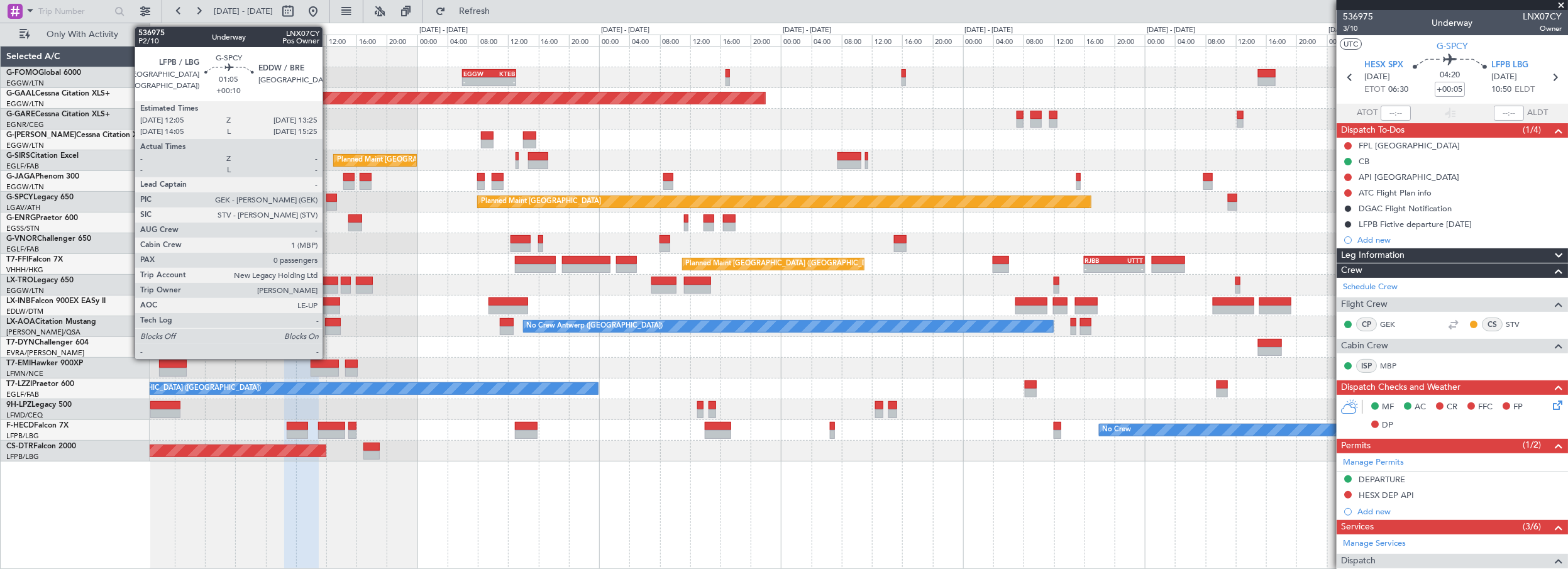
click at [329, 199] on div at bounding box center [331, 198] width 11 height 9
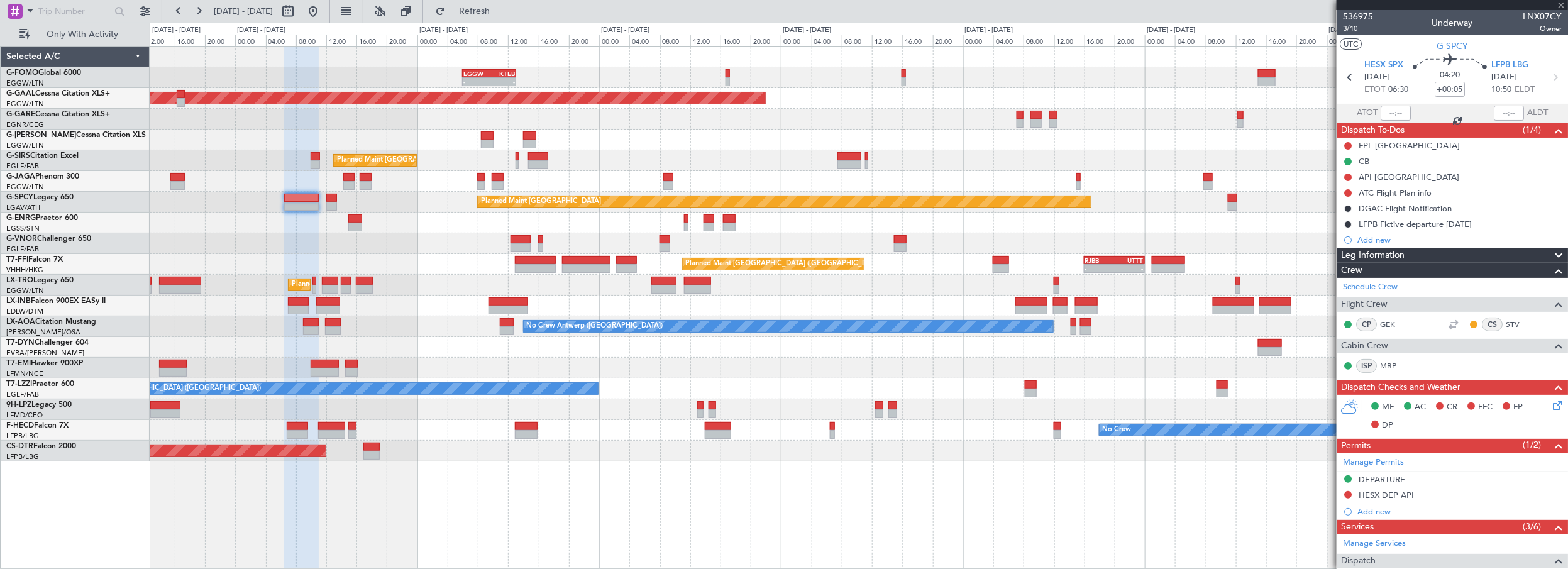
type input "+00:10"
type input "0"
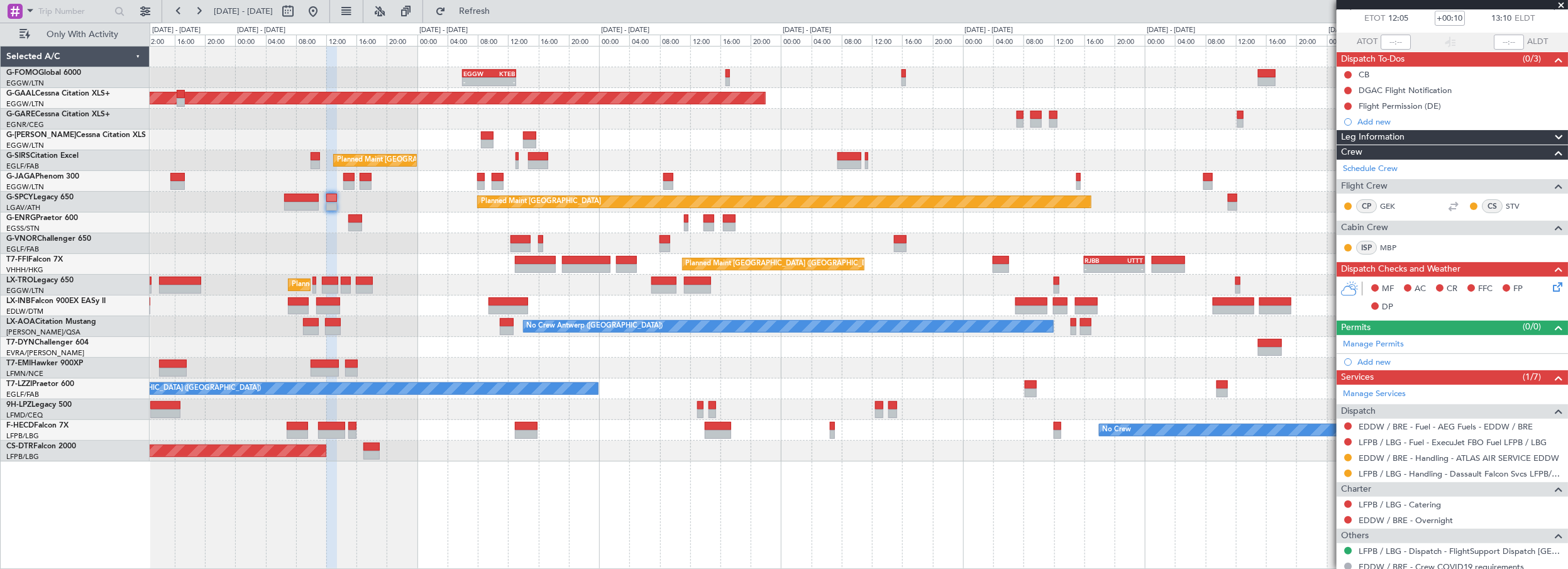
scroll to position [125, 0]
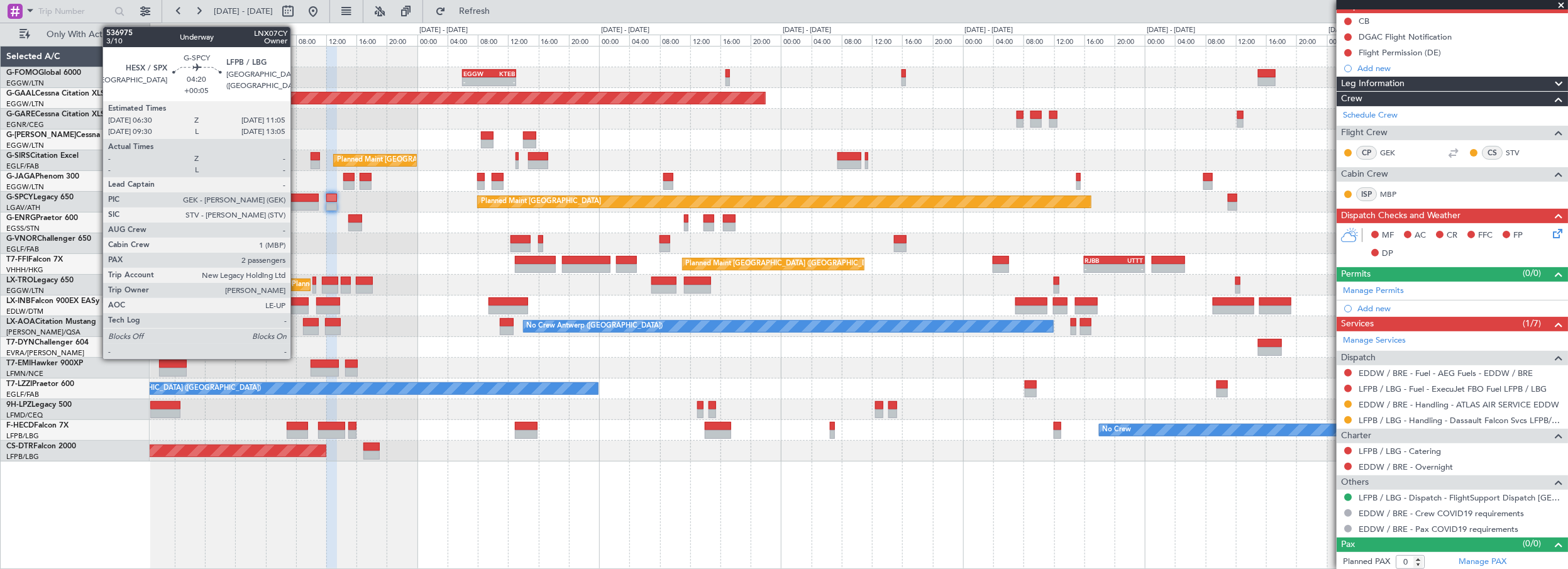
click at [297, 199] on div at bounding box center [302, 198] width 35 height 9
click at [302, 200] on div at bounding box center [302, 198] width 35 height 9
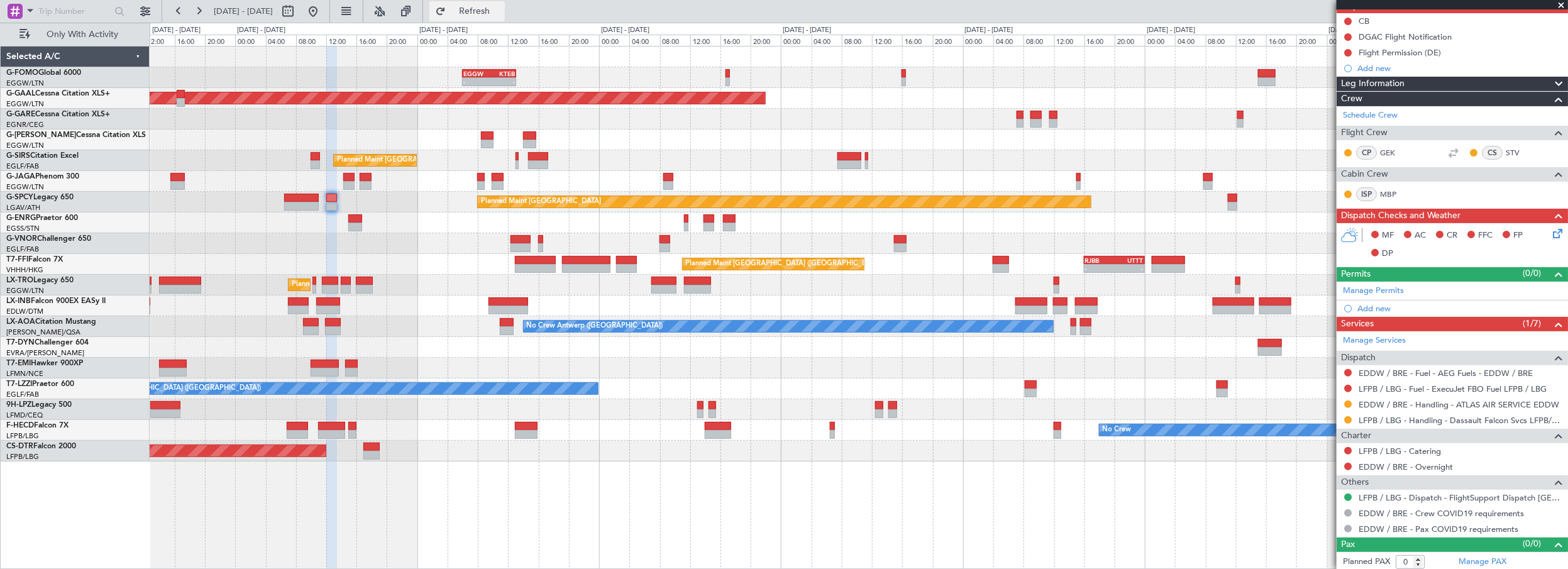
click at [497, 7] on span "Refresh" at bounding box center [475, 11] width 53 height 9
click at [410, 224] on div "Unplanned Maint London (Stansted) A/C Unavailable" at bounding box center [859, 223] width 1419 height 21
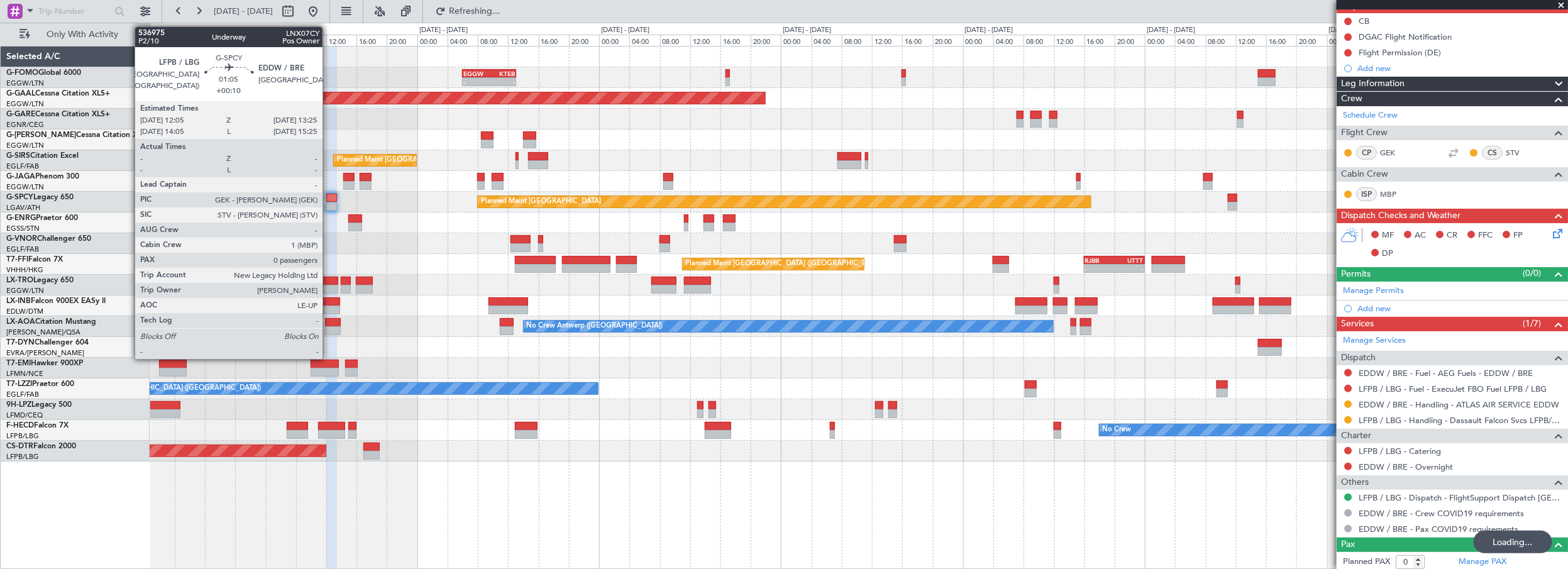
click at [329, 196] on div at bounding box center [331, 198] width 11 height 9
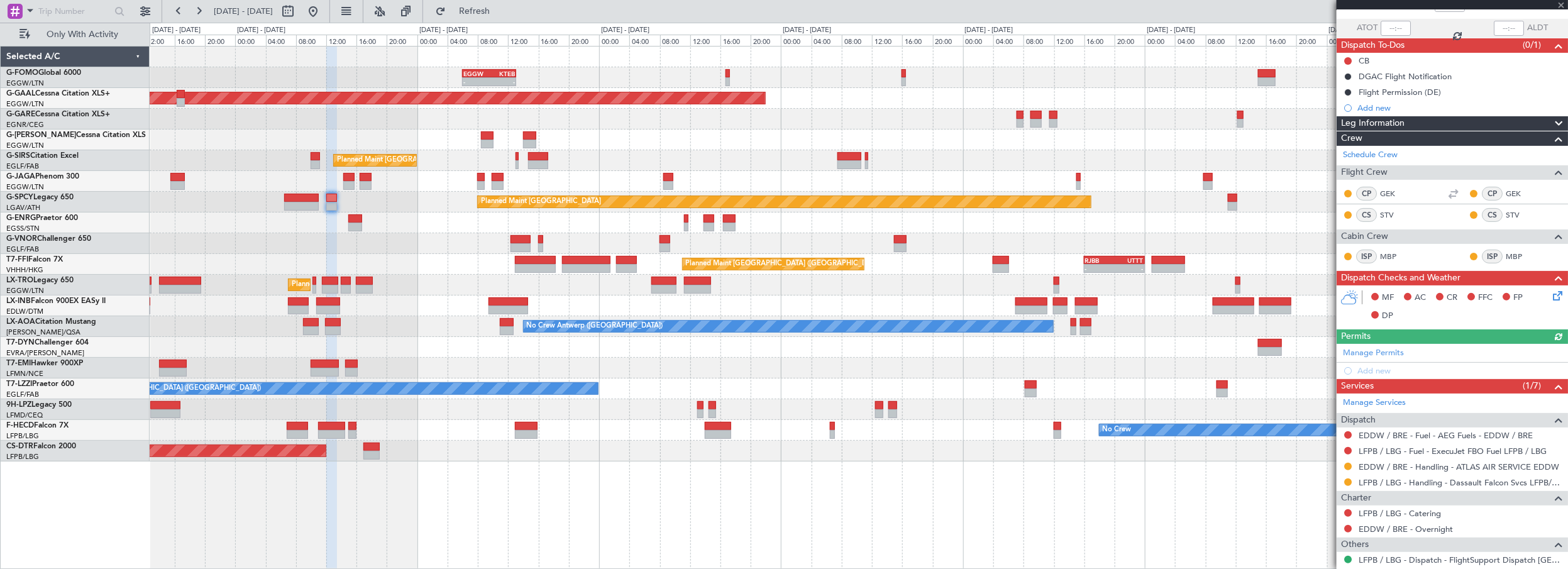
scroll to position [0, 0]
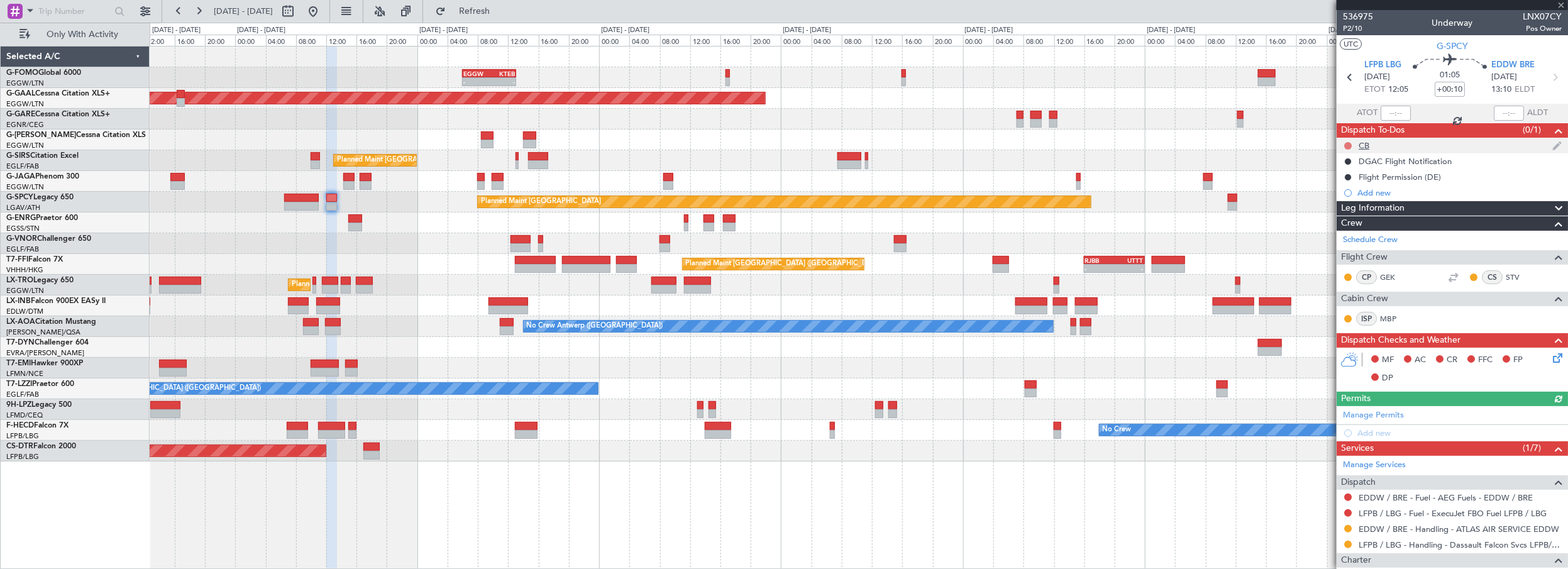
click at [1350, 144] on button at bounding box center [1348, 146] width 8 height 8
drag, startPoint x: 1344, startPoint y: 201, endPoint x: 1351, endPoint y: 204, distance: 7.6
click at [1344, 201] on span "Completed" at bounding box center [1354, 200] width 42 height 13
click at [1551, 361] on icon at bounding box center [1556, 356] width 10 height 10
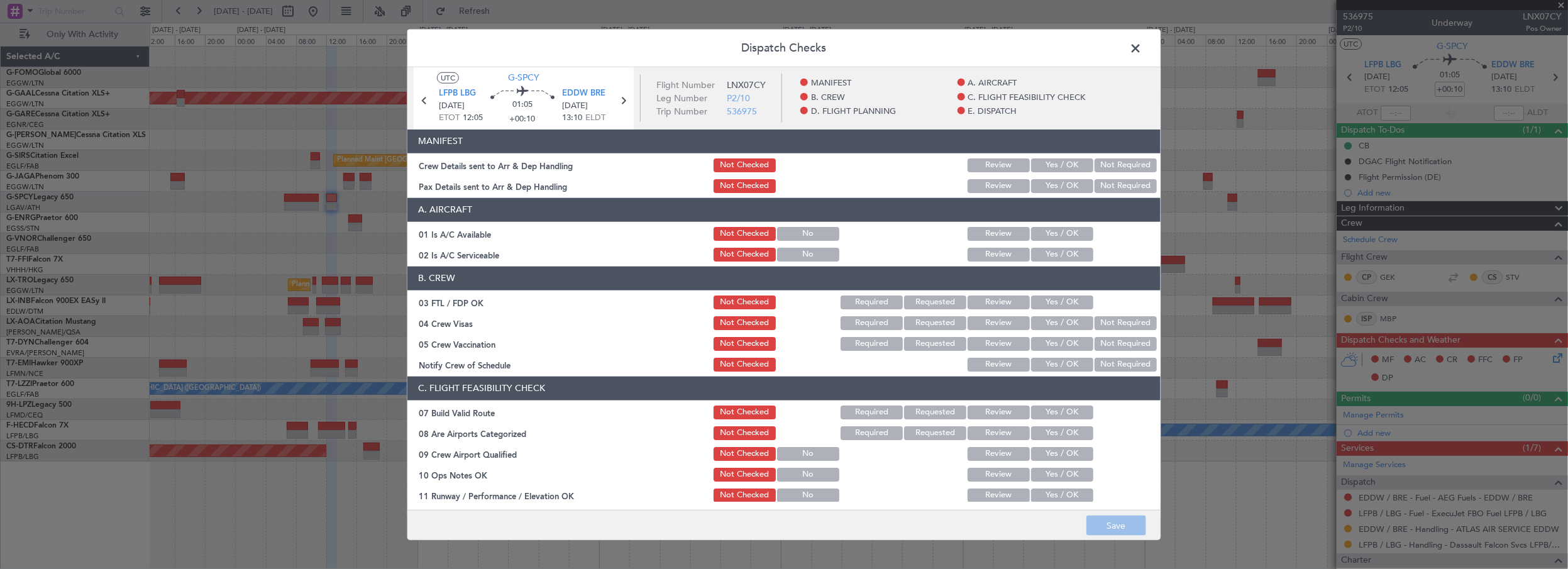
drag, startPoint x: 1047, startPoint y: 229, endPoint x: 1047, endPoint y: 243, distance: 14.0
click at [1047, 229] on button "Yes / OK" at bounding box center [1062, 234] width 63 height 14
click at [1047, 243] on section "A. AIRCRAFT 01 Is A/C Available Not Checked No Review Yes / OK 02 Is A/C Servic…" at bounding box center [784, 230] width 753 height 65
drag, startPoint x: 1045, startPoint y: 250, endPoint x: 1064, endPoint y: 321, distance: 73.5
click at [1045, 250] on button "Yes / OK" at bounding box center [1062, 255] width 63 height 14
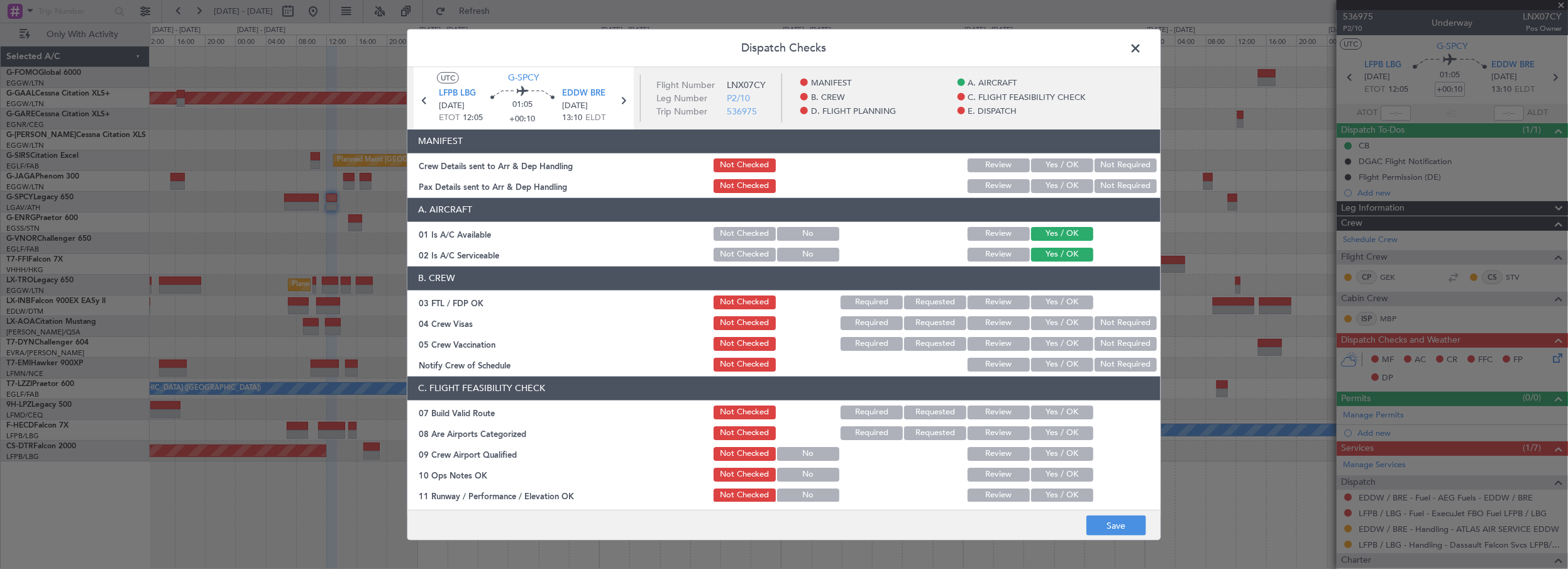
click at [1043, 408] on button "Yes / OK" at bounding box center [1062, 413] width 63 height 14
click at [1038, 474] on button "Yes / OK" at bounding box center [1062, 475] width 63 height 14
click at [1042, 493] on button "Yes / OK" at bounding box center [1062, 496] width 63 height 14
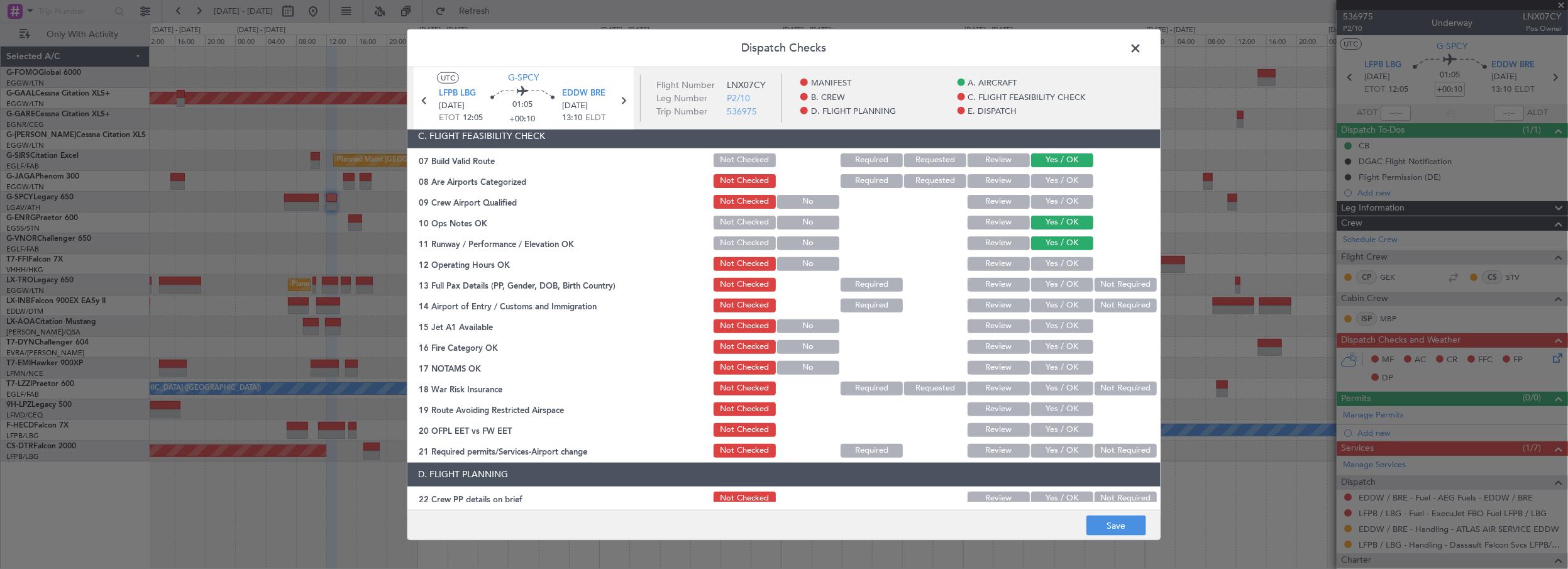
scroll to position [286, 0]
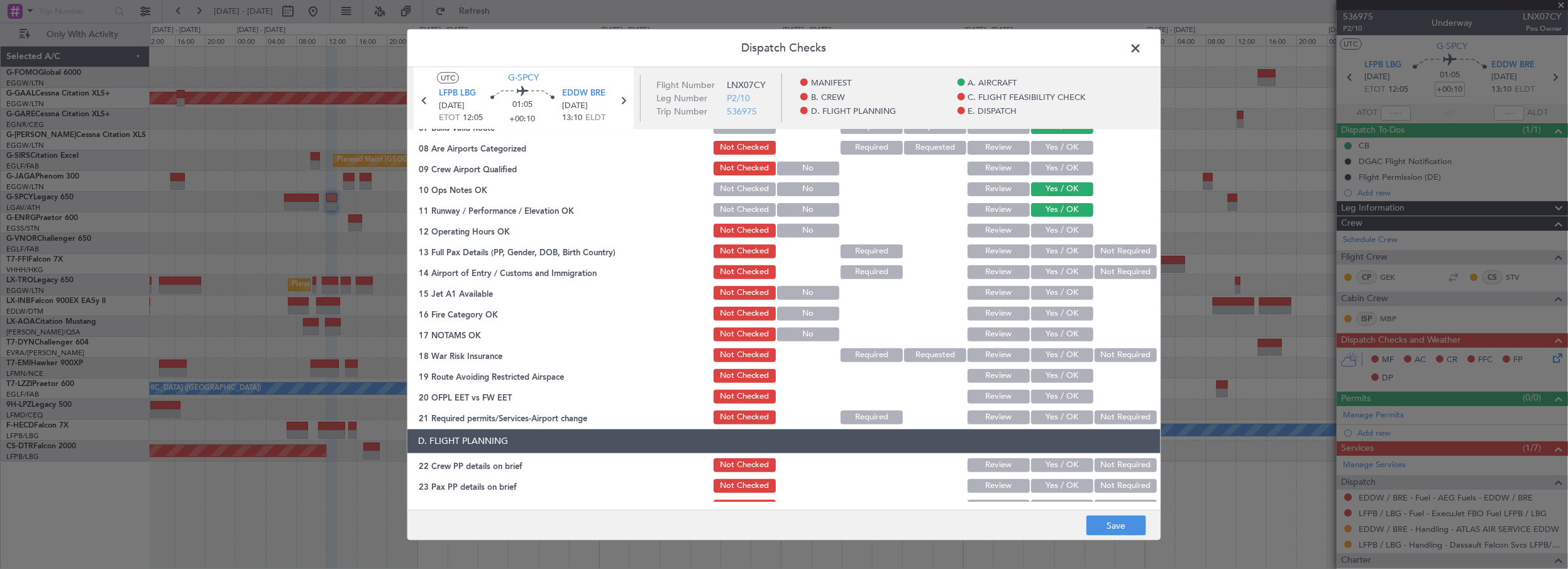
click at [1065, 233] on button "Yes / OK" at bounding box center [1062, 231] width 63 height 14
click at [1062, 257] on button "Yes / OK" at bounding box center [1062, 252] width 63 height 14
click at [1054, 273] on button "Yes / OK" at bounding box center [1062, 272] width 63 height 14
click at [1051, 292] on button "Yes / OK" at bounding box center [1062, 293] width 63 height 14
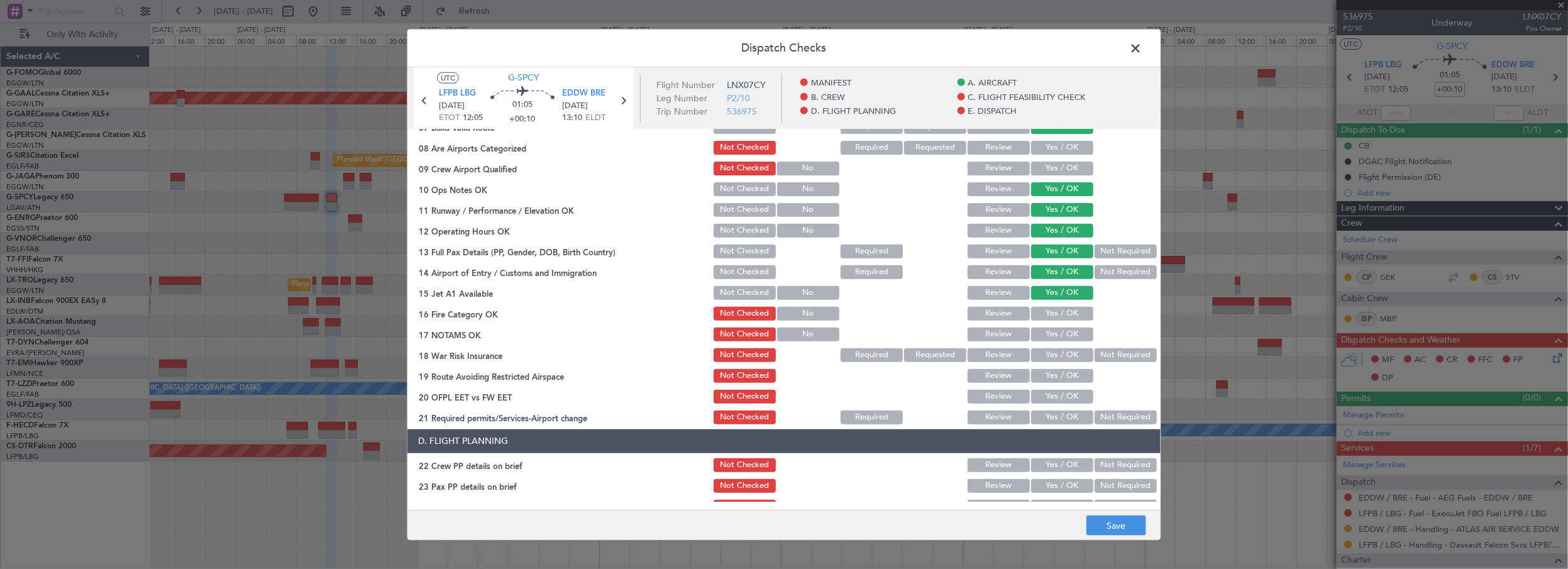
click at [1050, 305] on div "Yes / OK" at bounding box center [1061, 314] width 63 height 18
click at [1050, 315] on button "Yes / OK" at bounding box center [1062, 314] width 63 height 14
click at [1058, 335] on button "Yes / OK" at bounding box center [1062, 334] width 63 height 14
click at [1101, 355] on button "Not Required" at bounding box center [1126, 355] width 63 height 14
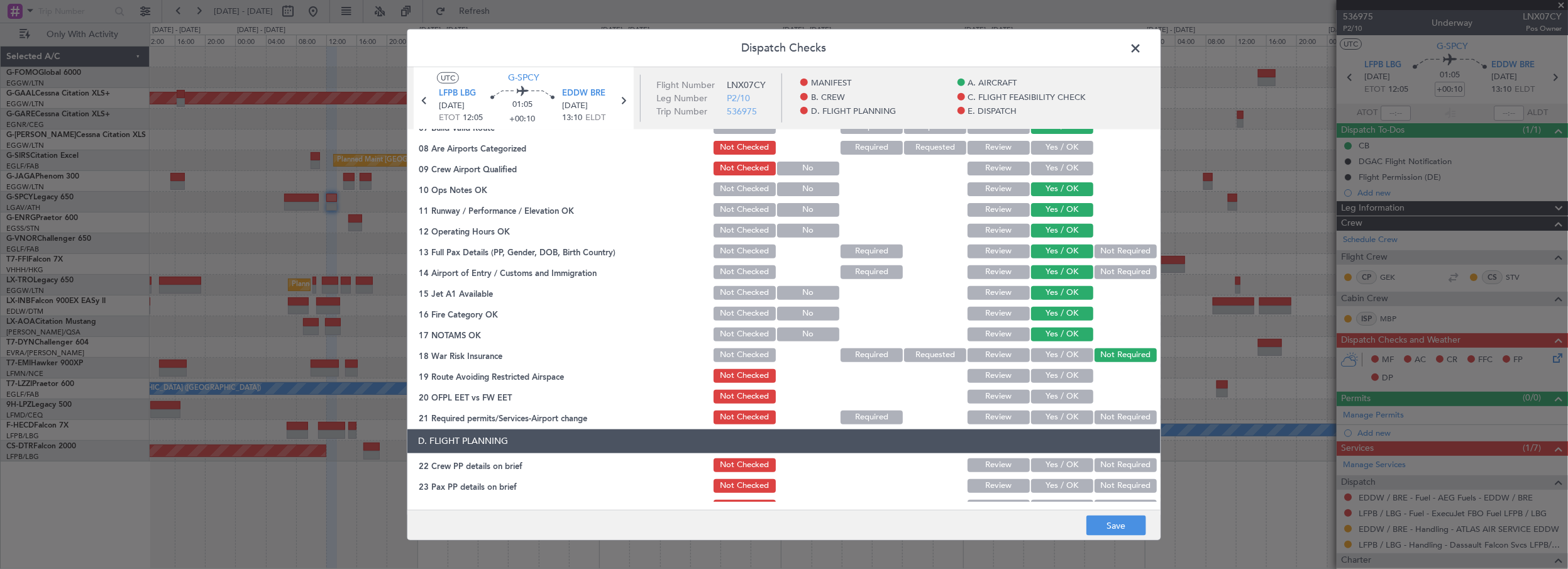
click at [1062, 376] on button "Yes / OK" at bounding box center [1062, 376] width 63 height 14
click at [1061, 394] on button "Yes / OK" at bounding box center [1062, 397] width 63 height 14
click at [1062, 422] on button "Yes / OK" at bounding box center [1062, 418] width 63 height 14
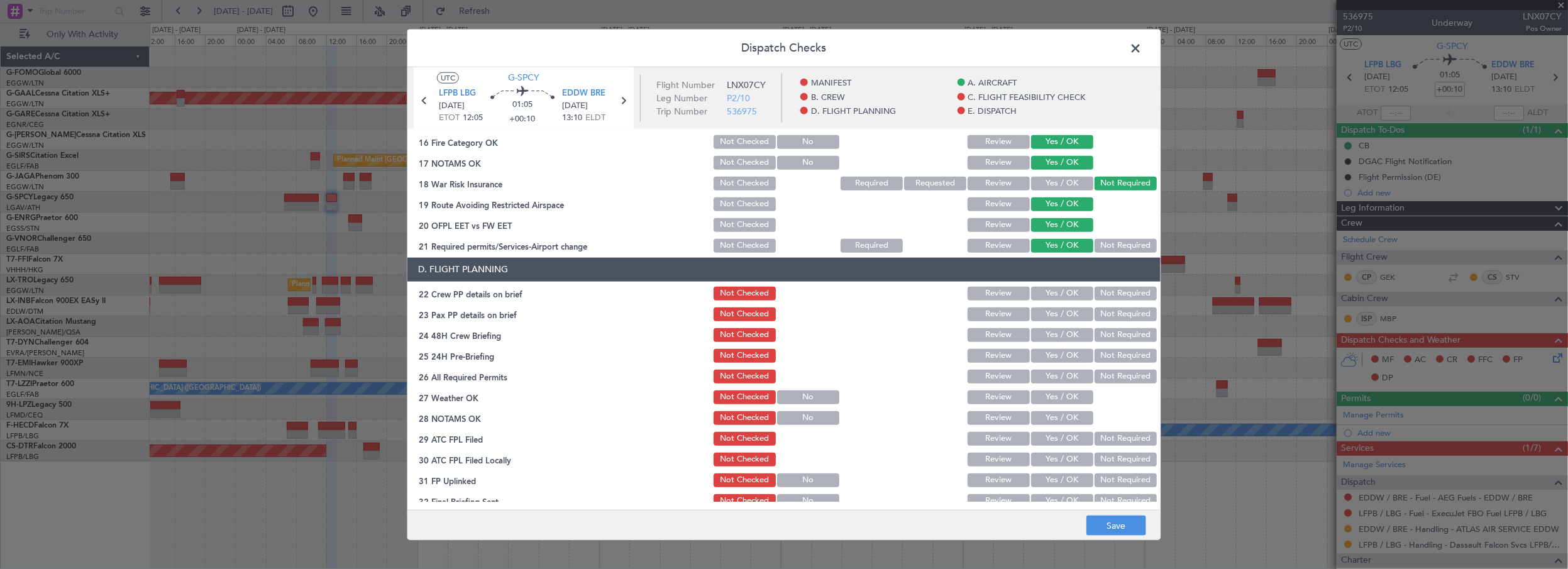
click at [1059, 297] on button "Yes / OK" at bounding box center [1062, 294] width 63 height 14
drag, startPoint x: 1058, startPoint y: 310, endPoint x: 1057, endPoint y: 328, distance: 18.0
click at [1058, 312] on button "Yes / OK" at bounding box center [1062, 315] width 63 height 14
click at [1055, 340] on button "Yes / OK" at bounding box center [1062, 335] width 63 height 14
click at [1108, 357] on button "Not Required" at bounding box center [1126, 356] width 63 height 14
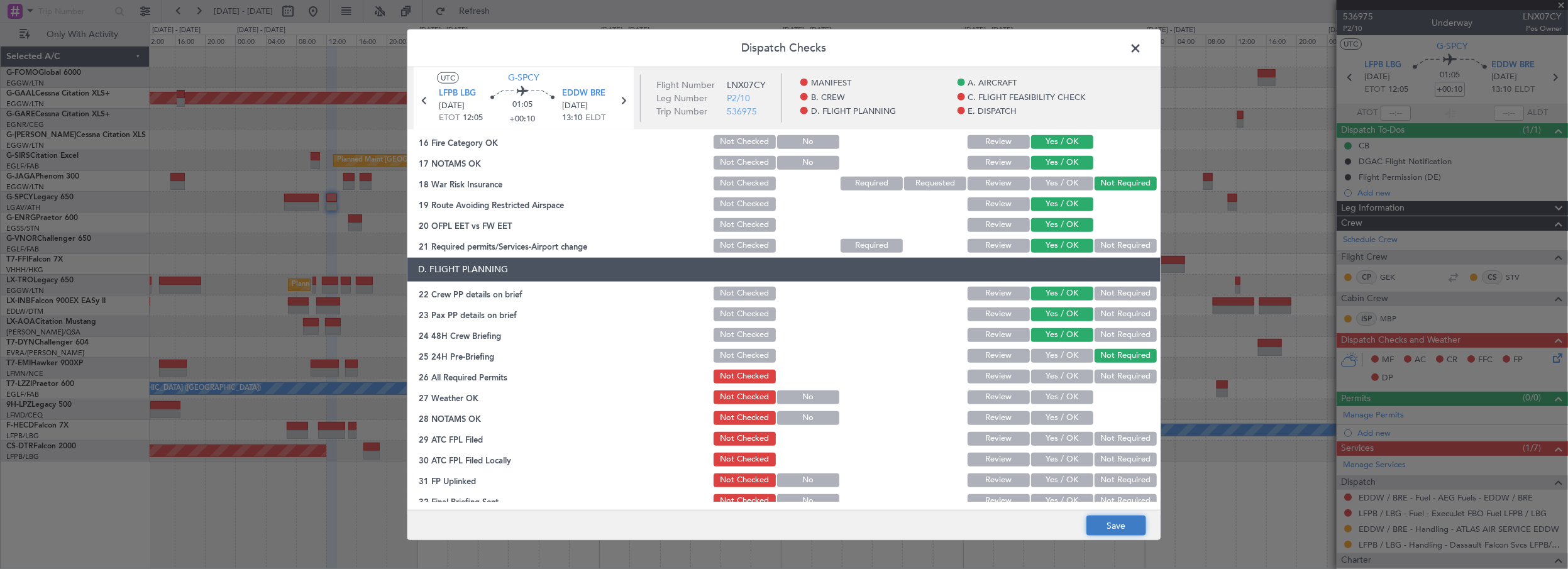
click at [1112, 525] on button "Save" at bounding box center [1116, 526] width 60 height 20
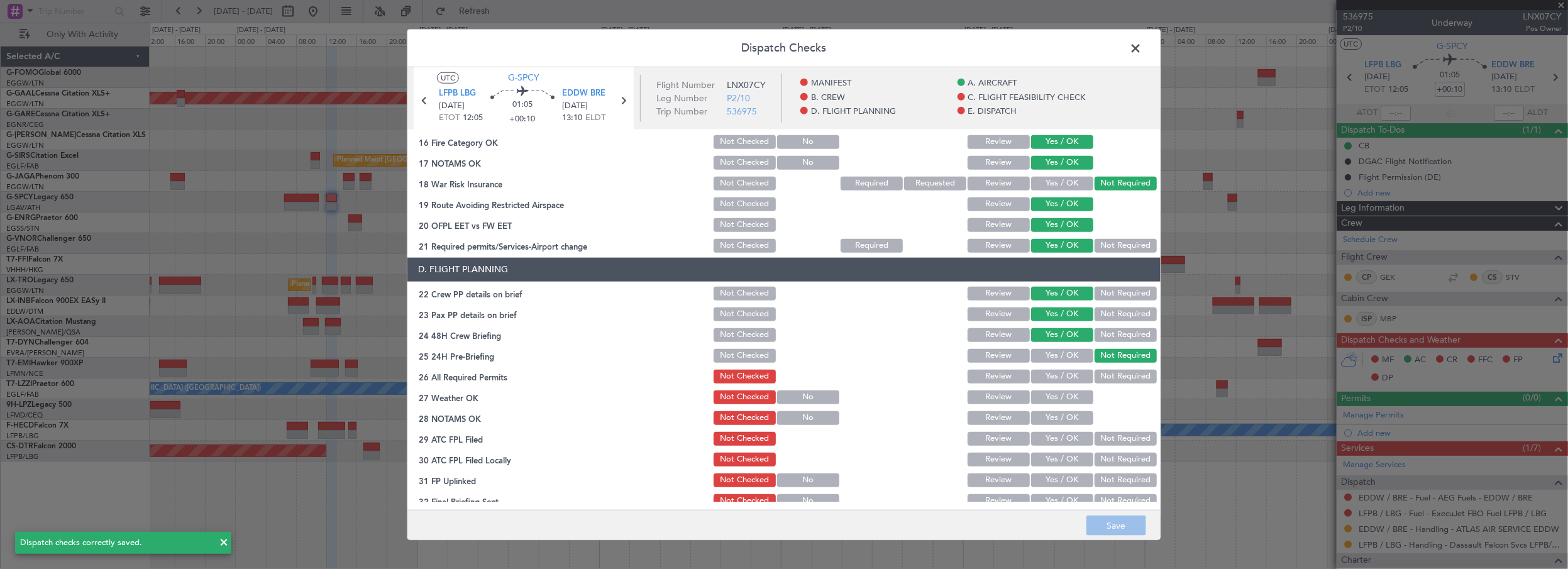
click at [1142, 49] on span at bounding box center [1142, 51] width 0 height 25
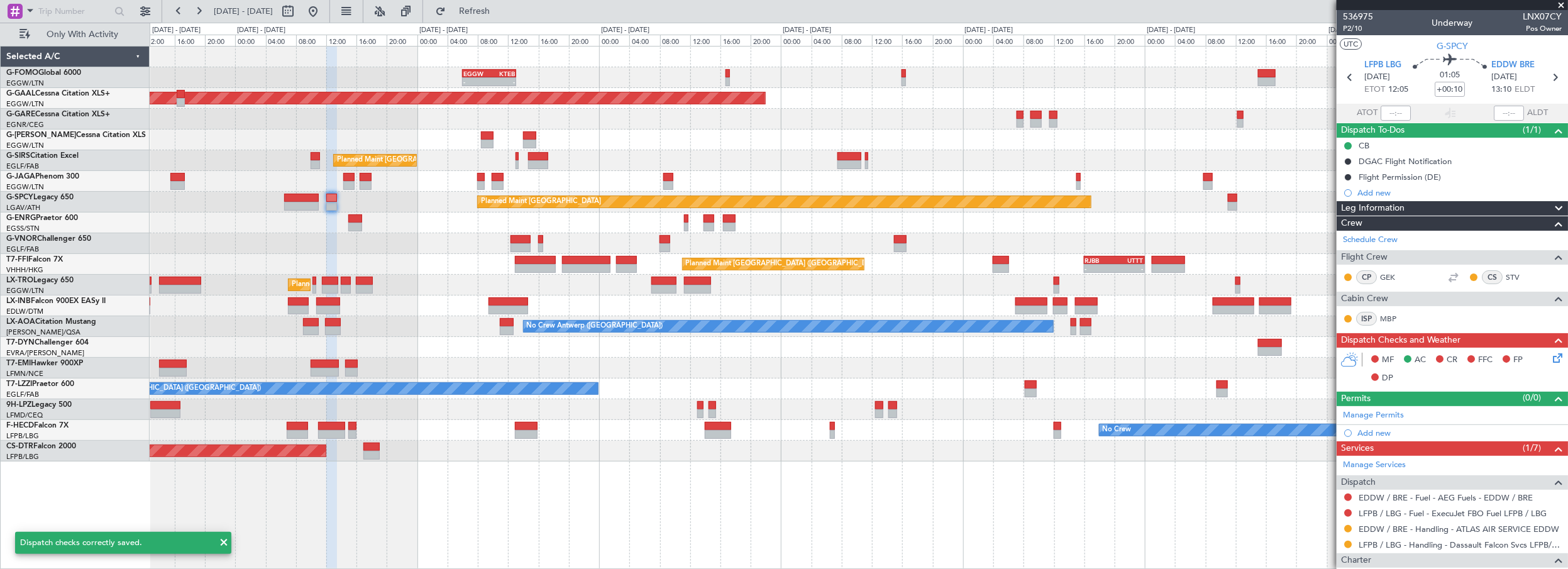
click at [1564, 6] on span at bounding box center [1562, 6] width 13 height 11
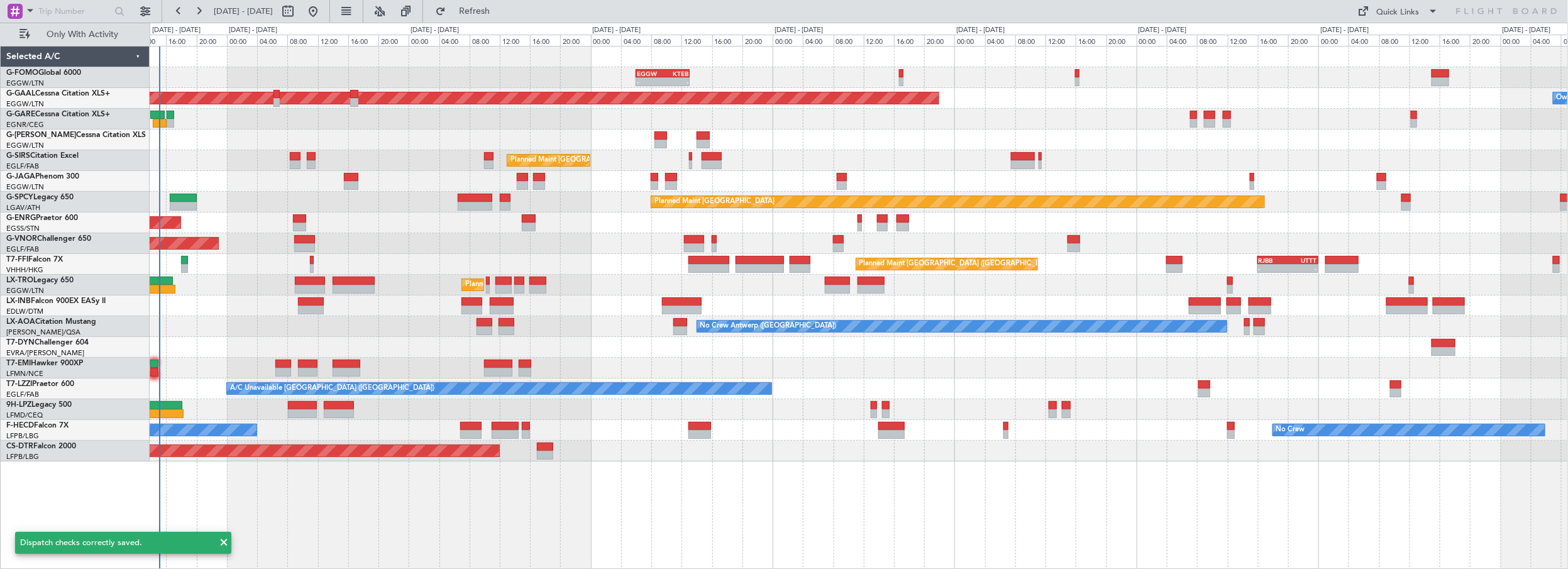
click at [900, 154] on div "- - EGGW 06:00 Z KTEB 13:05 Z Planned Maint London (Luton) Owner Planned Maint …" at bounding box center [859, 254] width 1419 height 415
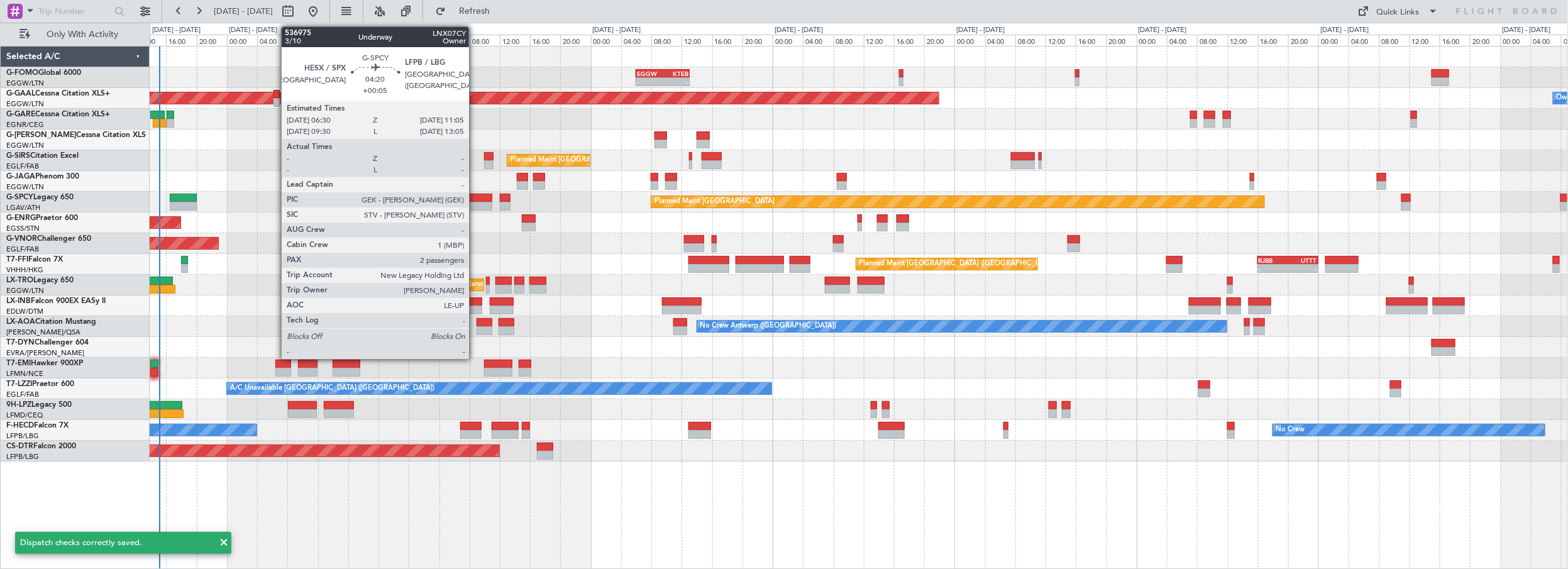
click at [475, 198] on div at bounding box center [475, 198] width 35 height 9
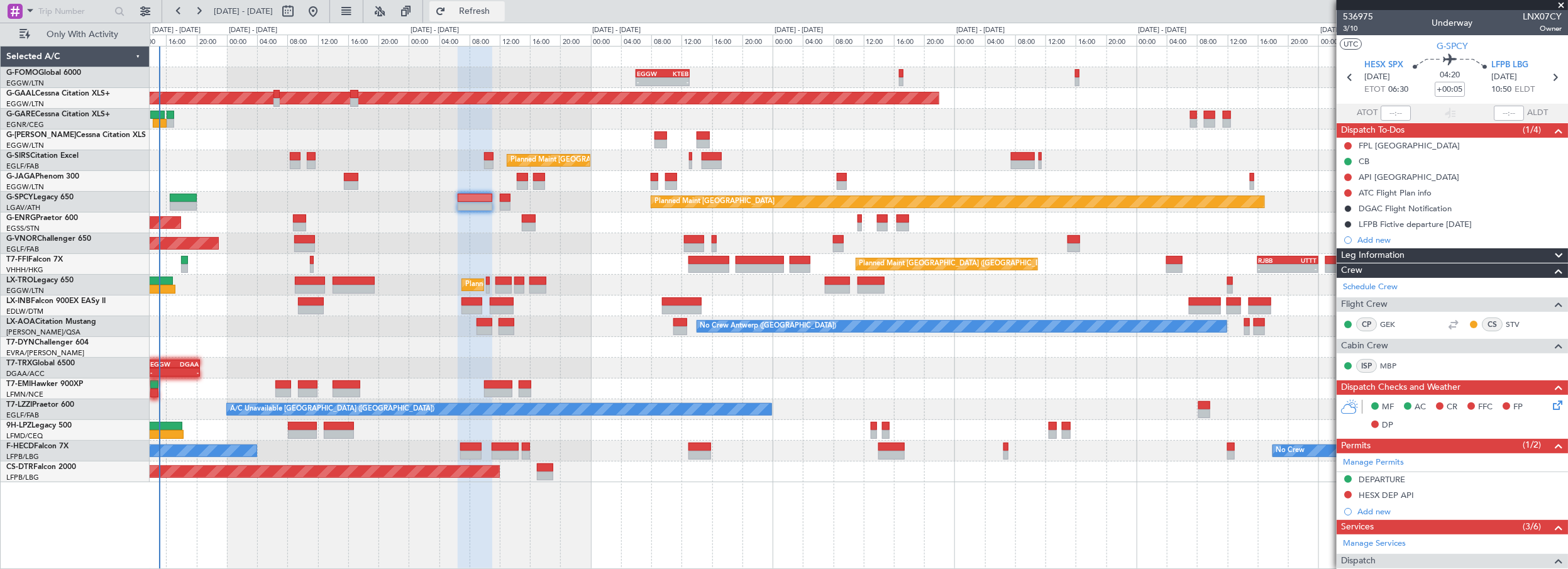
click at [492, 16] on button "Refresh" at bounding box center [467, 11] width 75 height 20
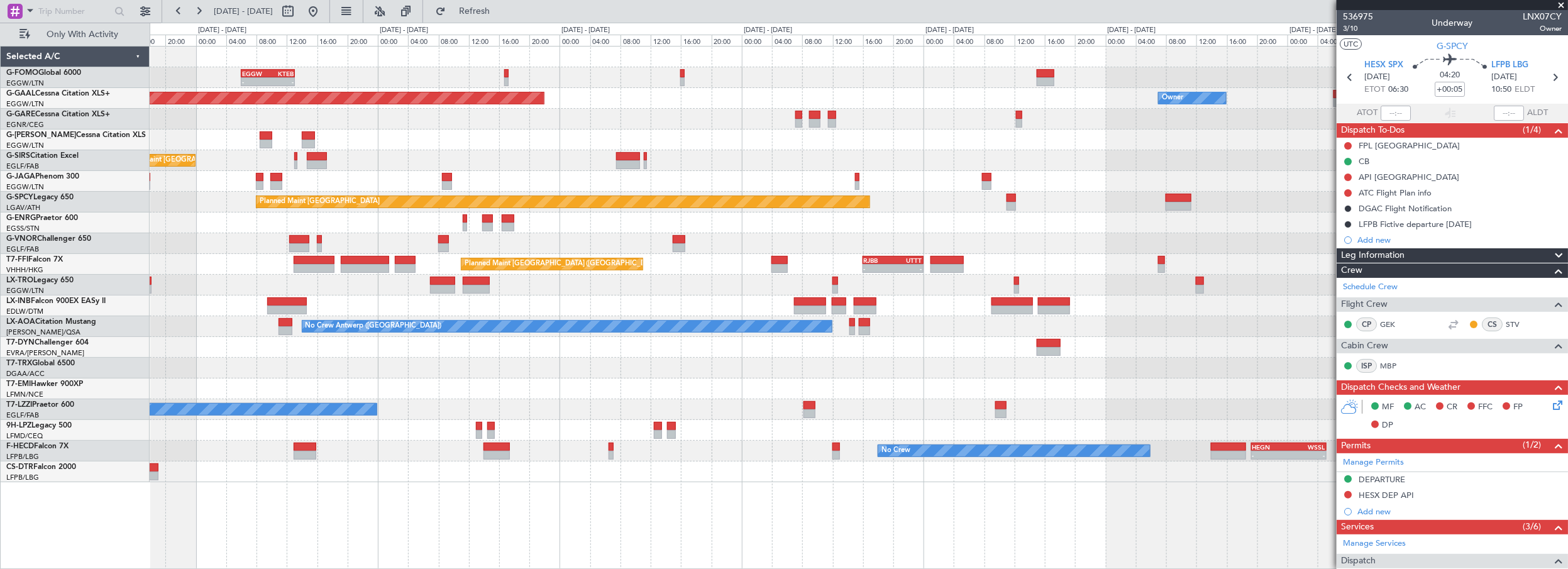
click at [781, 235] on div "- - EGGW 06:00 Z KTEB 13:05 Z Planned Maint Dusseldorf Owner Planned Maint Lond…" at bounding box center [859, 265] width 1419 height 436
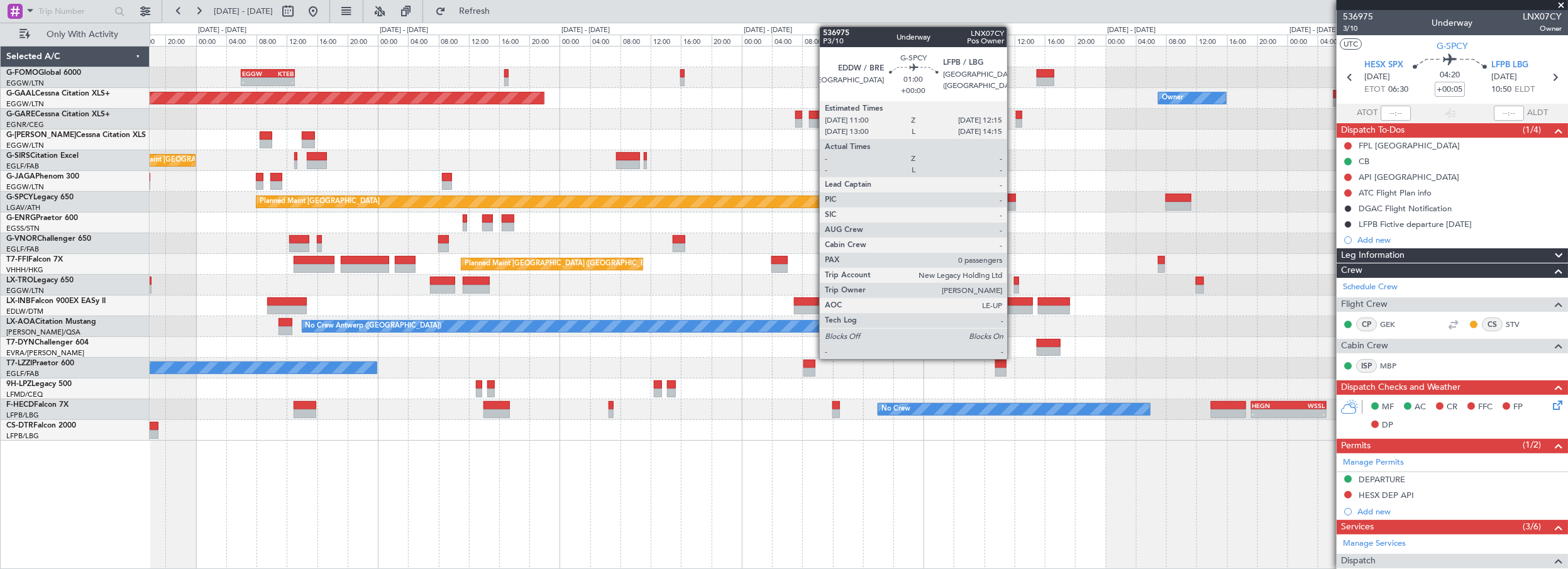
click at [1014, 195] on div at bounding box center [1012, 198] width 10 height 9
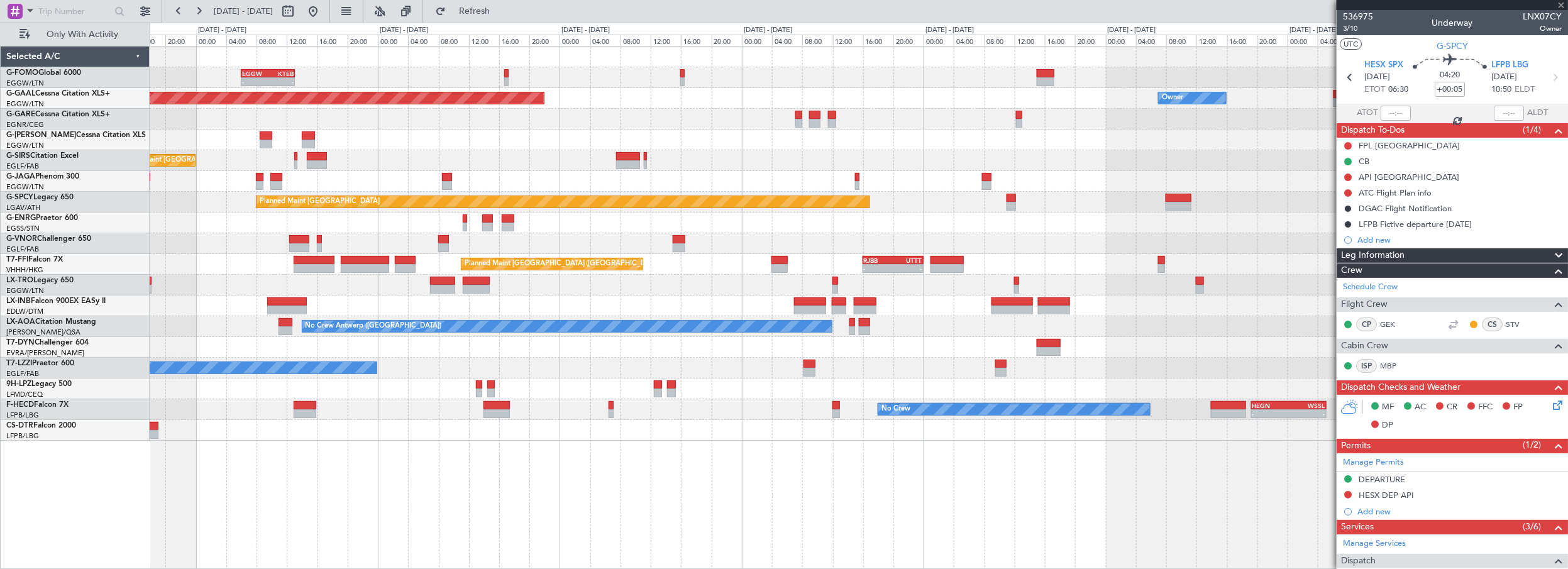
type input "0"
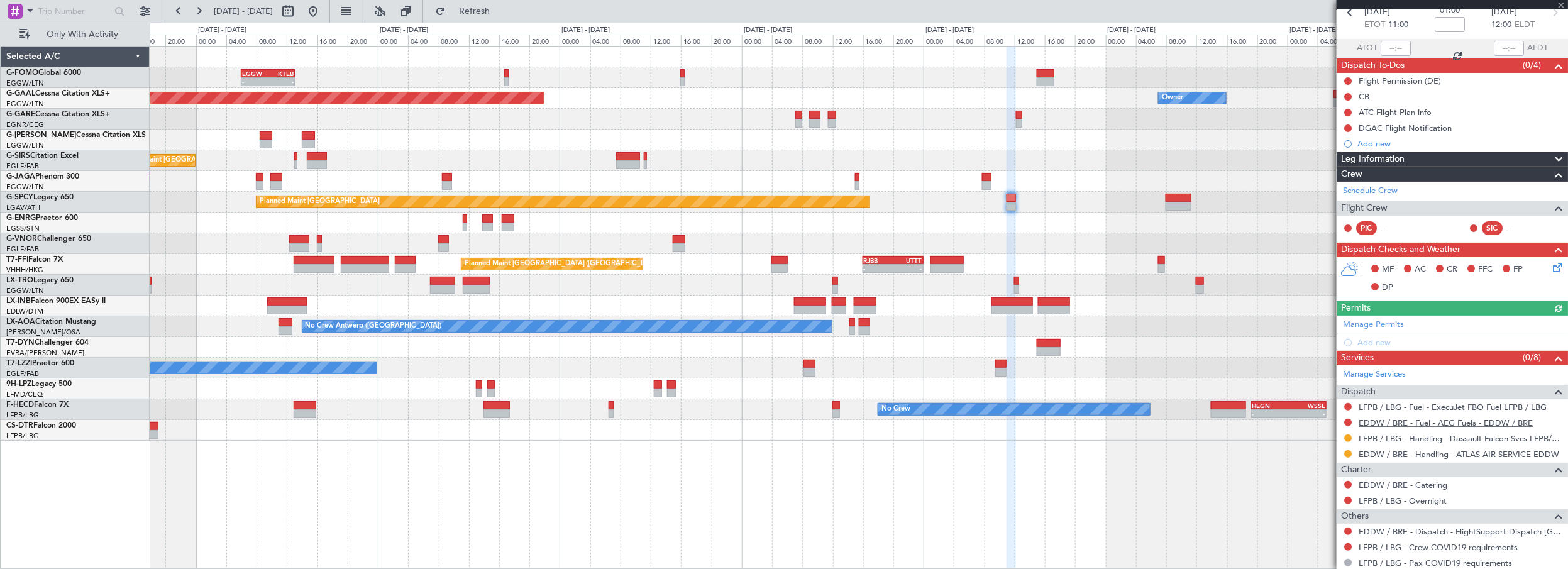
scroll to position [99, 0]
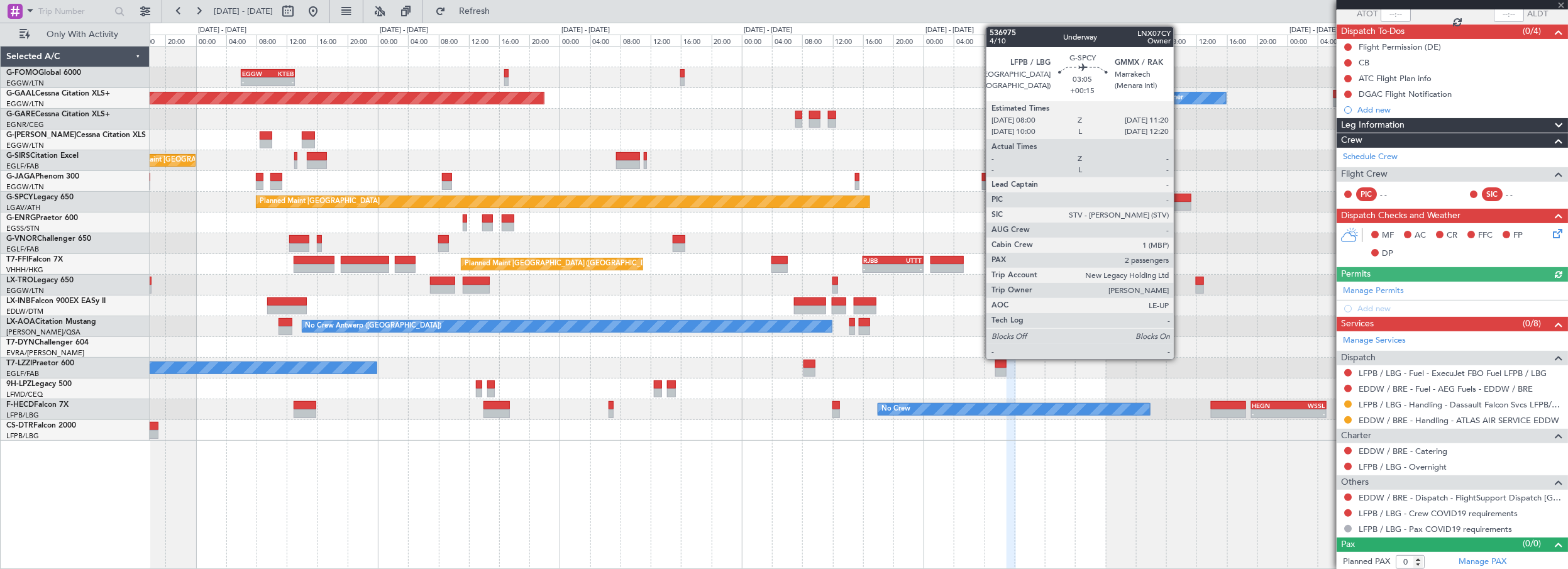
click at [1179, 202] on div at bounding box center [1179, 206] width 26 height 9
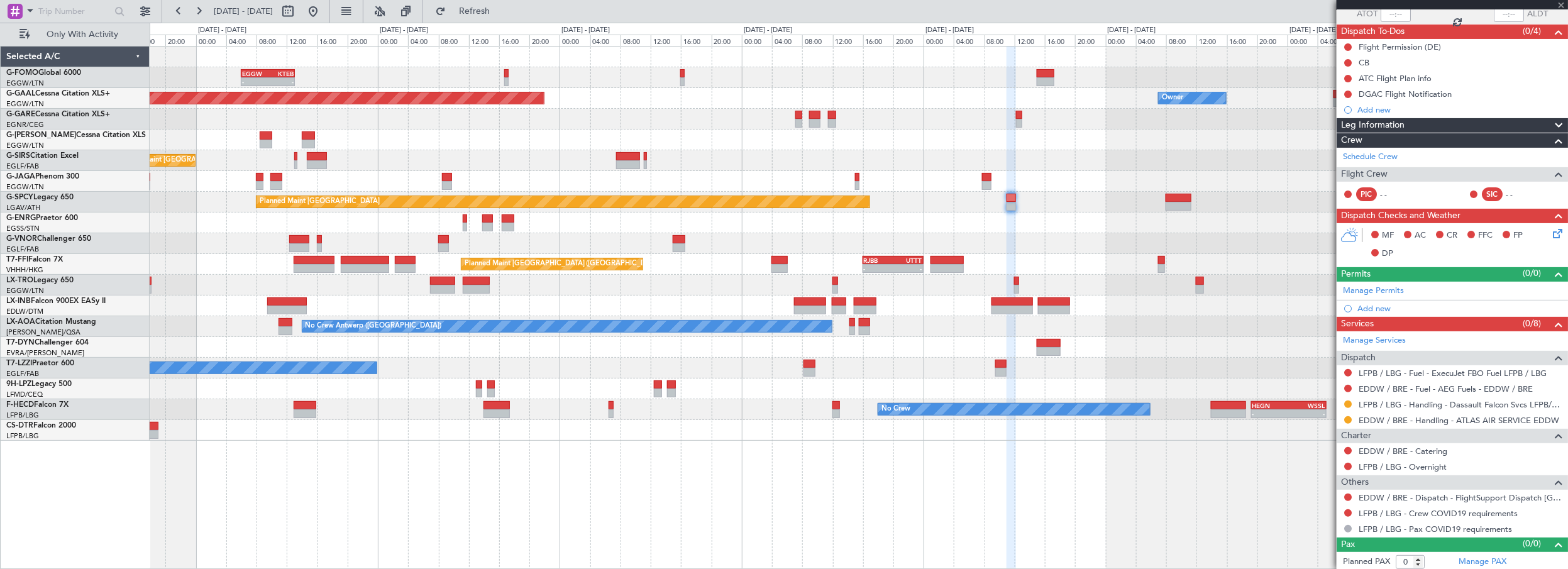
type input "+00:15"
type input "2"
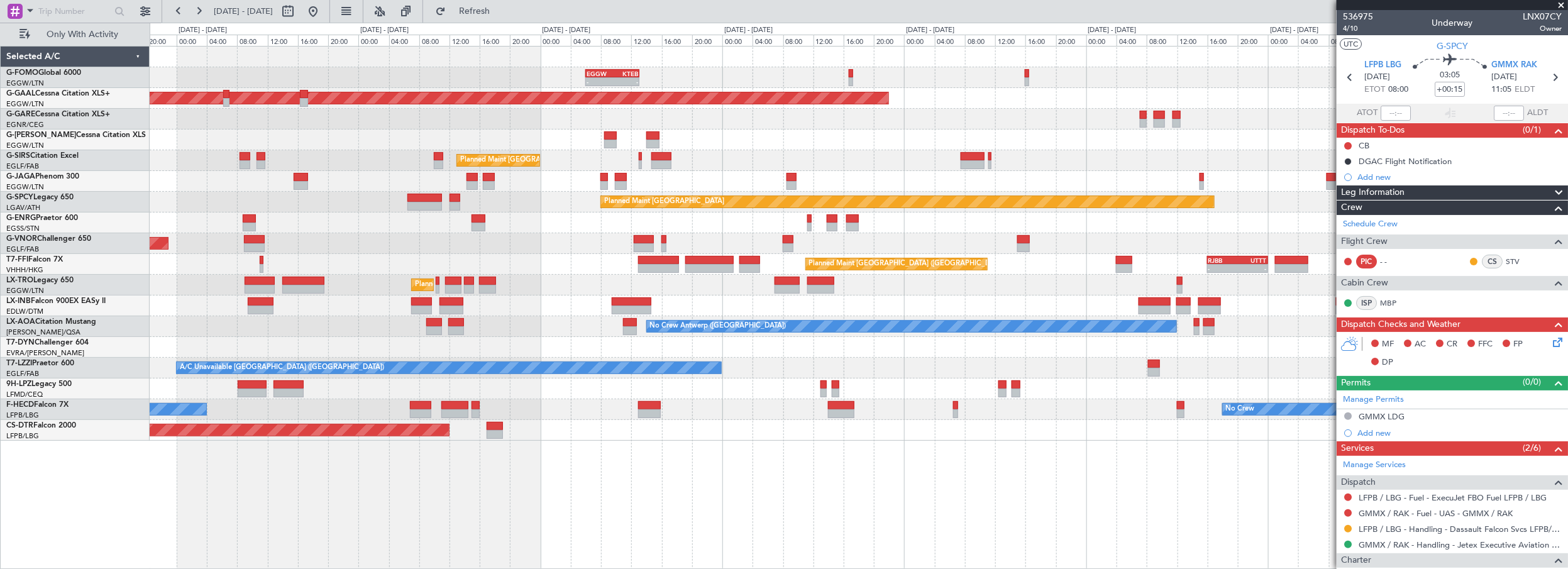
click at [847, 232] on div "Unplanned Maint London (Stansted) A/C Unavailable" at bounding box center [859, 223] width 1419 height 21
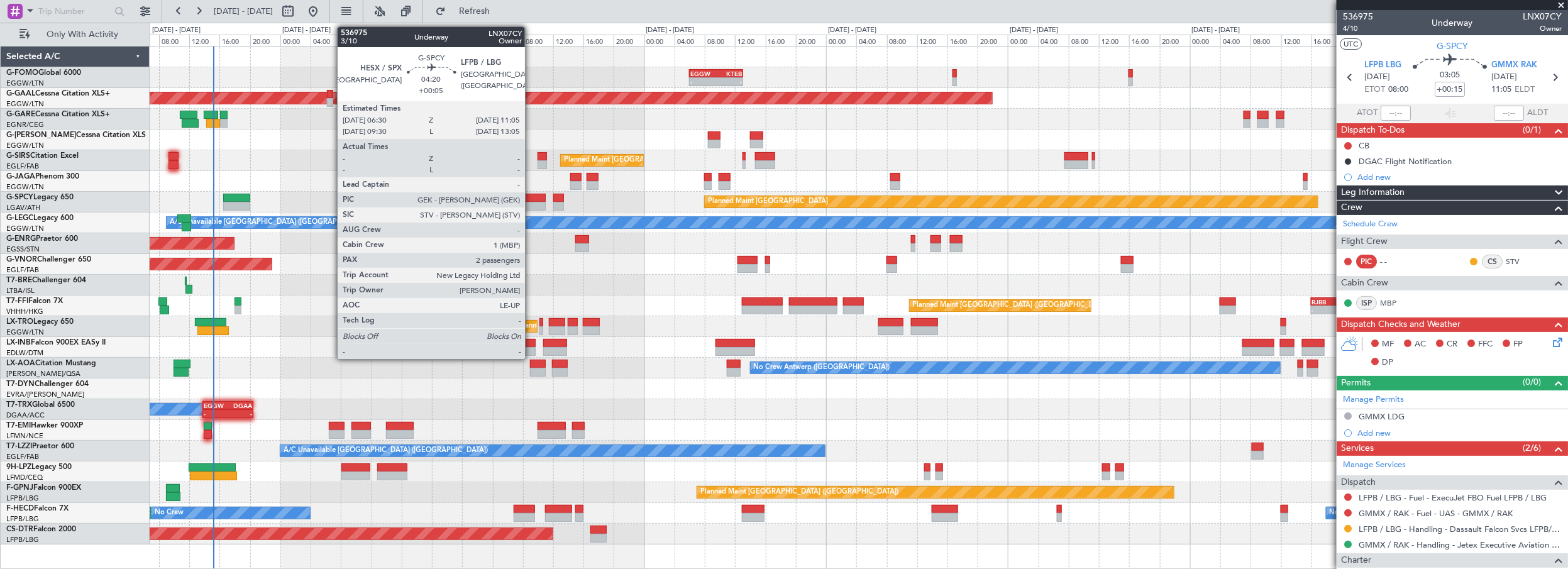
click at [532, 200] on div at bounding box center [529, 198] width 35 height 9
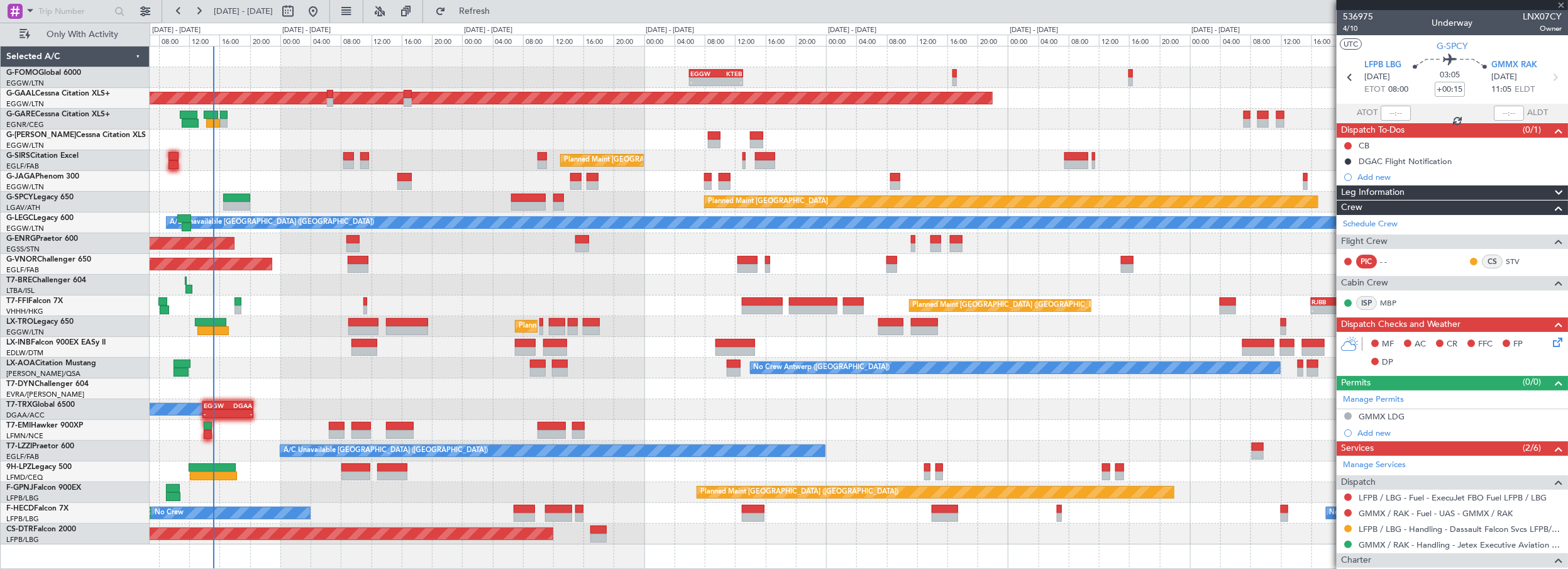
type input "+00:05"
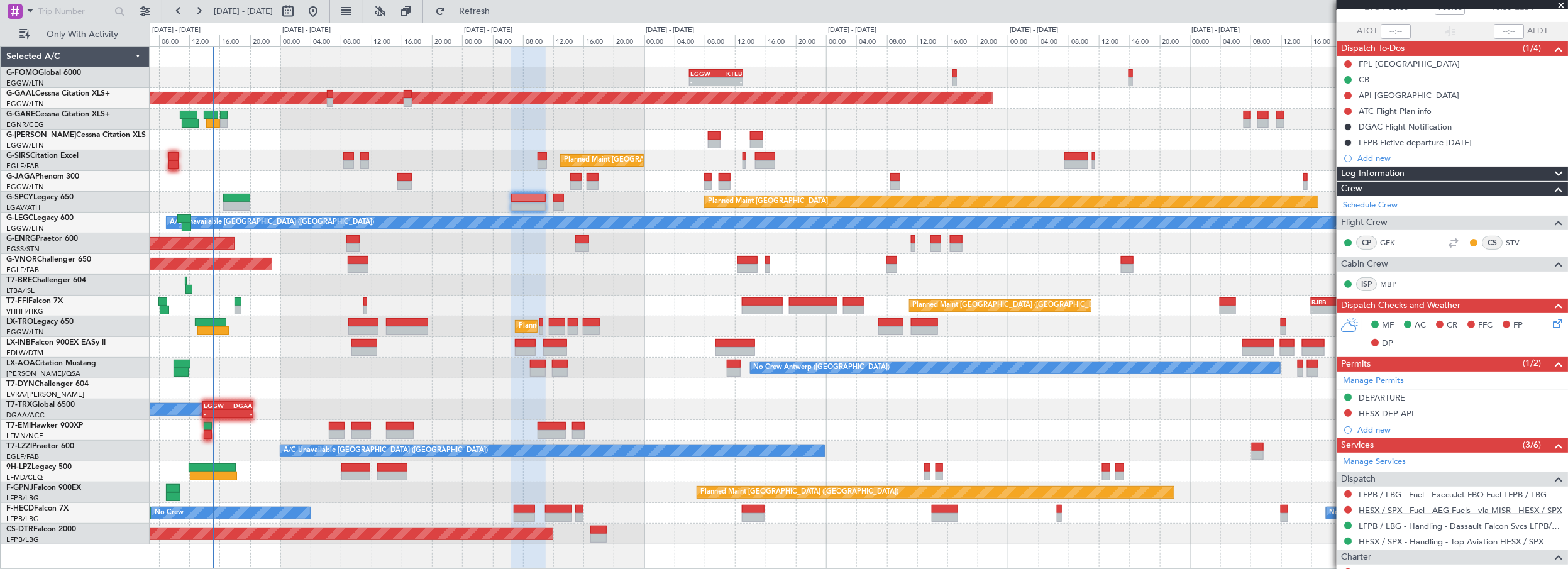
scroll to position [171, 0]
